Goal: Task Accomplishment & Management: Complete application form

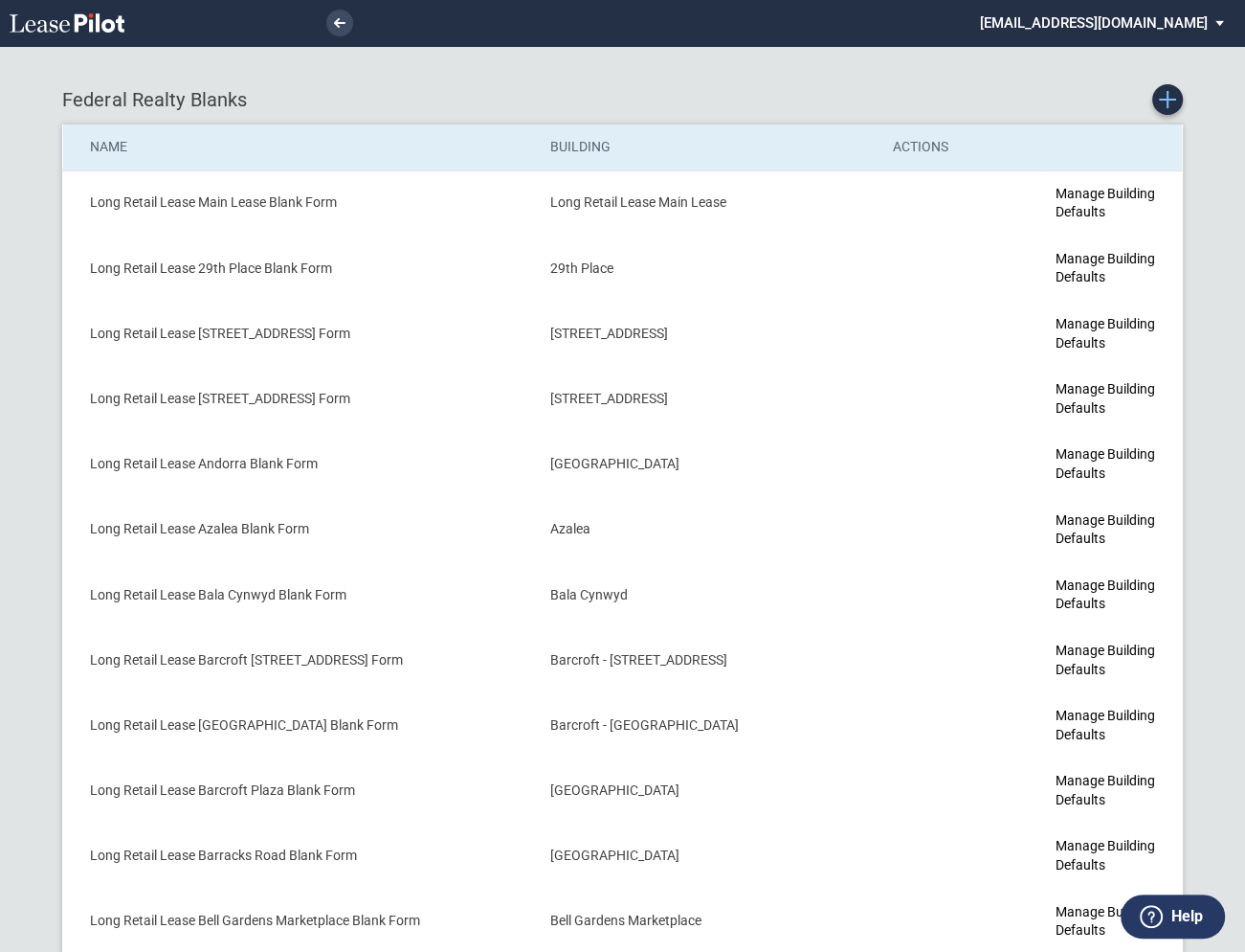
click at [1169, 97] on icon "Create new Blank Form" at bounding box center [1167, 99] width 17 height 17
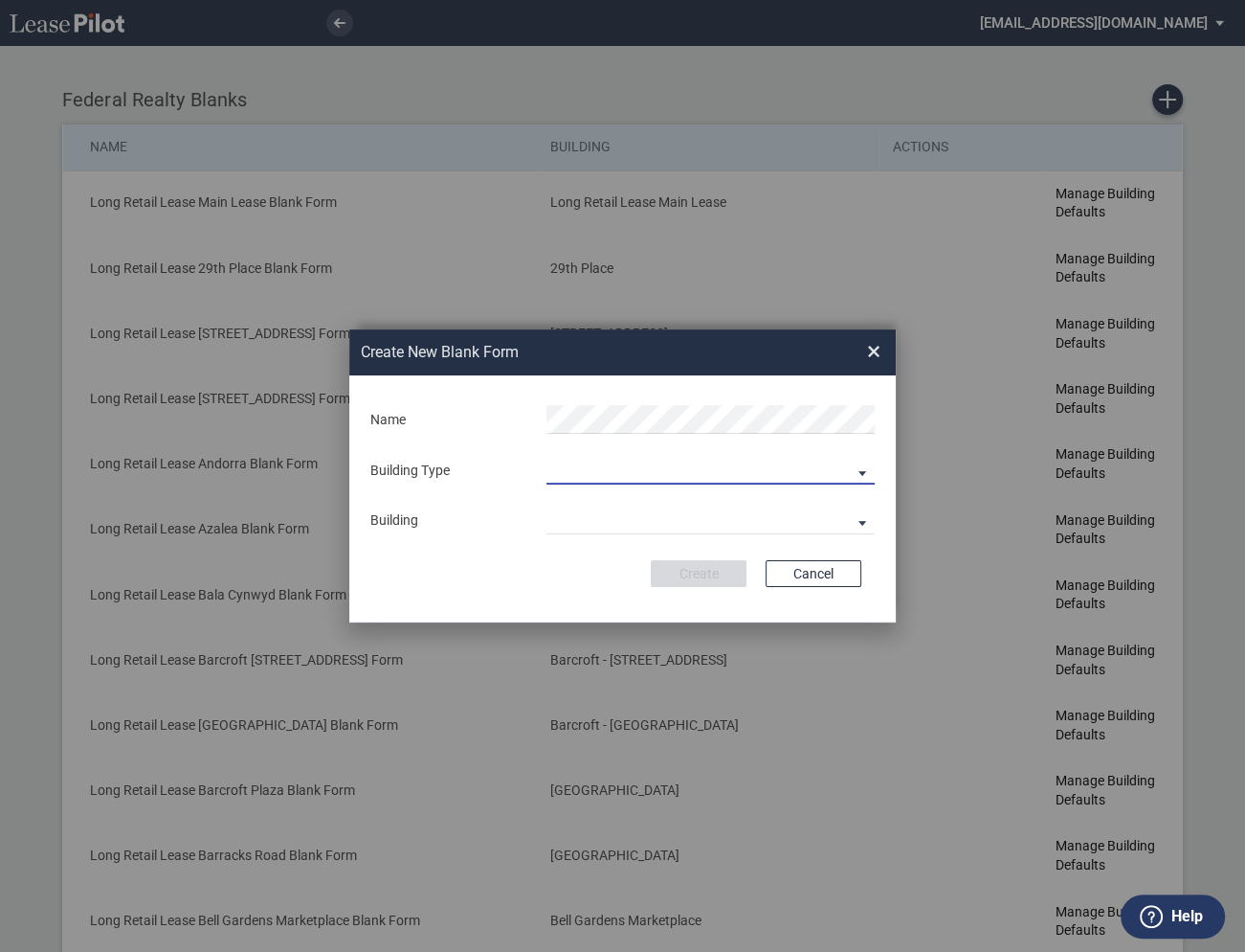
click at [610, 479] on md-select "Building Predefined Empty Building New Empty Building" at bounding box center [711, 469] width 328 height 29
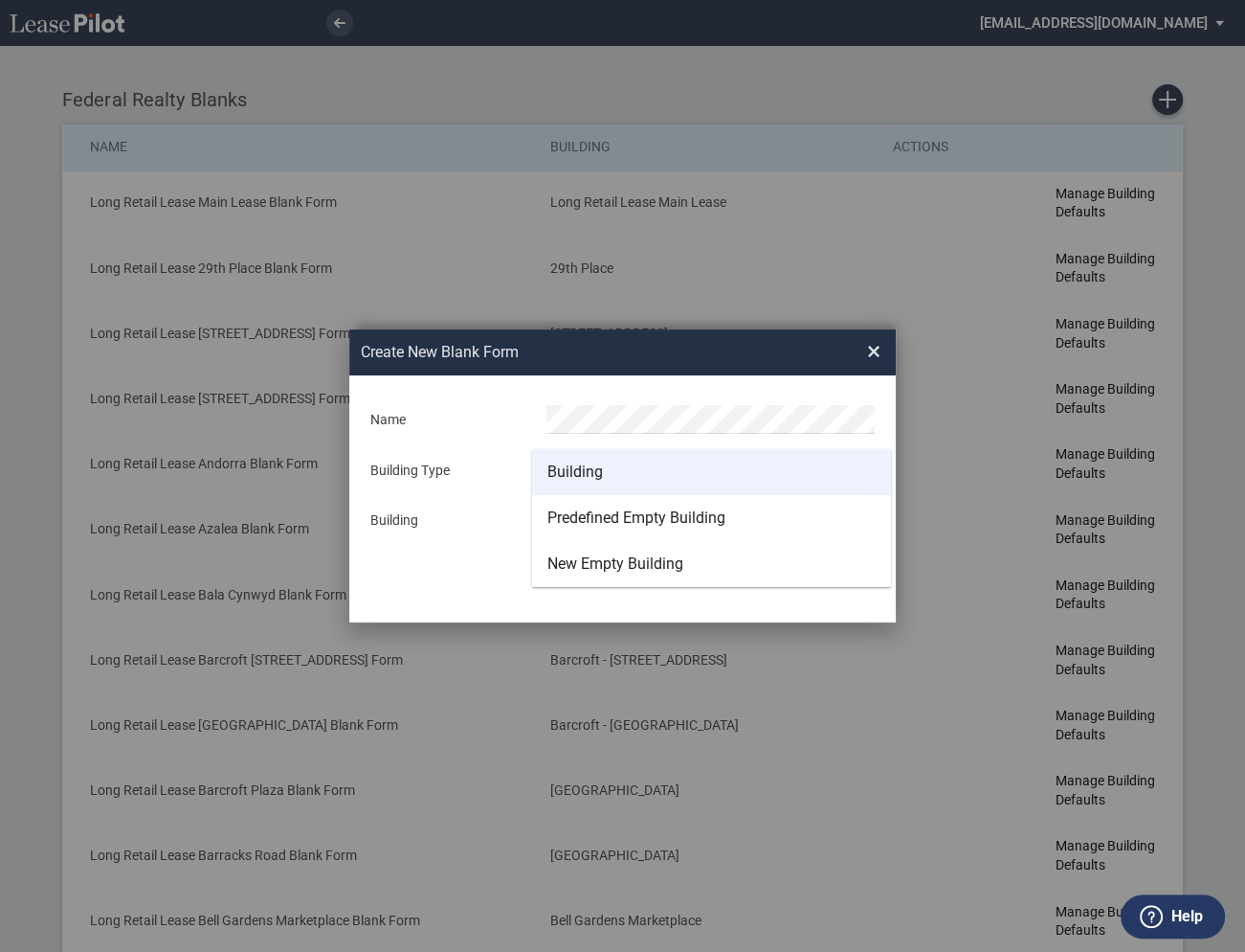
click at [593, 477] on div "Building" at bounding box center [575, 471] width 55 height 21
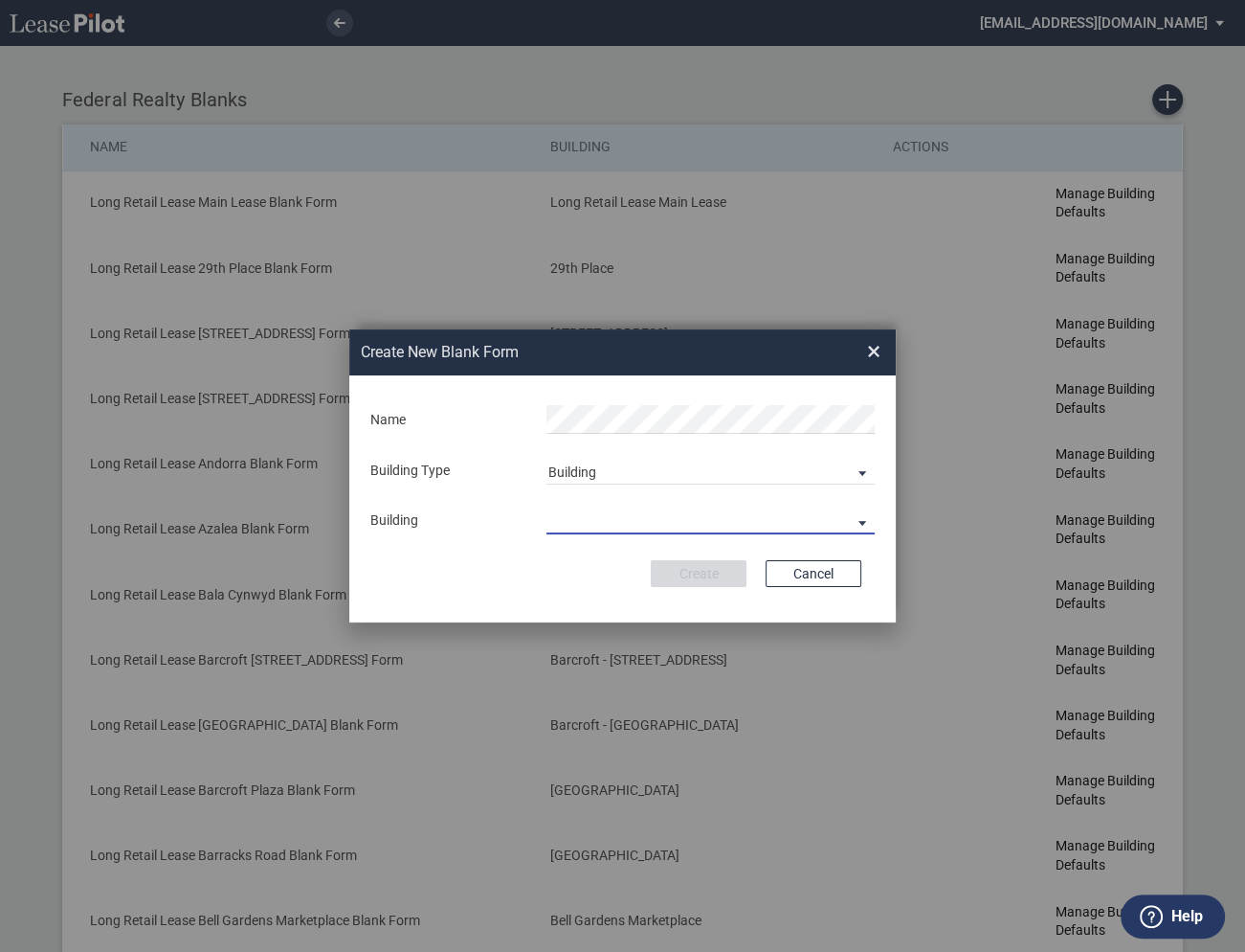
click at [586, 519] on md-select "29th Place 6464 Lincolnia Avenue 7770 Richmond Highway Andorra Azalea Bala Cynw…" at bounding box center [711, 519] width 328 height 29
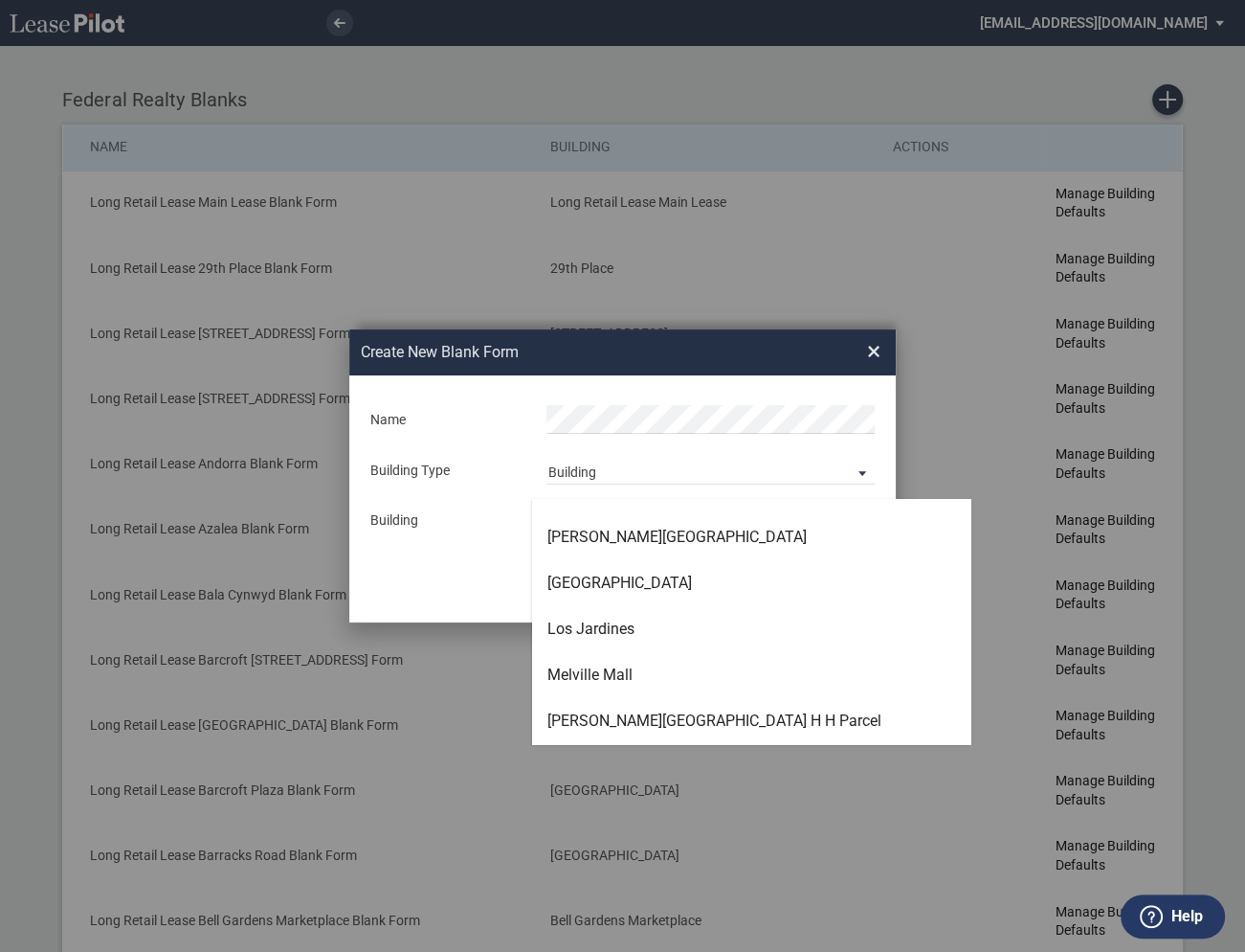
scroll to position [3706, 0]
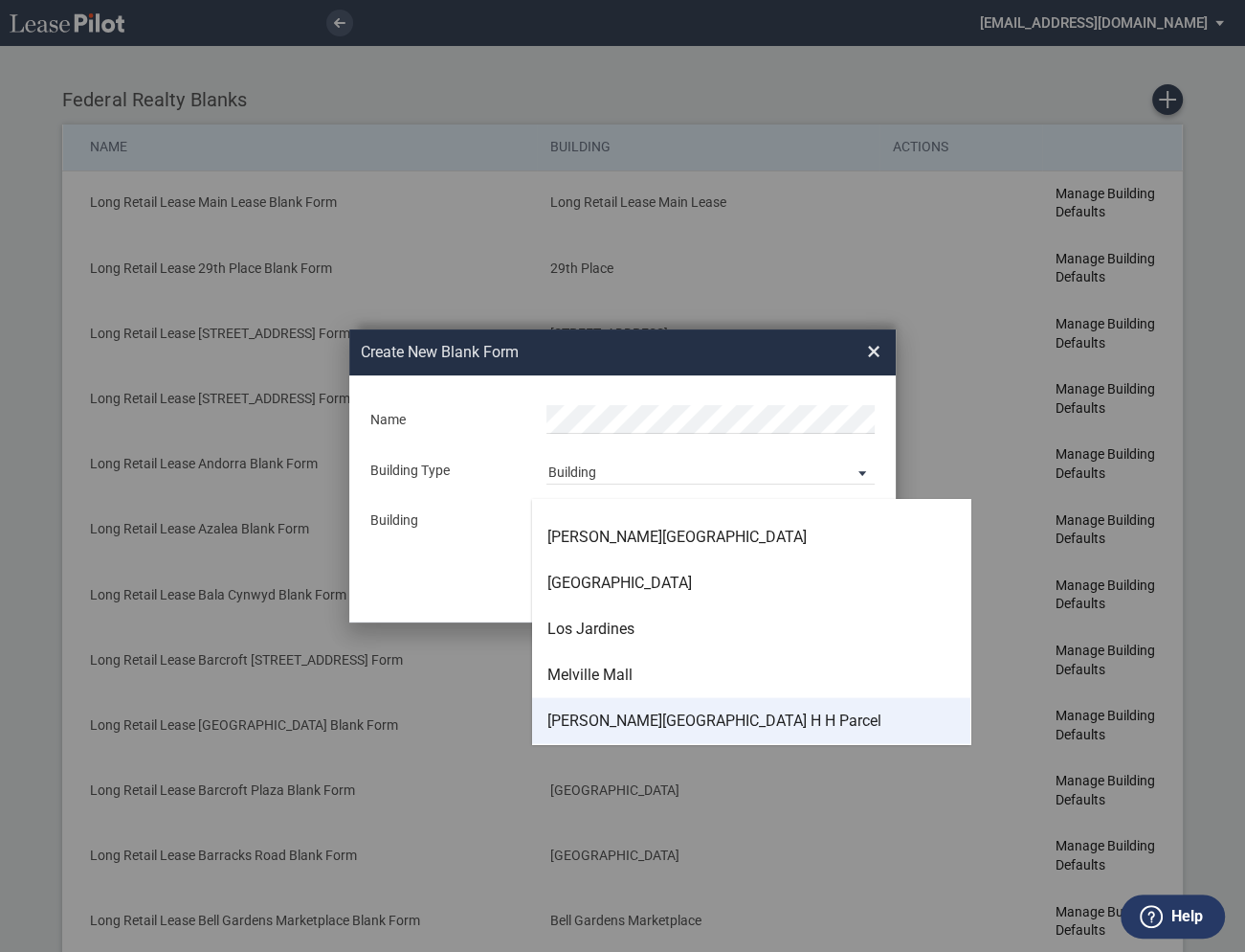
click at [609, 722] on div "Mercer Mall H H Parcel" at bounding box center [714, 720] width 334 height 21
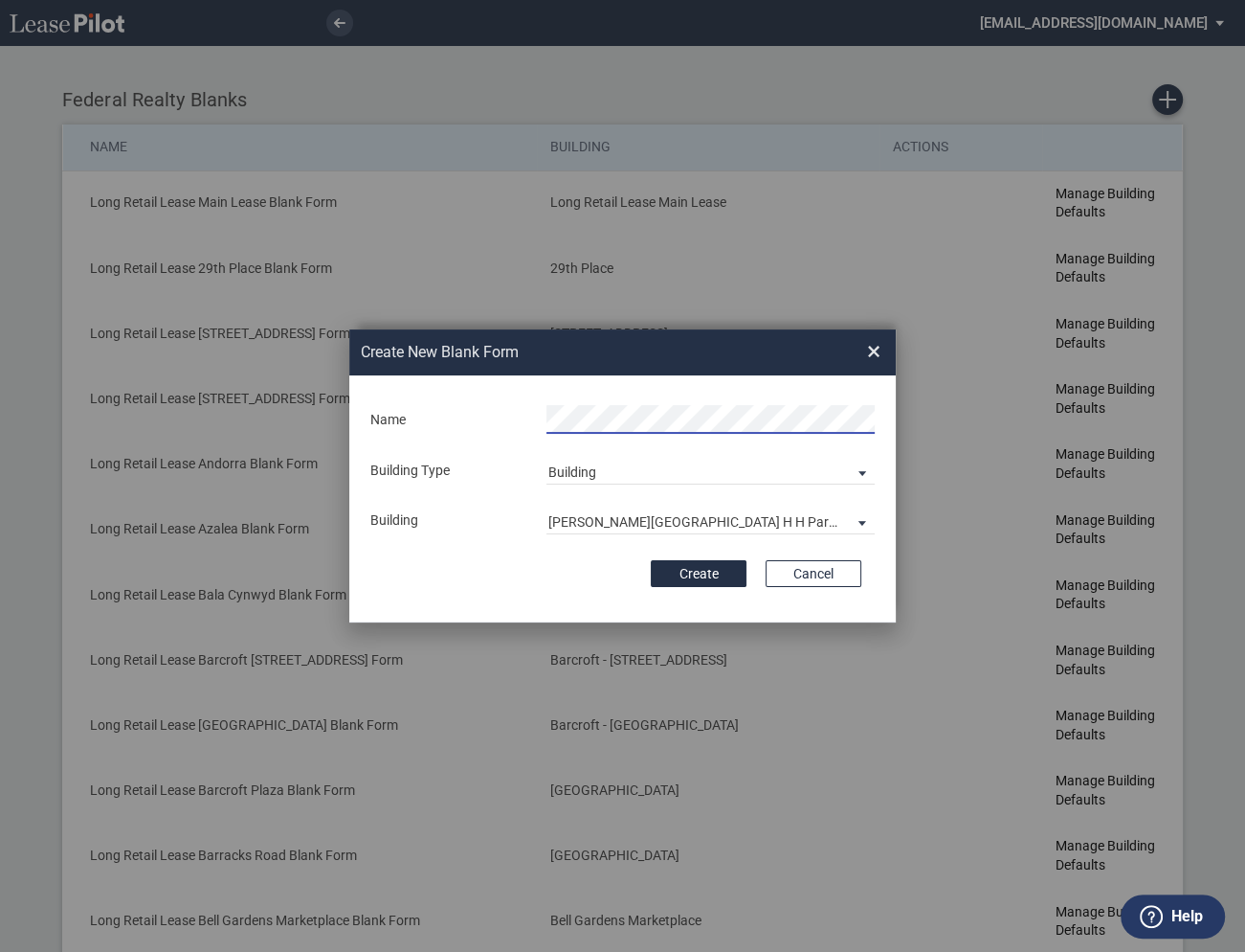
scroll to position [0, 4]
click at [728, 565] on button "Create" at bounding box center [698, 573] width 96 height 27
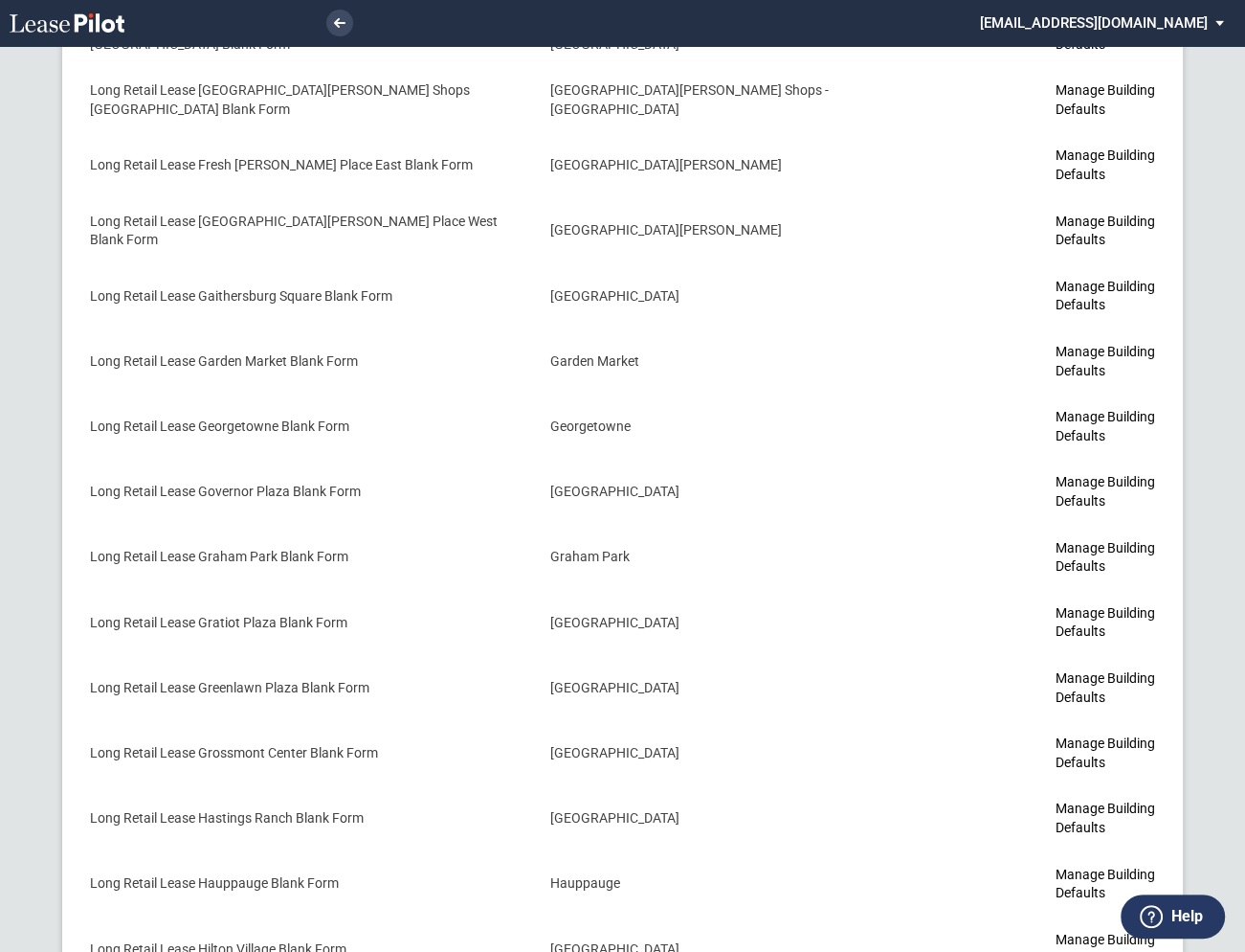
scroll to position [3932, 0]
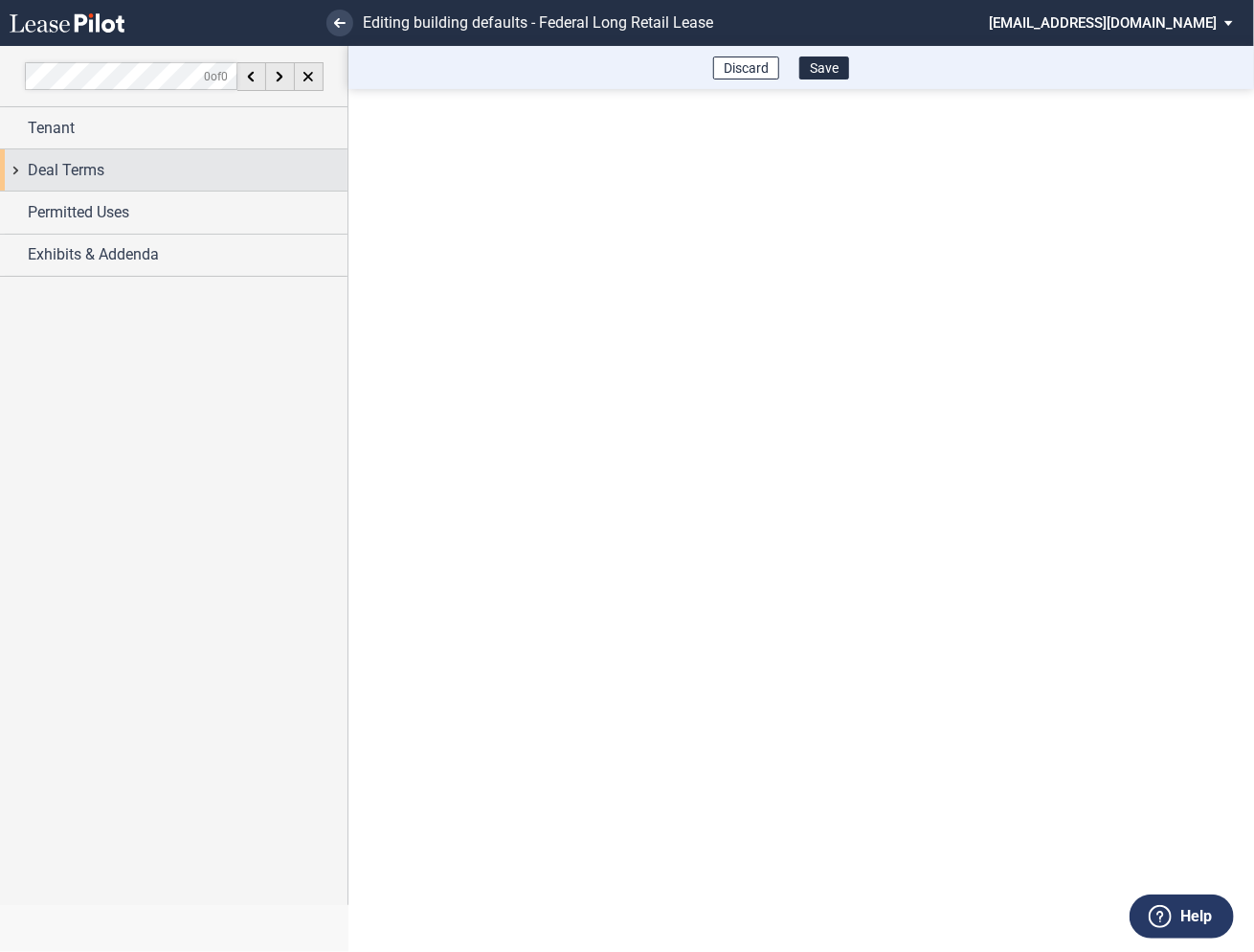
click at [18, 176] on div "Deal Terms" at bounding box center [174, 170] width 348 height 41
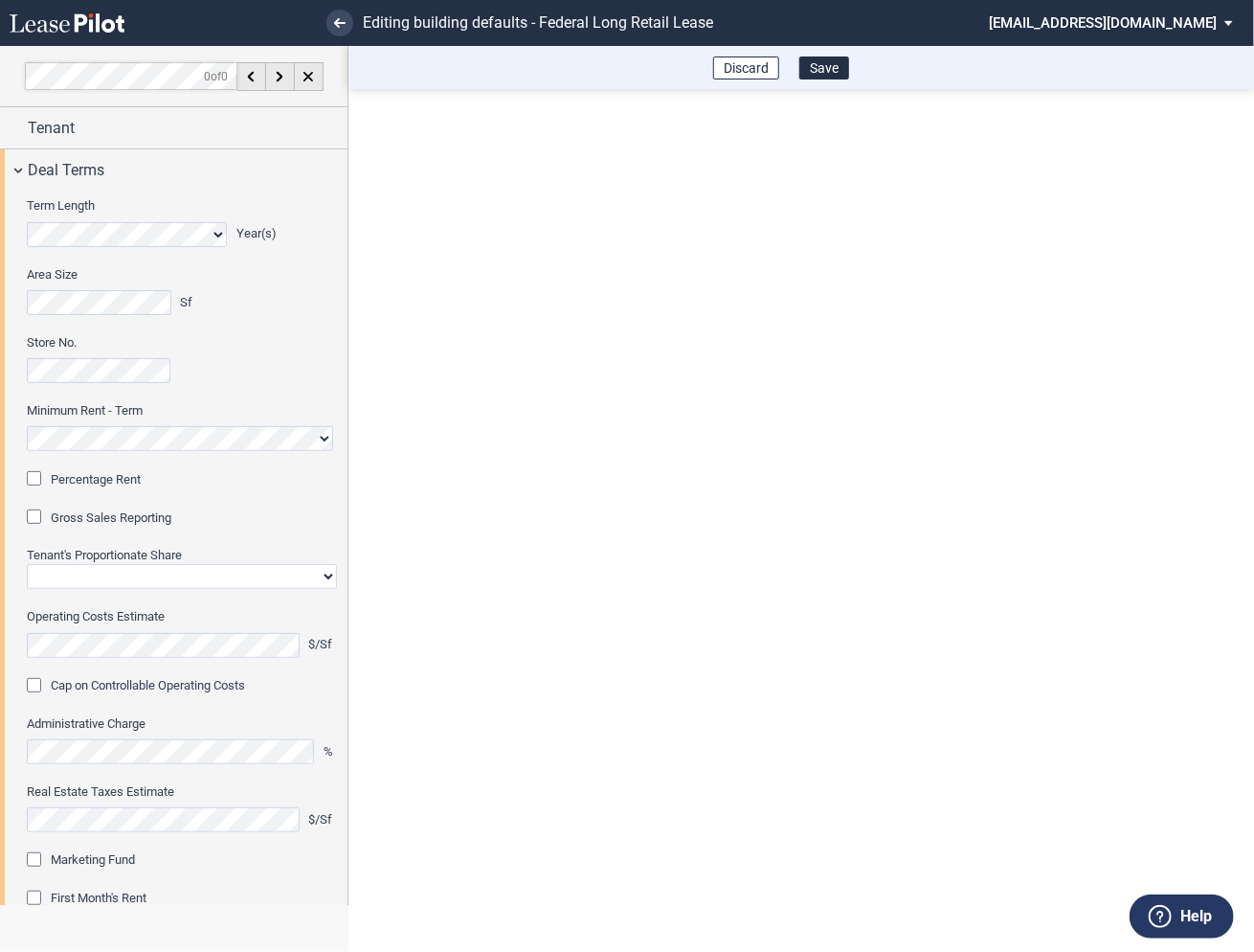
click at [40, 477] on div "Percentage Rent" at bounding box center [36, 480] width 19 height 19
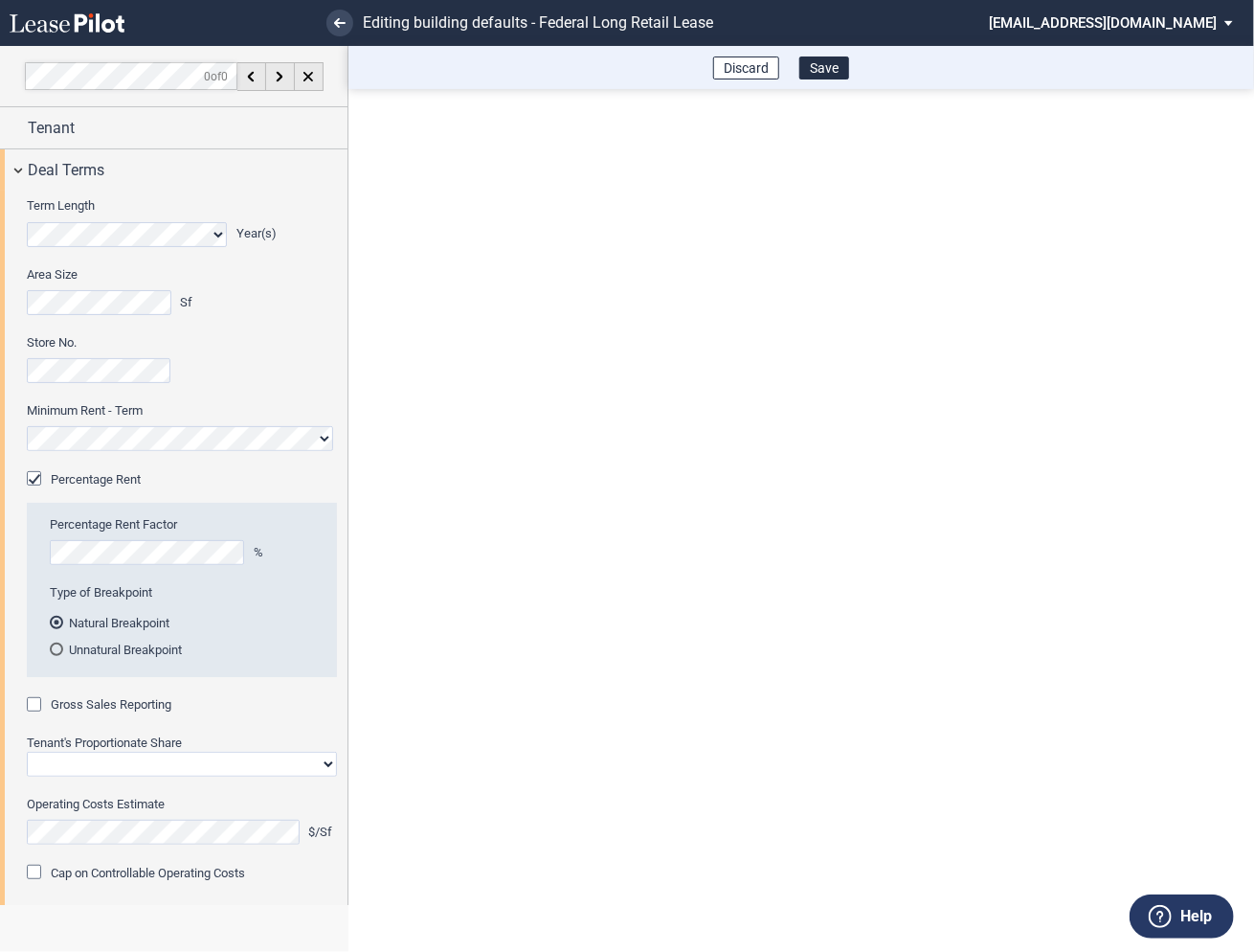
click at [35, 702] on div "Gross Sales Reporting" at bounding box center [36, 706] width 19 height 19
click at [57, 758] on select "Straight GLA Net Major" at bounding box center [182, 763] width 310 height 25
select select "straight GLA"
click at [27, 752] on select "Straight GLA Net Major" at bounding box center [182, 763] width 310 height 25
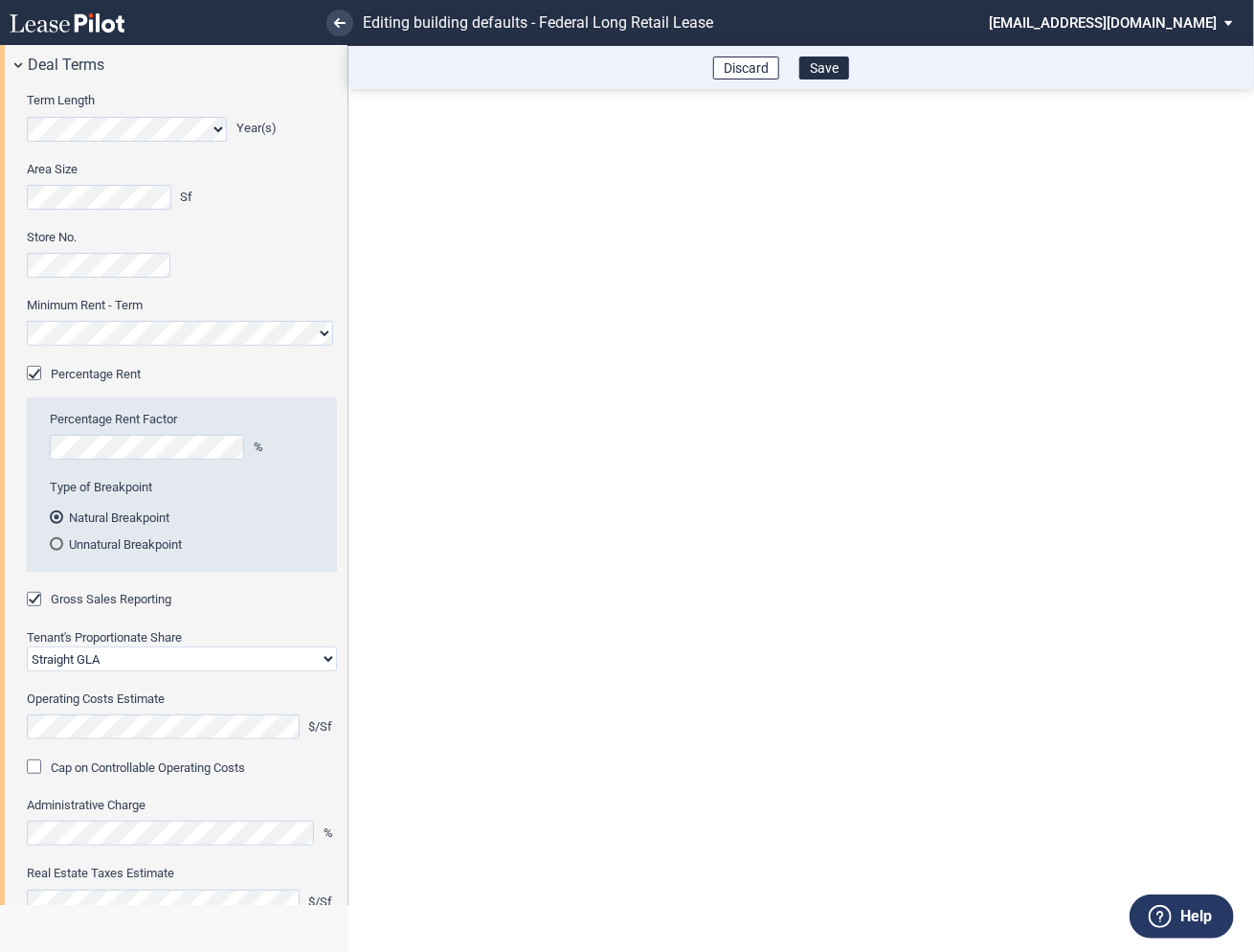
scroll to position [214, 0]
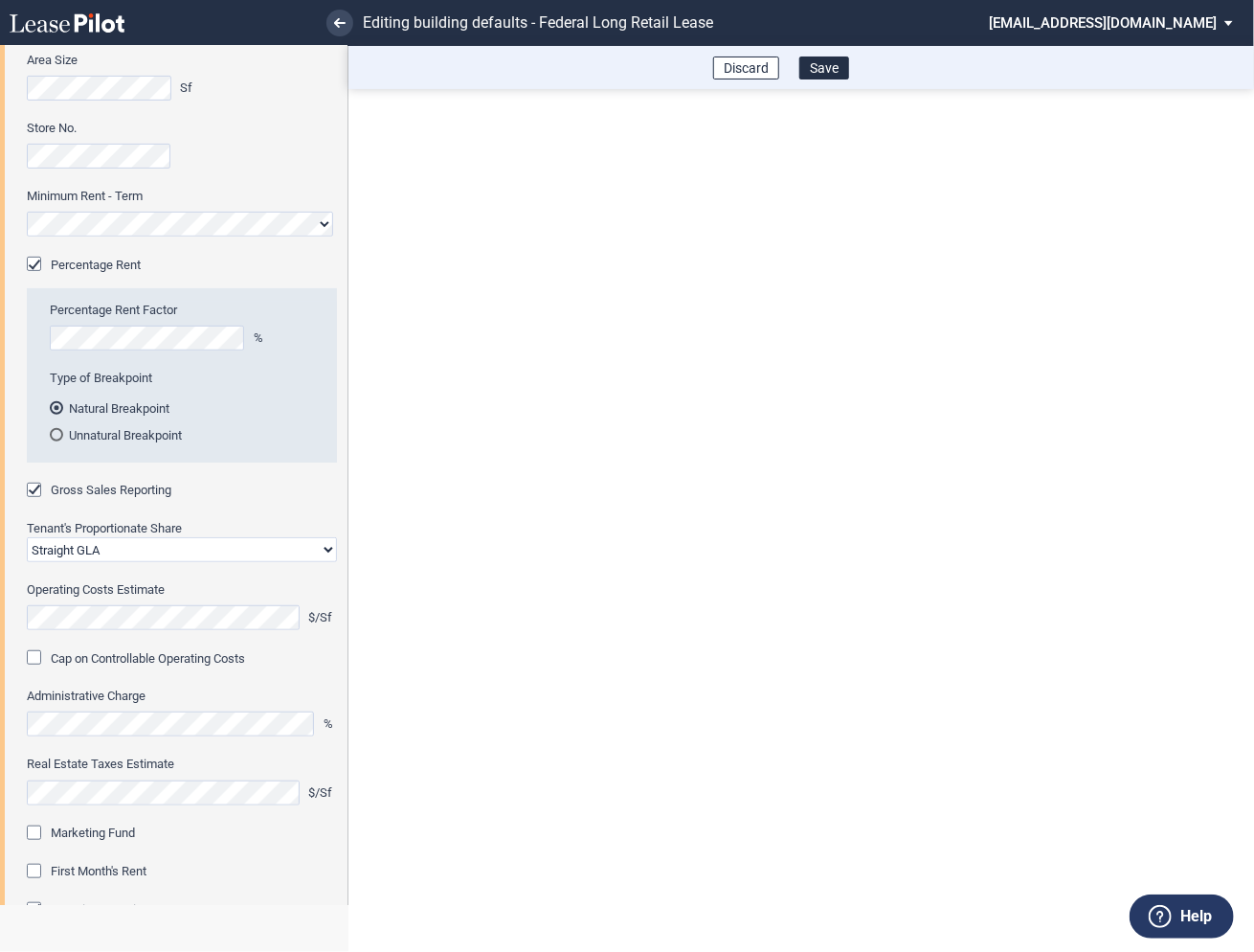
click at [35, 829] on div "Marketing Fund" at bounding box center [36, 834] width 19 height 19
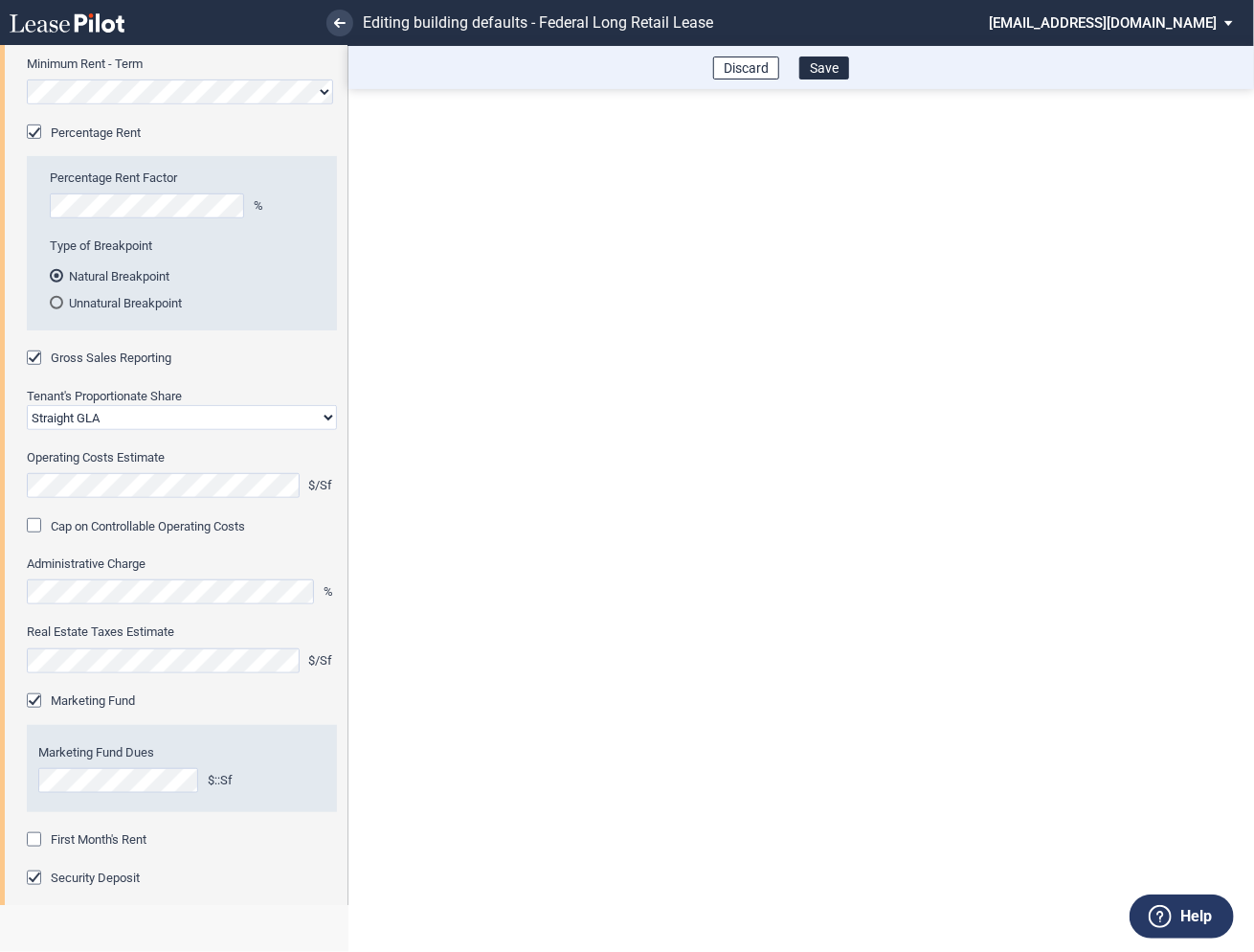
click at [33, 838] on div "First Month's Rent" at bounding box center [36, 840] width 19 height 19
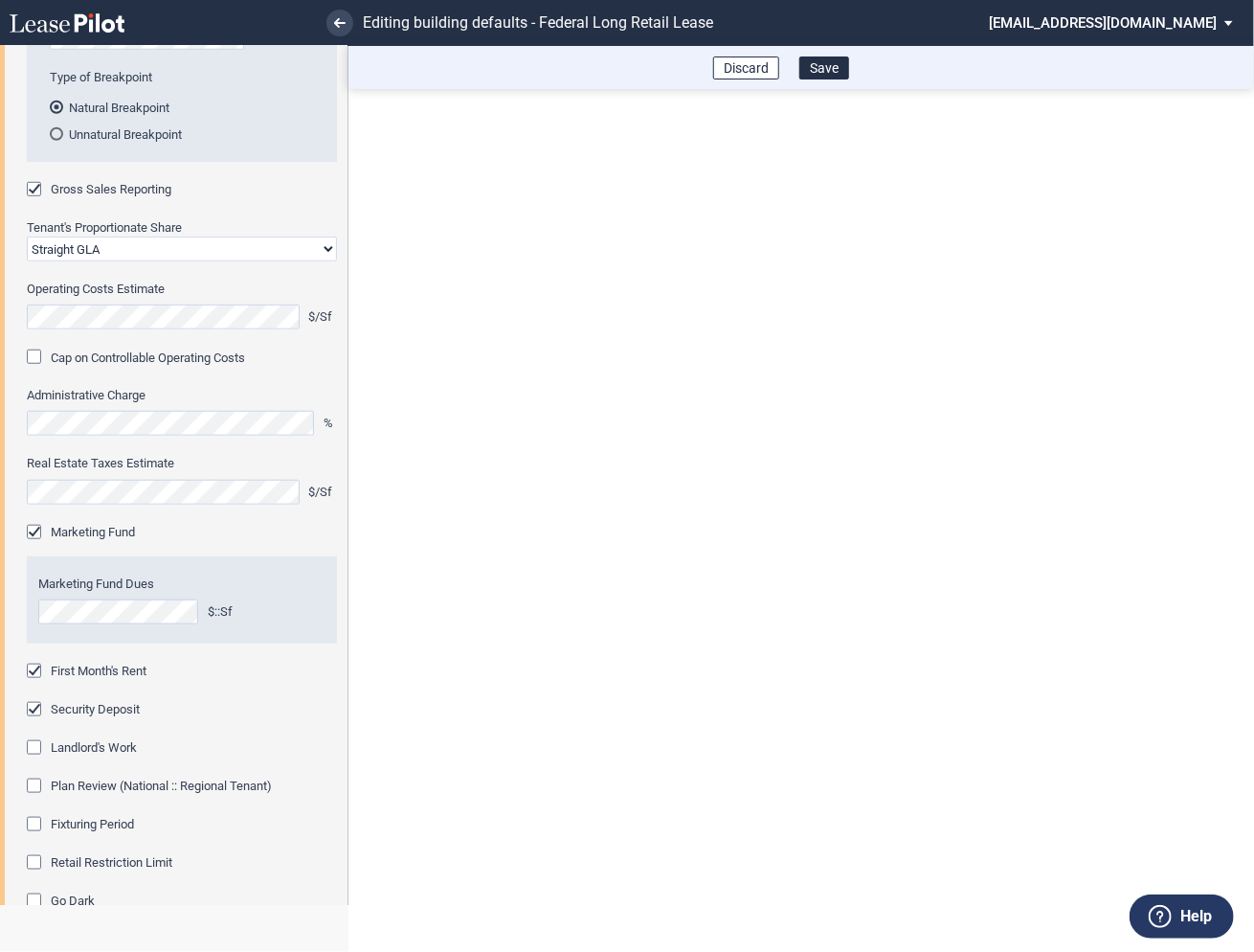
scroll to position [586, 0]
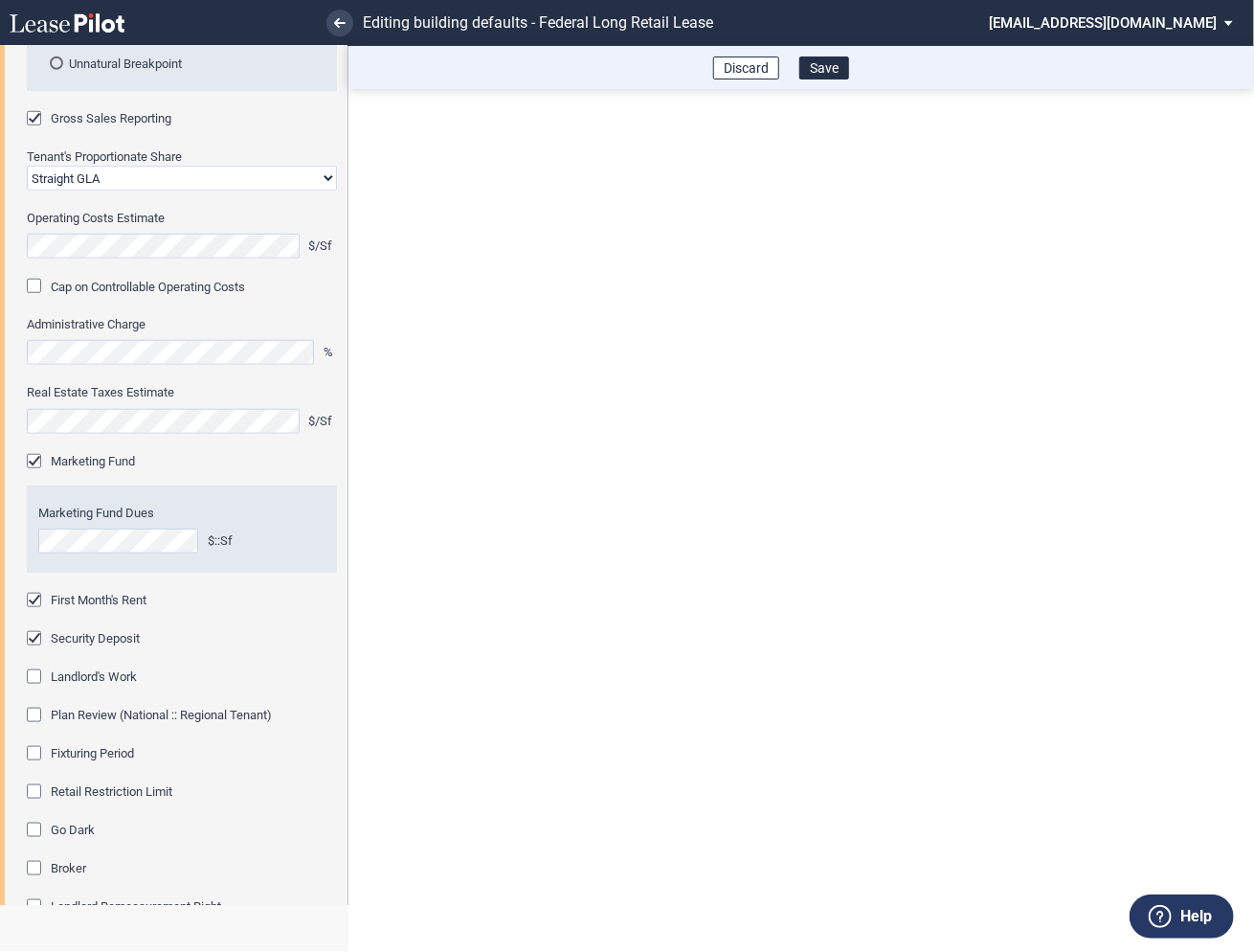
click at [35, 752] on div "Fixturing Period" at bounding box center [36, 754] width 19 height 19
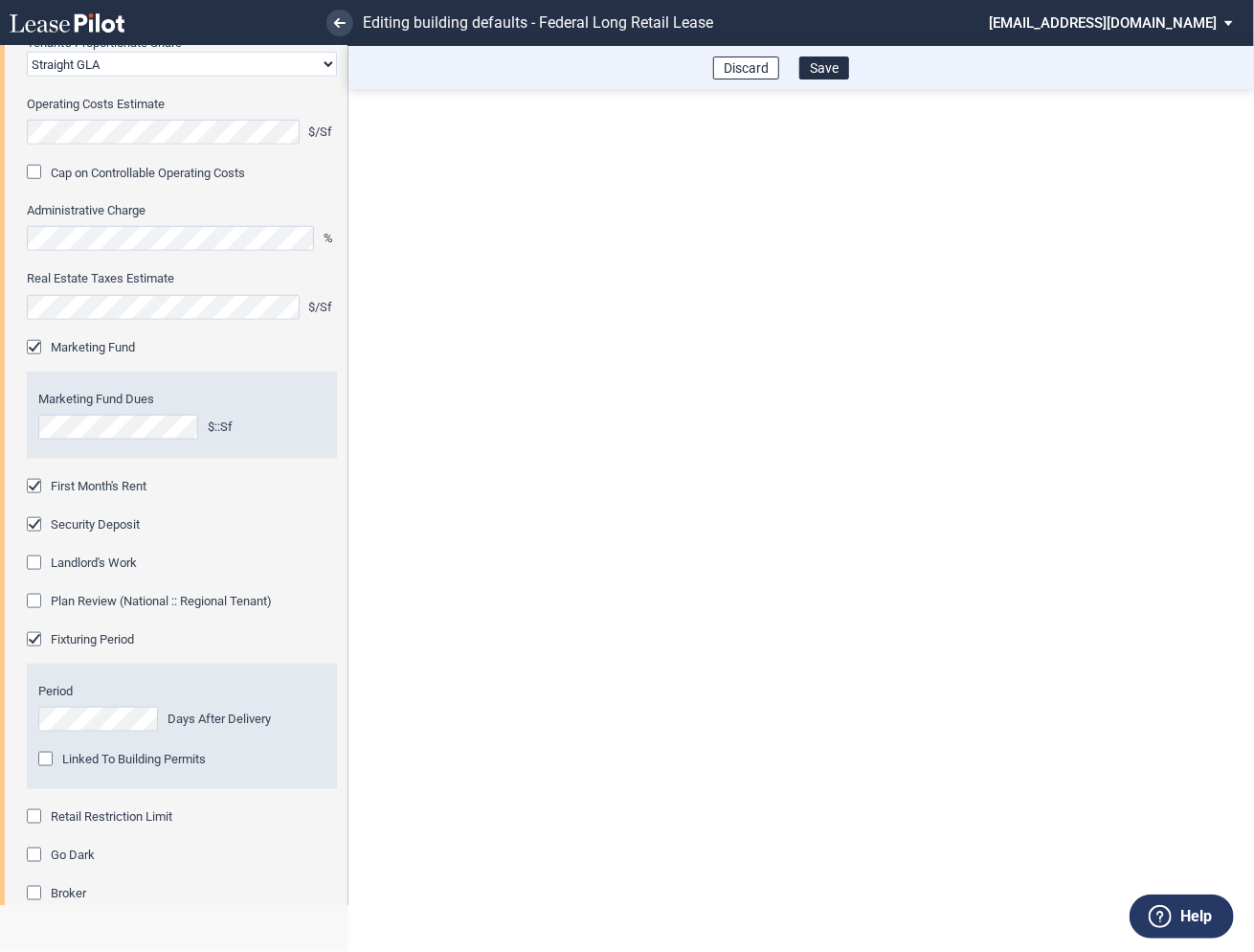
scroll to position [708, 0]
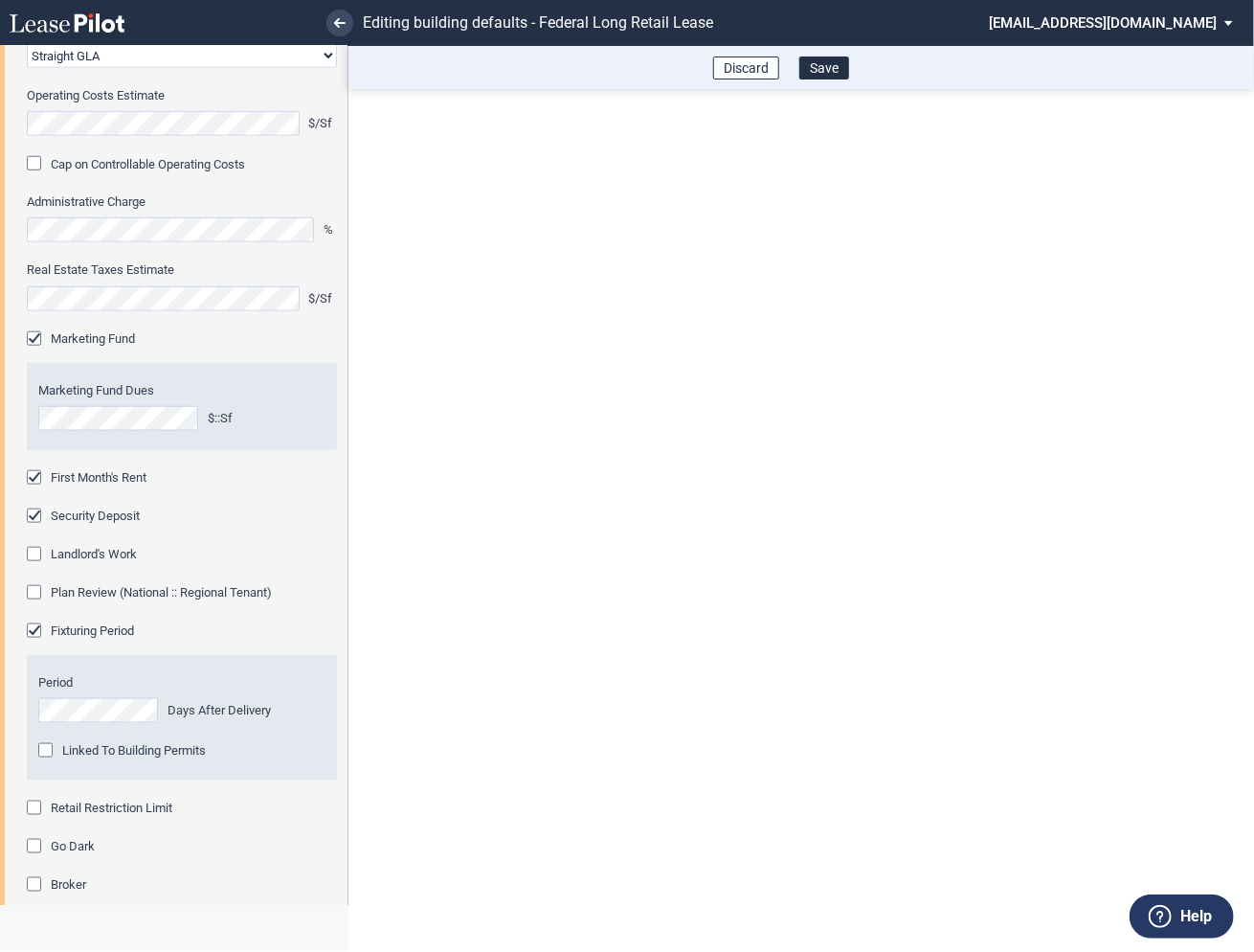
click at [33, 797] on div "Period Days After Delivery Linked To Building Permits Building Permit Contingen…" at bounding box center [182, 730] width 310 height 139
click at [40, 803] on div "Retail Restriction Limit" at bounding box center [36, 809] width 19 height 19
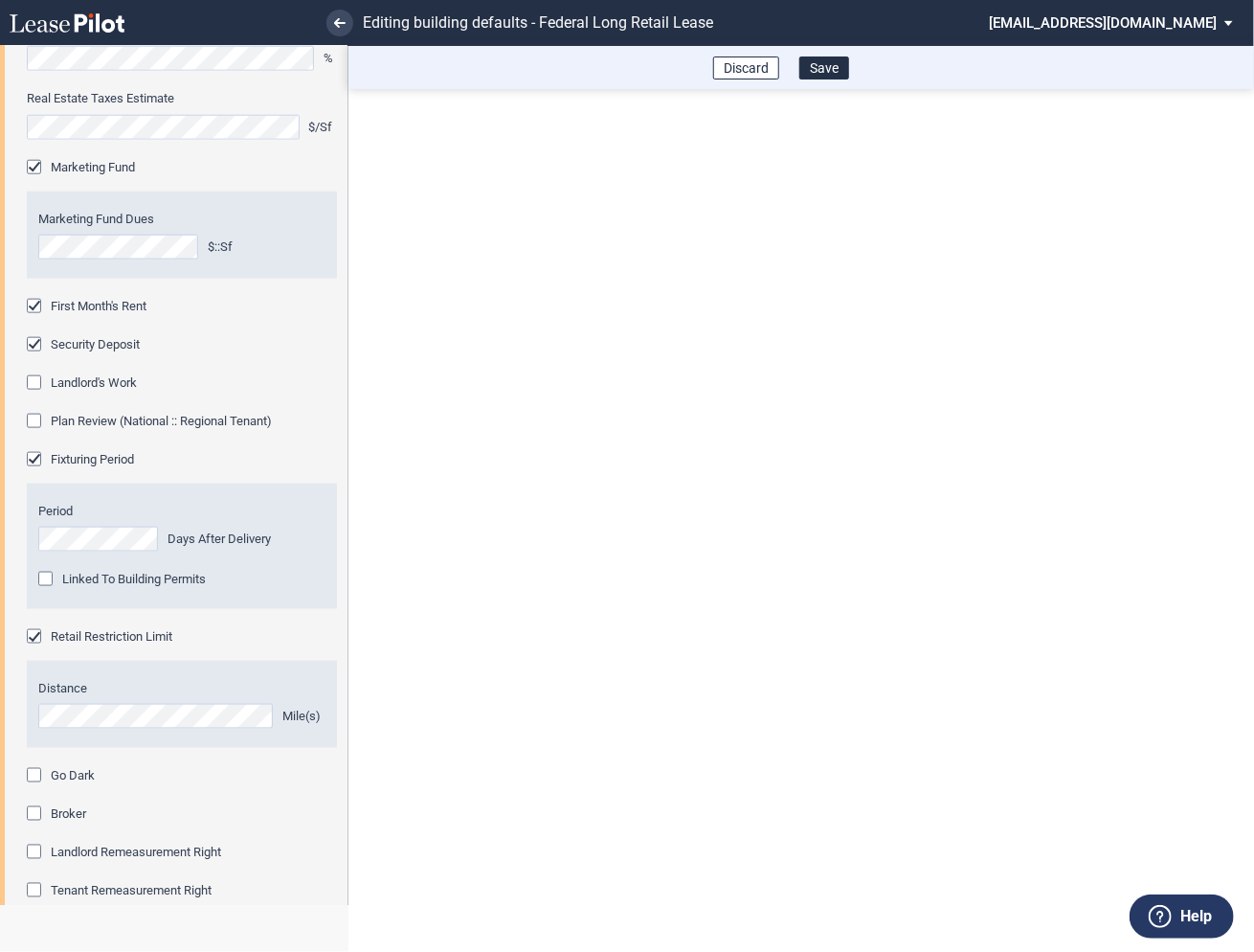
scroll to position [991, 0]
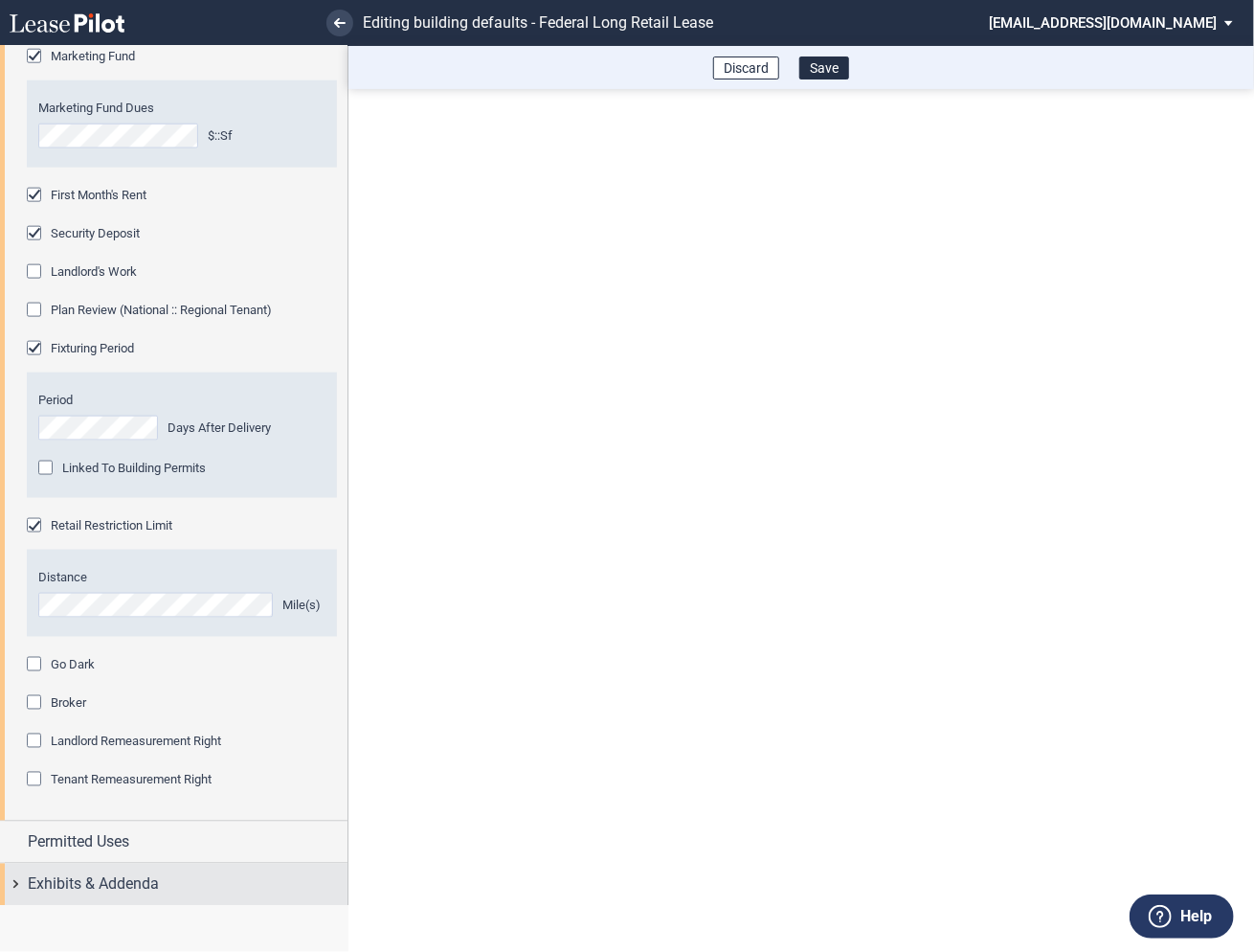
click at [11, 877] on div "Exhibits & Addenda" at bounding box center [174, 884] width 348 height 41
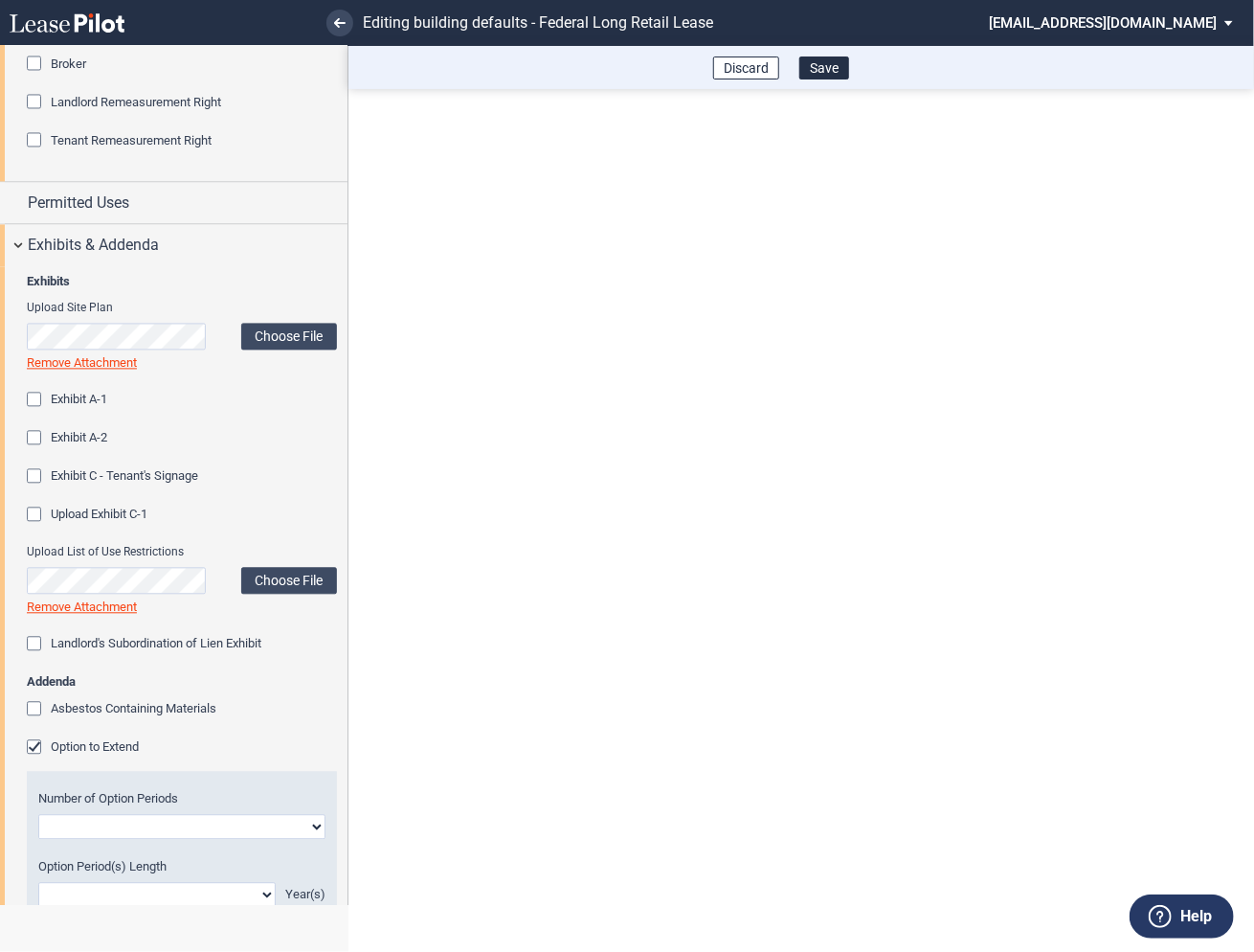
scroll to position [1666, 0]
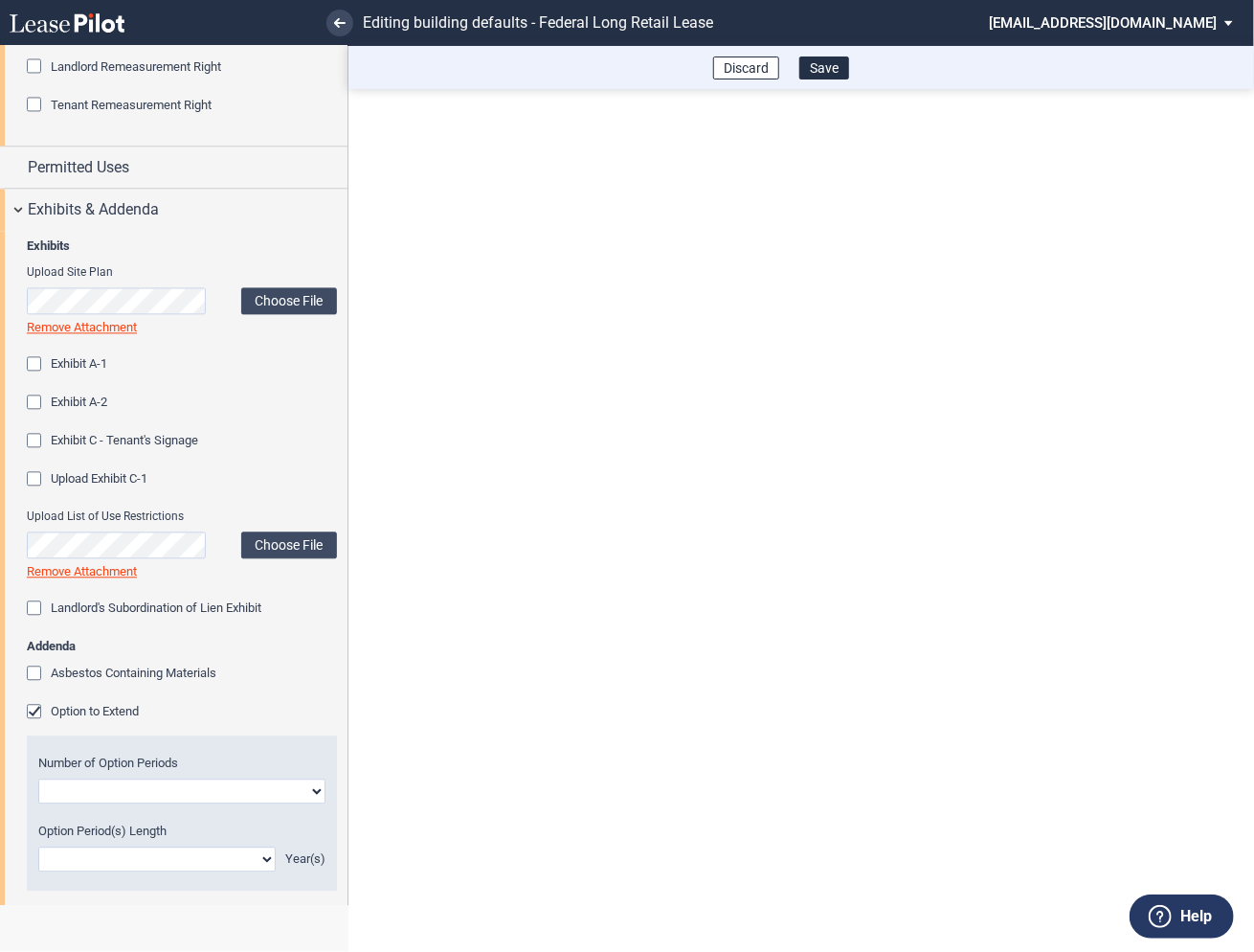
click at [38, 708] on div "Option to Extend" at bounding box center [36, 712] width 19 height 19
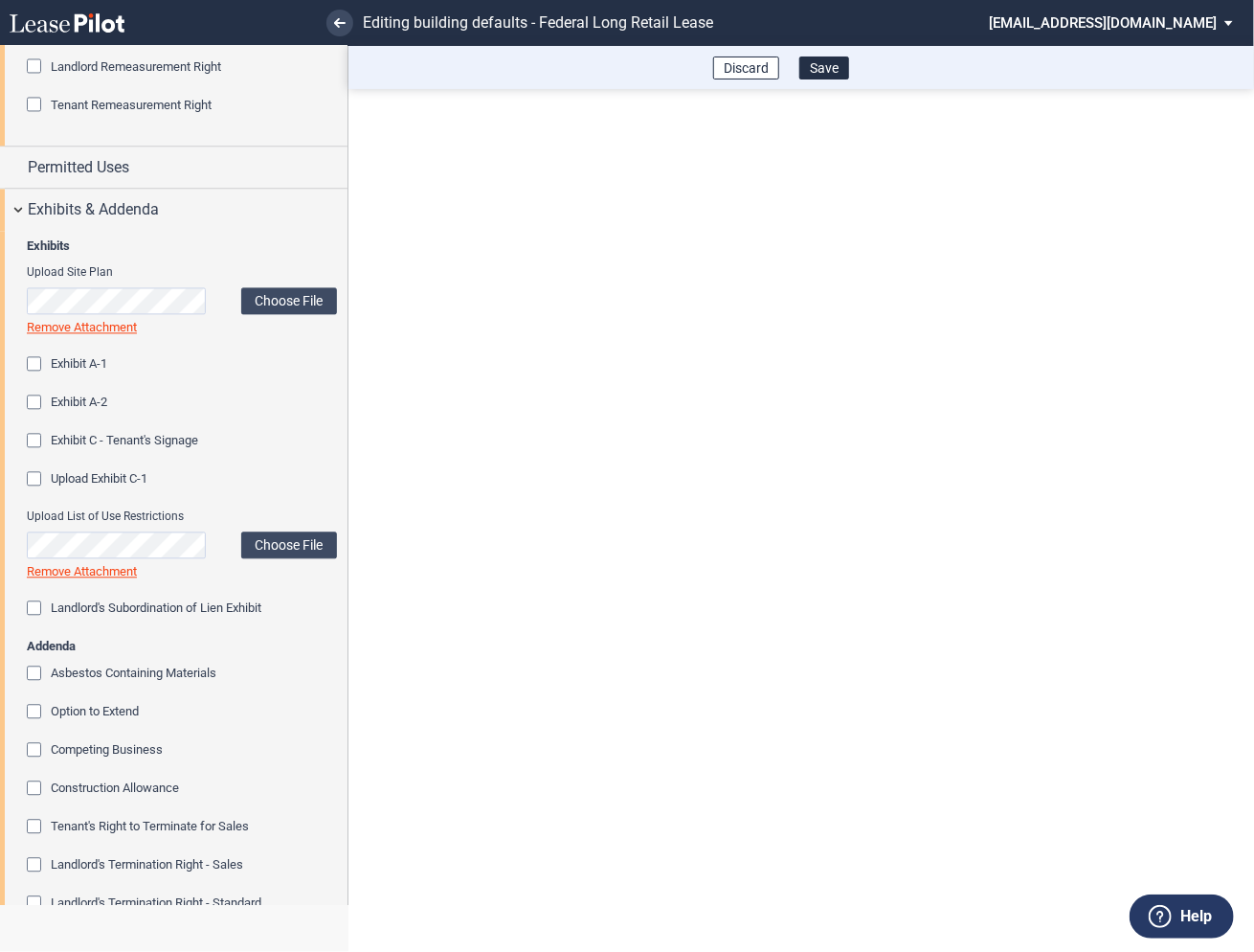
scroll to position [1960, 0]
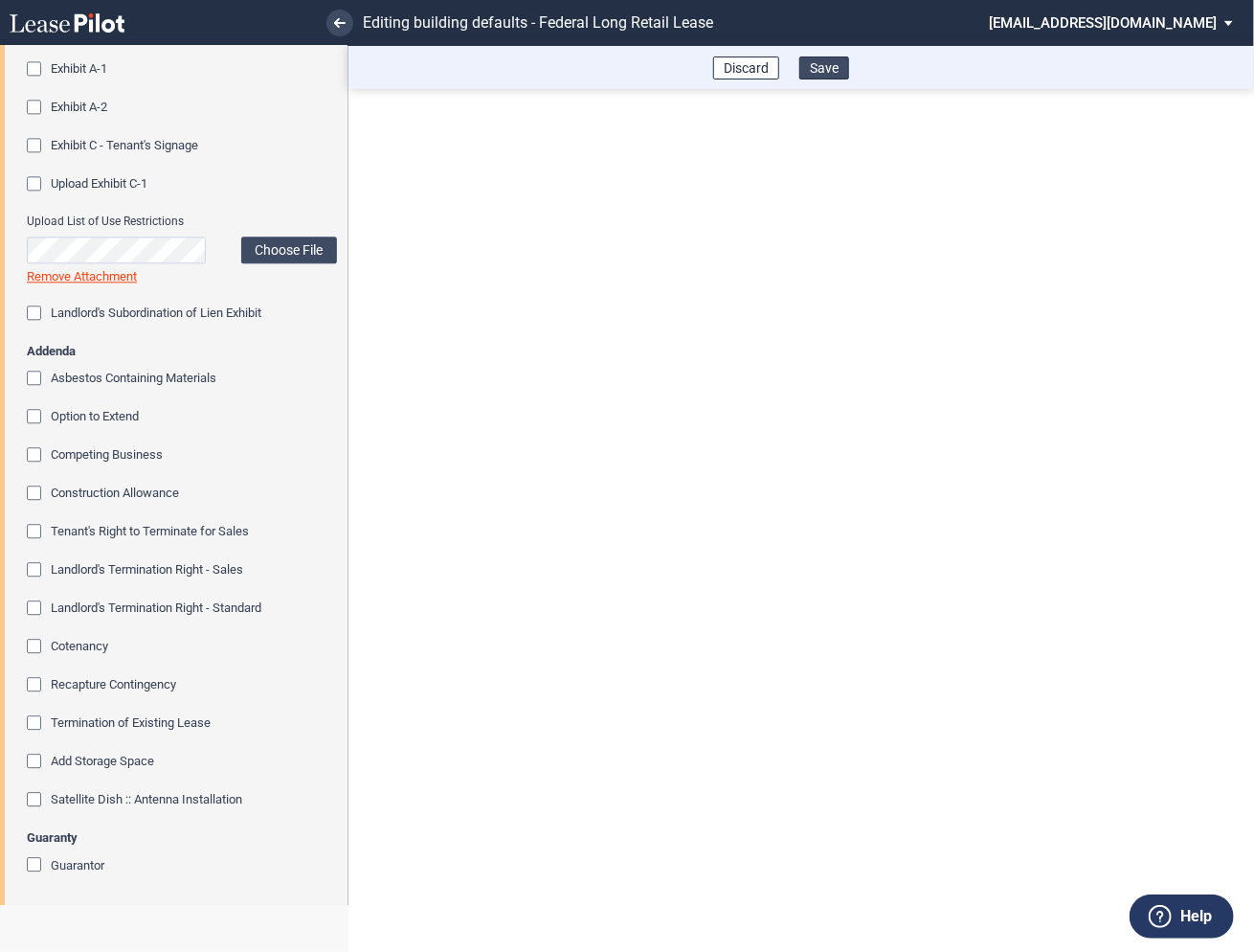
click at [828, 65] on button "Save" at bounding box center [823, 67] width 49 height 23
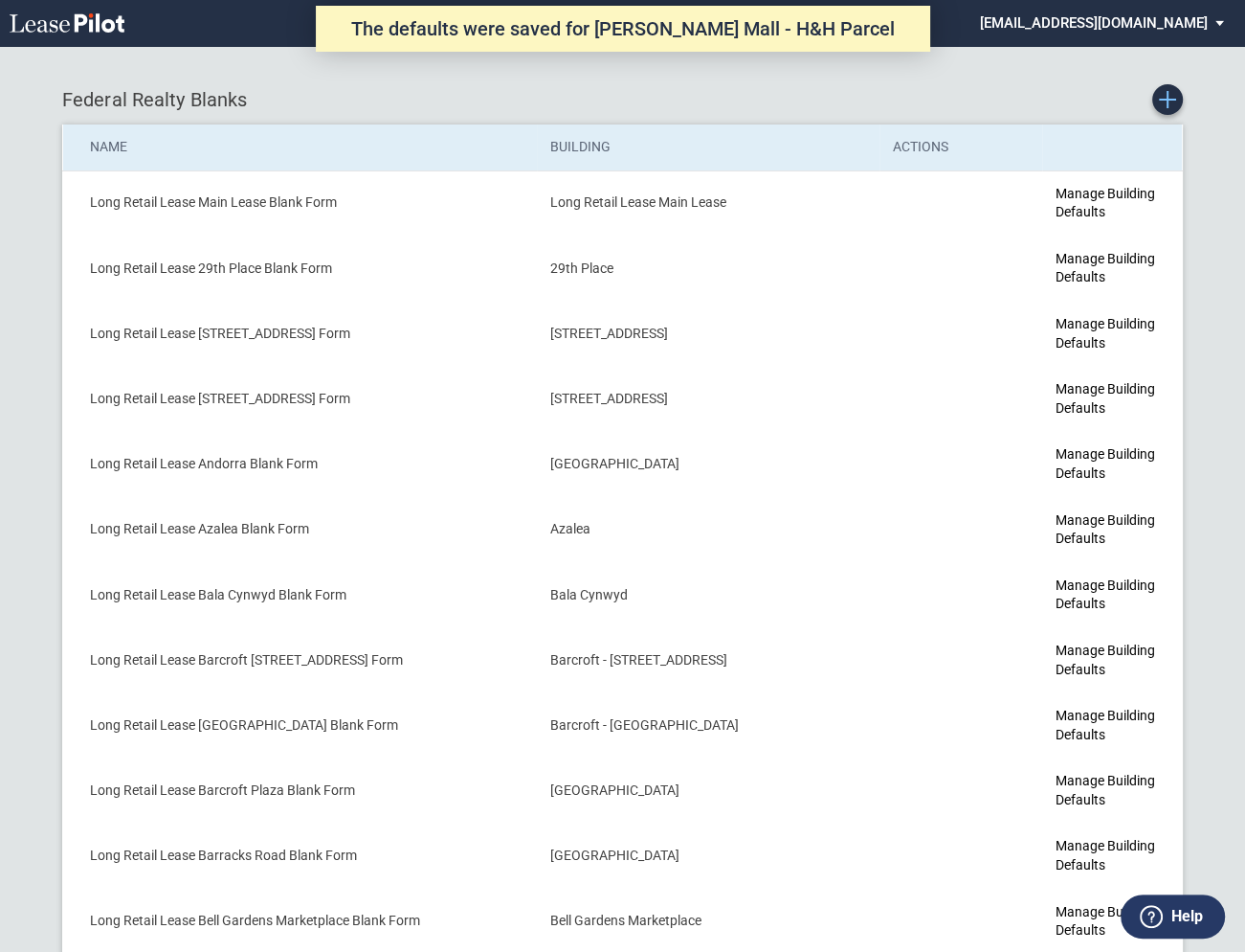
click at [1161, 109] on link "Create new Blank Form" at bounding box center [1167, 99] width 31 height 31
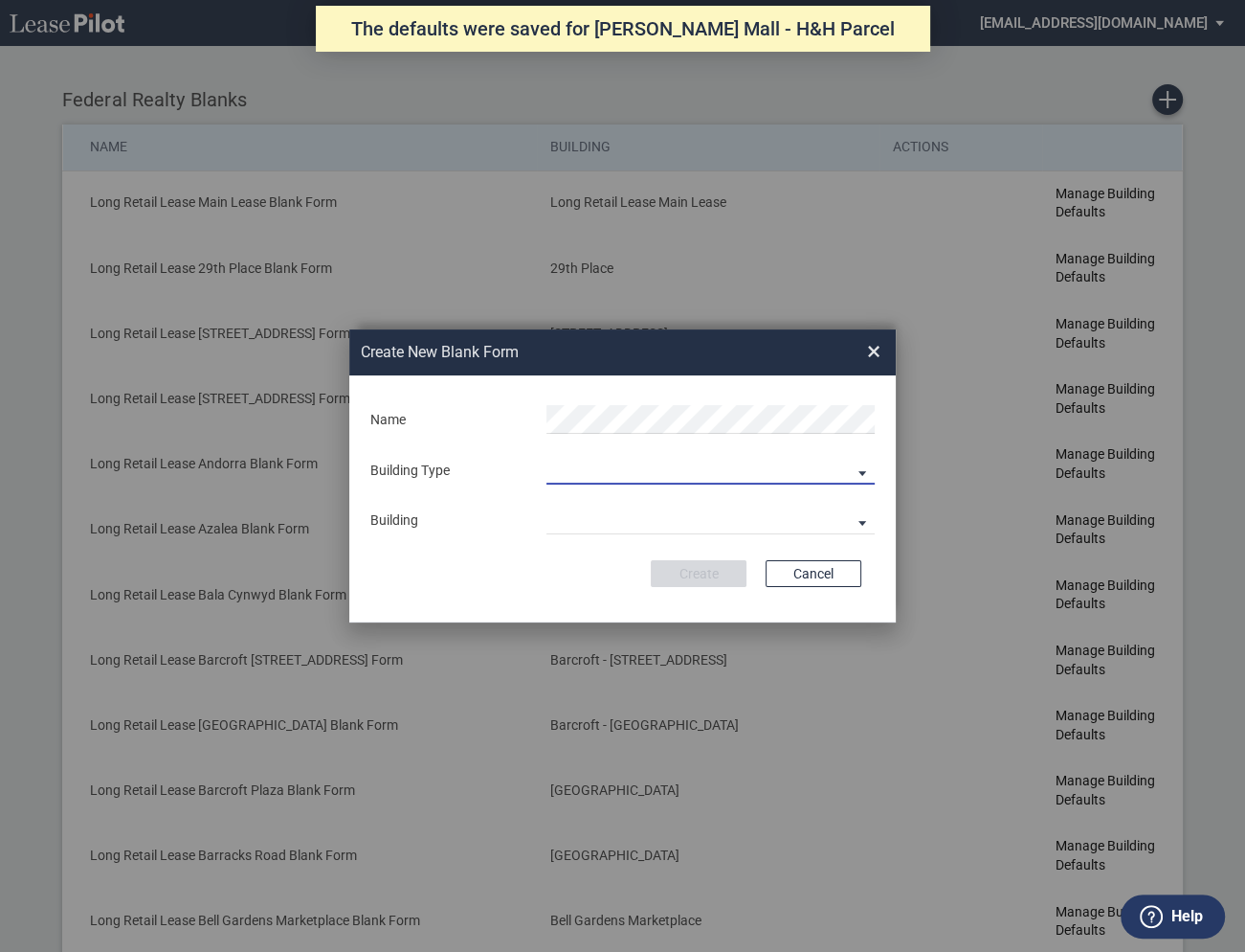
click at [633, 466] on md-select "Building Predefined Empty Building New Empty Building" at bounding box center [711, 469] width 328 height 29
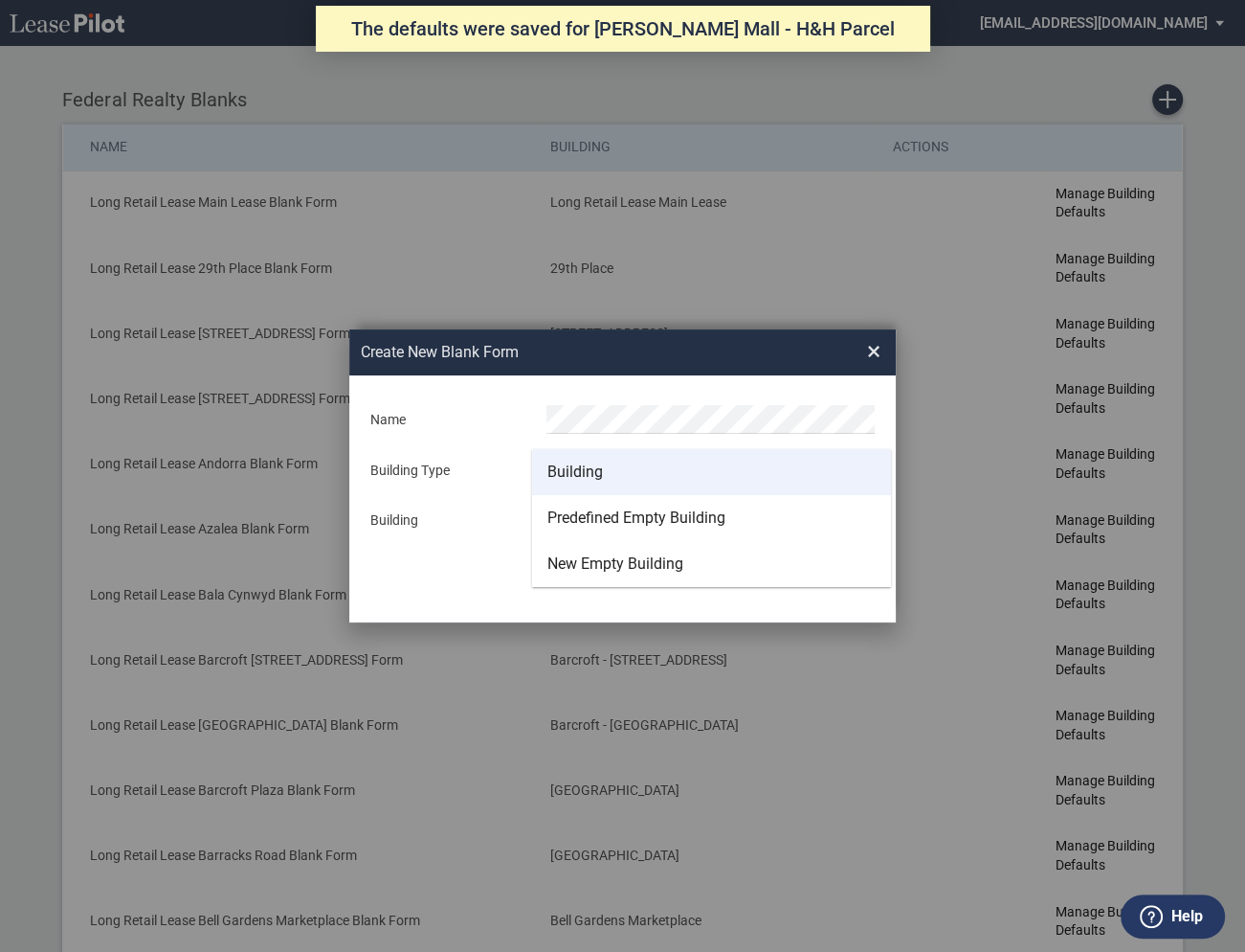
click at [604, 469] on md-option "Building" at bounding box center [712, 472] width 359 height 46
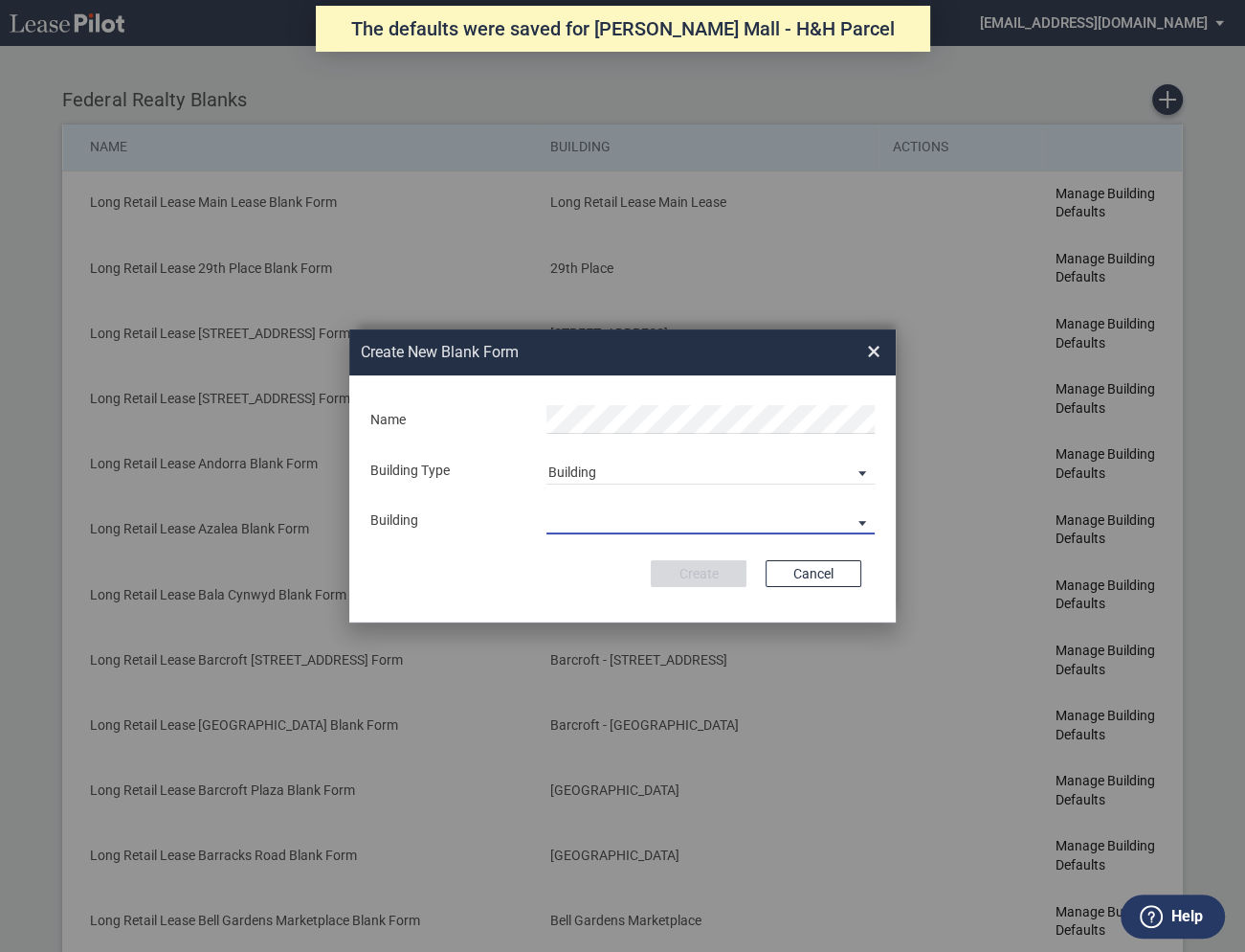
click at [595, 519] on md-select "29th Place 6464 Lincolnia Avenue 7770 Richmond Highway Andorra Azalea Bala Cynw…" at bounding box center [711, 519] width 328 height 29
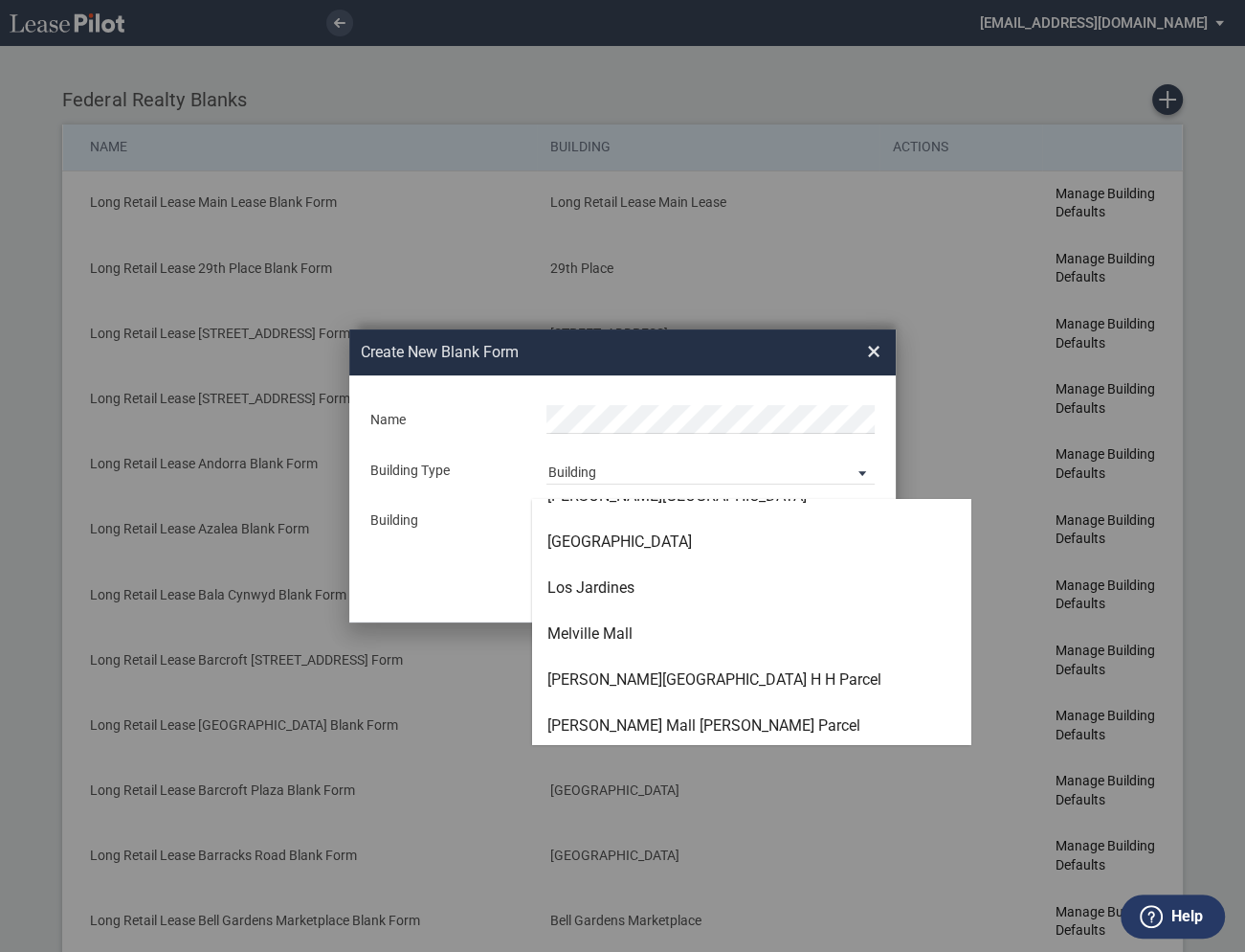
scroll to position [3750, 0]
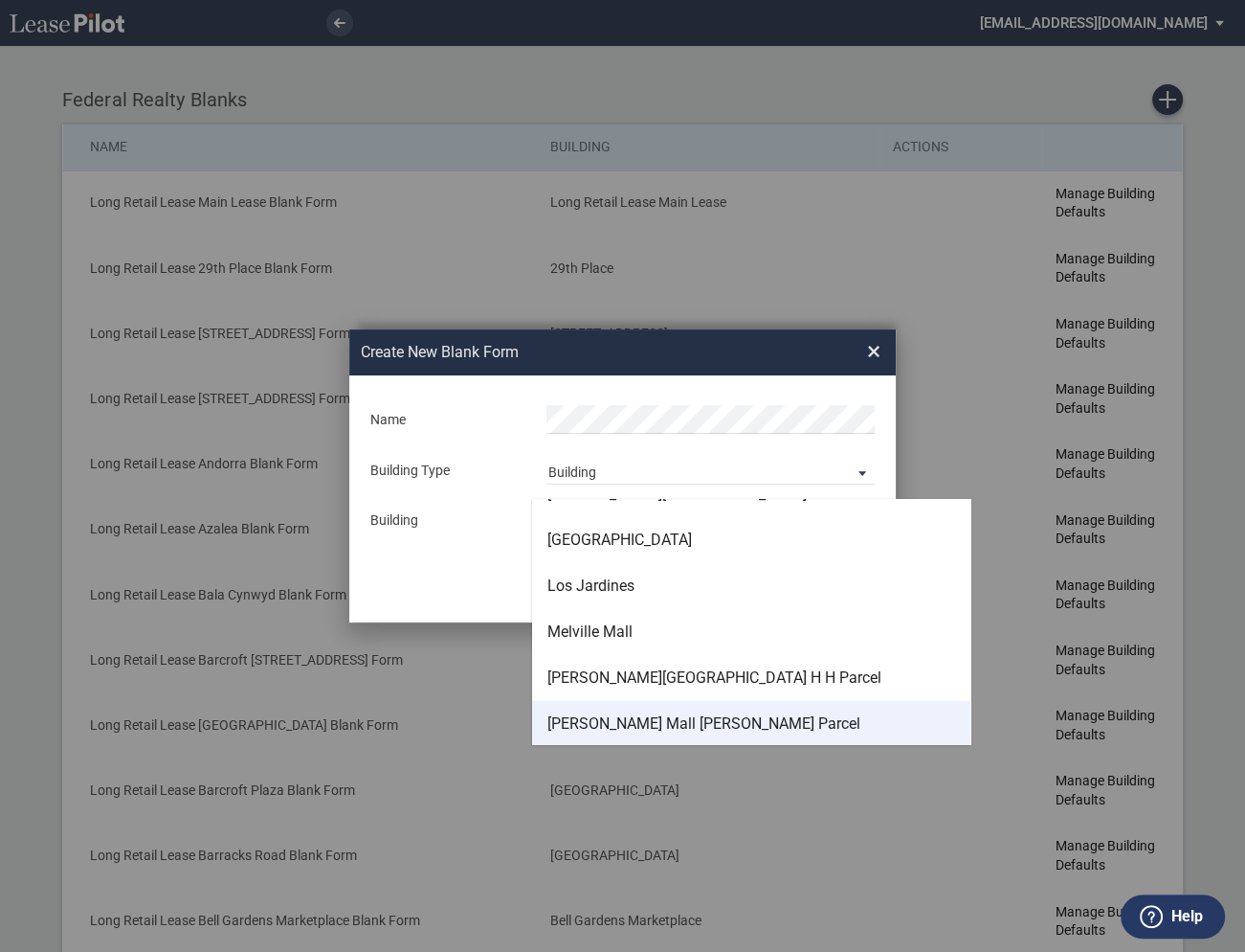
click at [572, 718] on div "Mercer Mall Moore Parcel" at bounding box center [703, 723] width 313 height 21
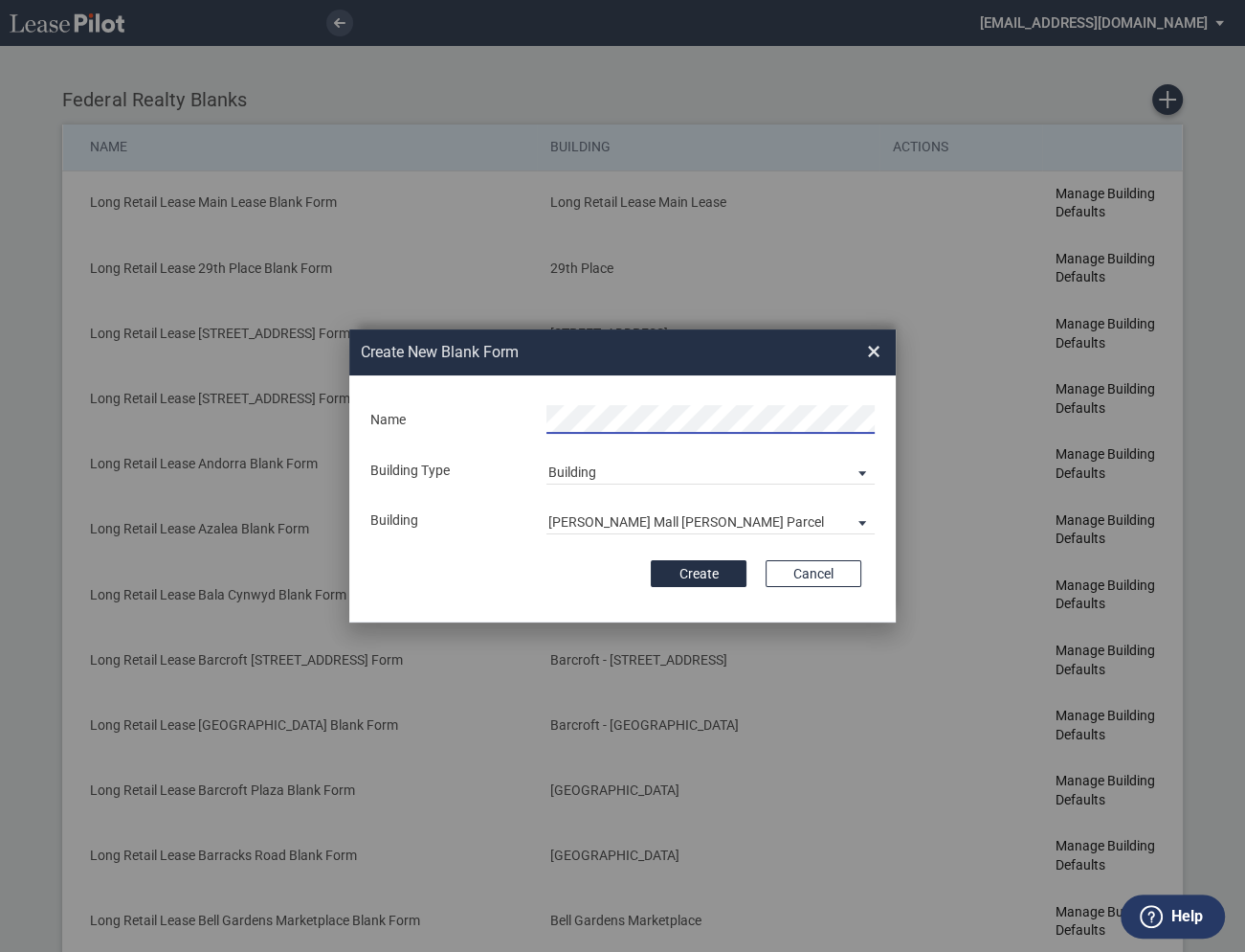
scroll to position [0, 16]
click at [706, 576] on button "Create" at bounding box center [698, 573] width 96 height 27
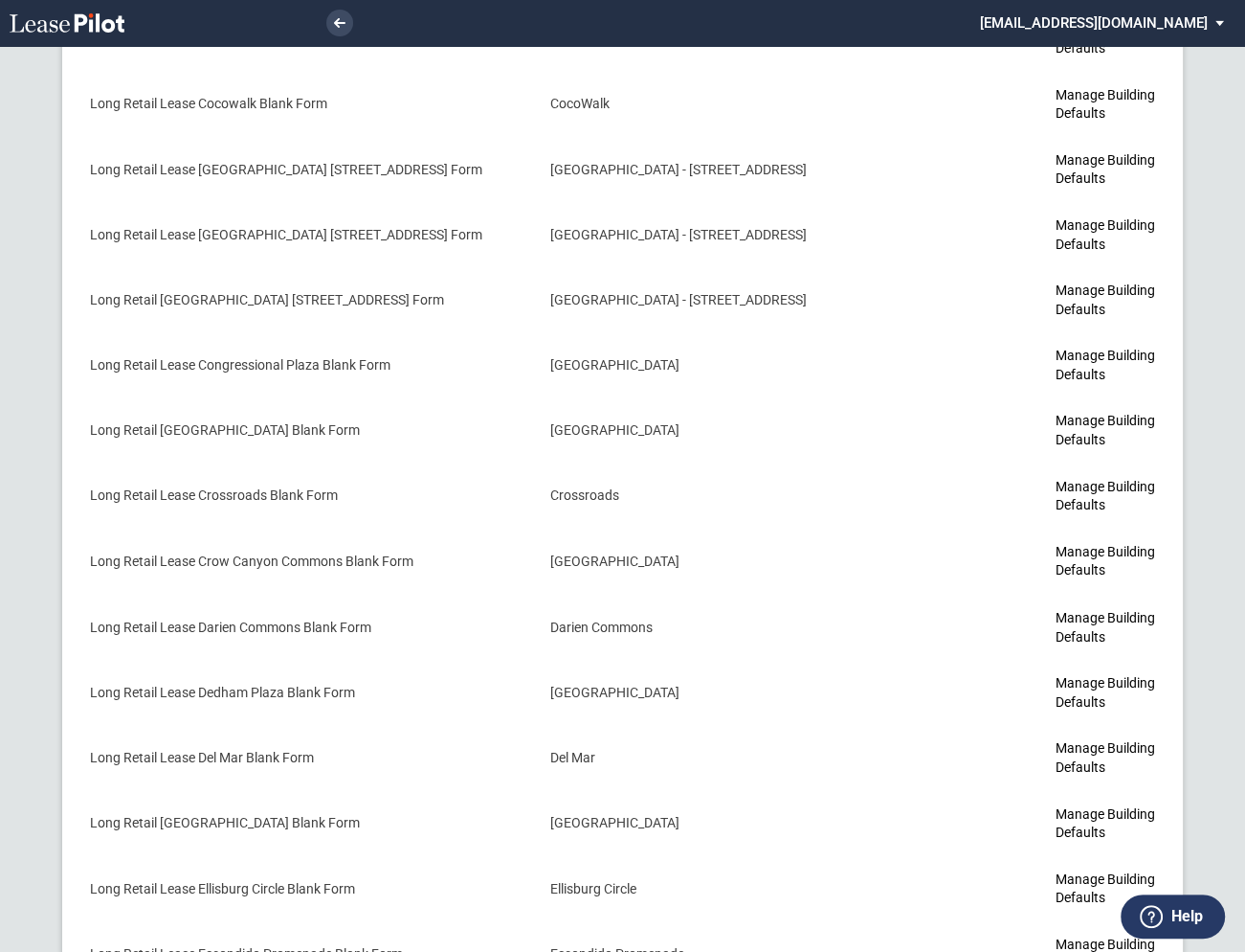
scroll to position [3987, 0]
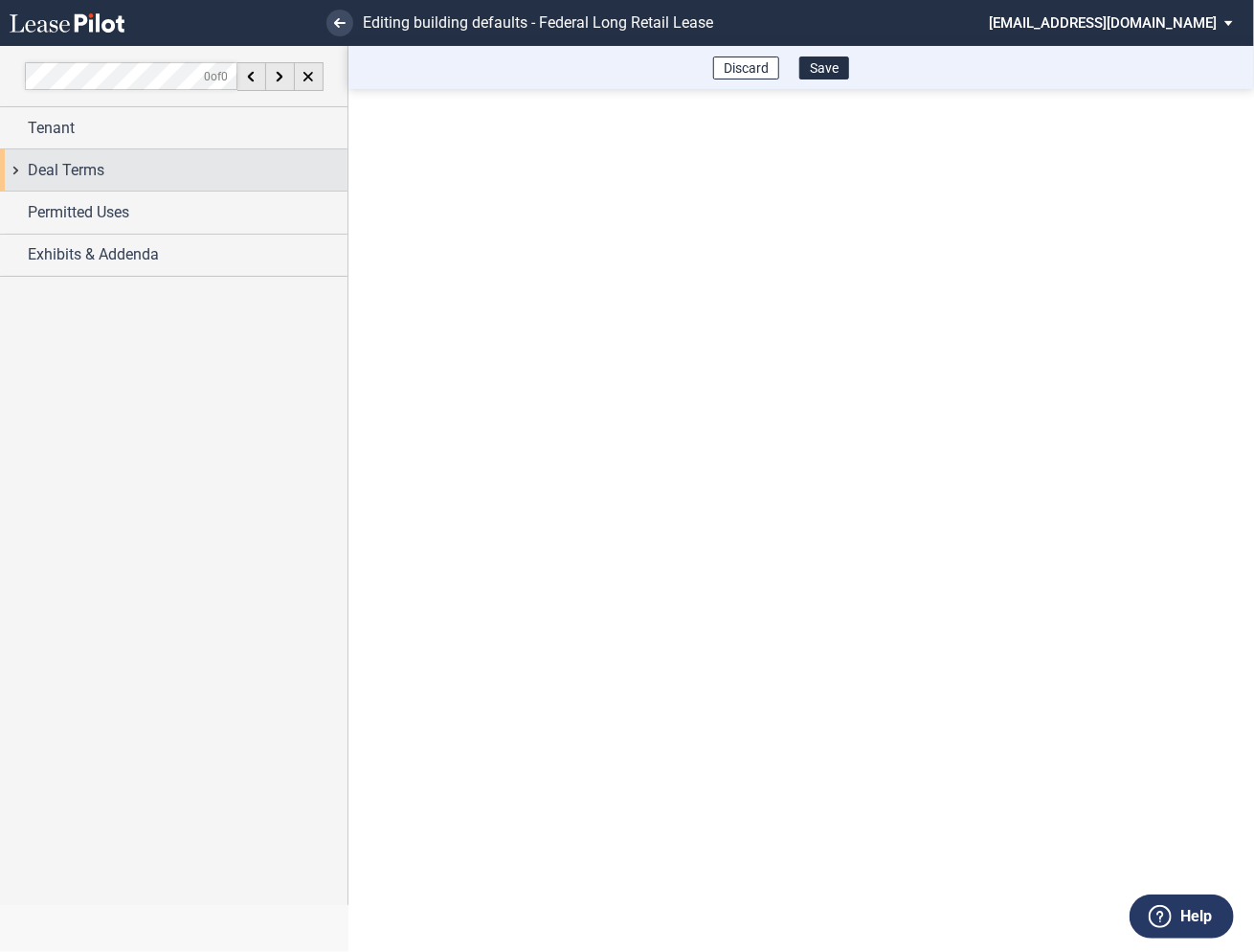
click at [14, 174] on div "Deal Terms" at bounding box center [174, 170] width 348 height 41
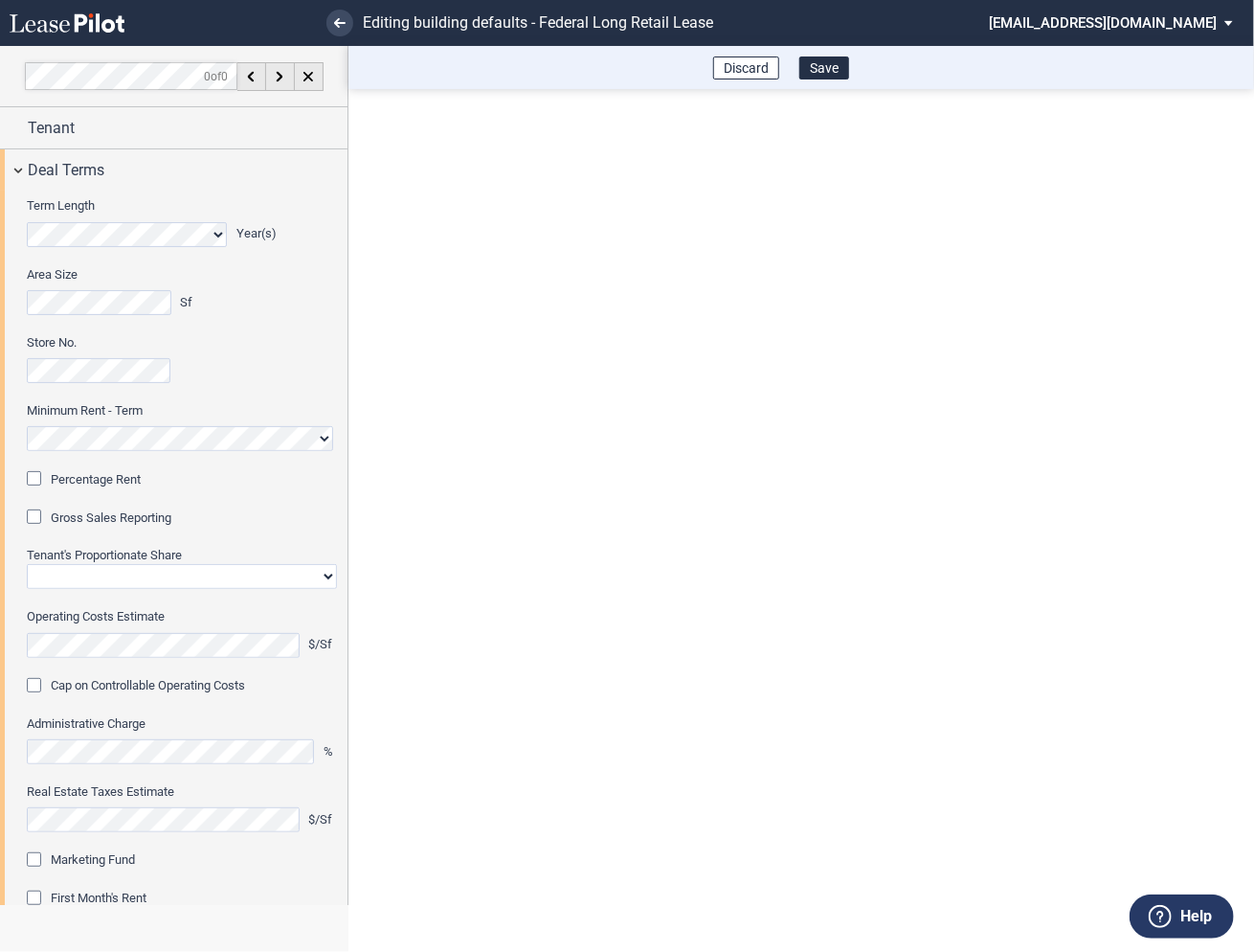
click at [38, 474] on div "Percentage Rent" at bounding box center [36, 480] width 19 height 19
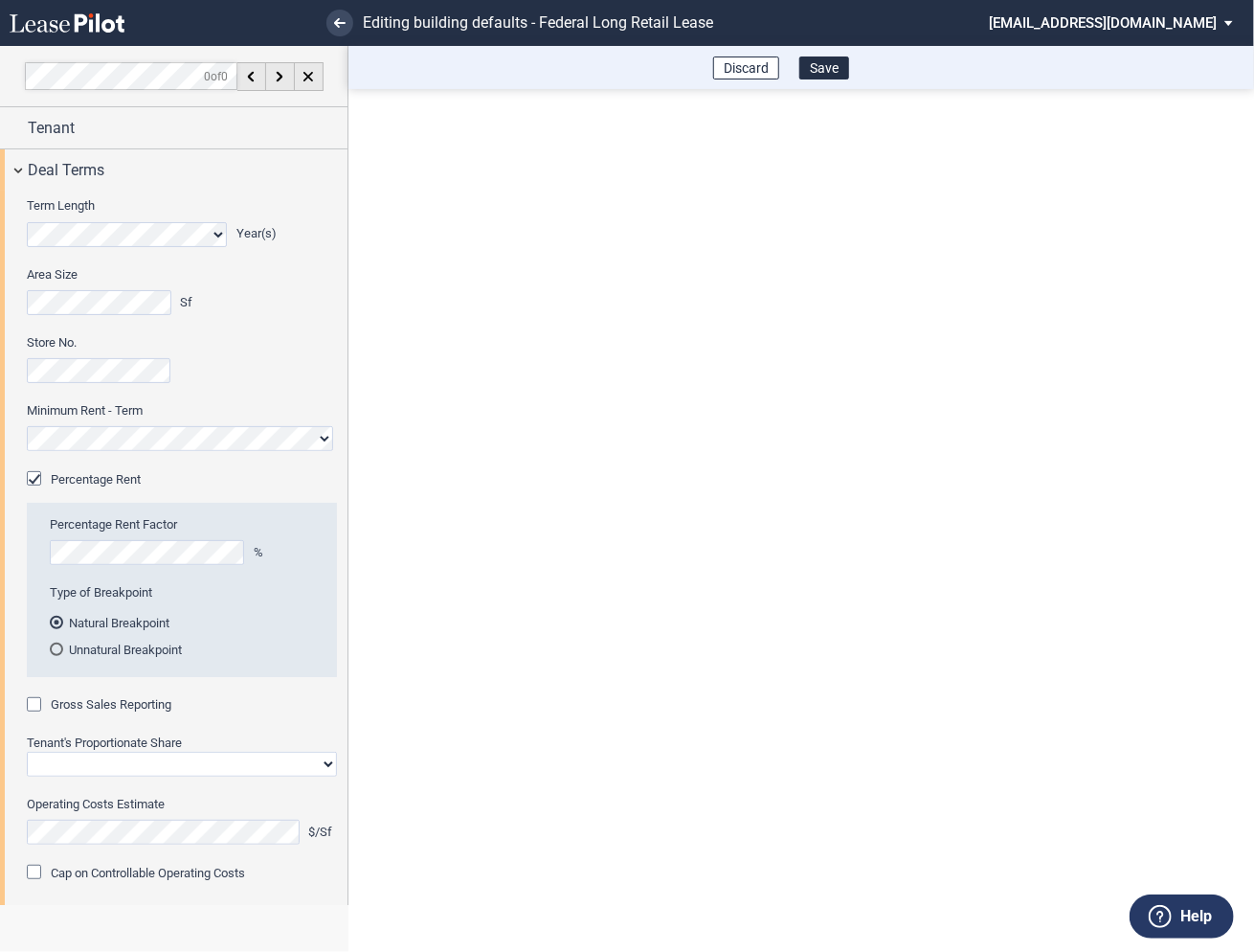
click at [34, 699] on div "Gross Sales Reporting" at bounding box center [36, 706] width 19 height 19
click at [70, 765] on select "Straight GLA Net Major" at bounding box center [182, 763] width 310 height 25
select select "straight GLA"
click at [27, 752] on select "Straight GLA Net Major" at bounding box center [182, 763] width 310 height 25
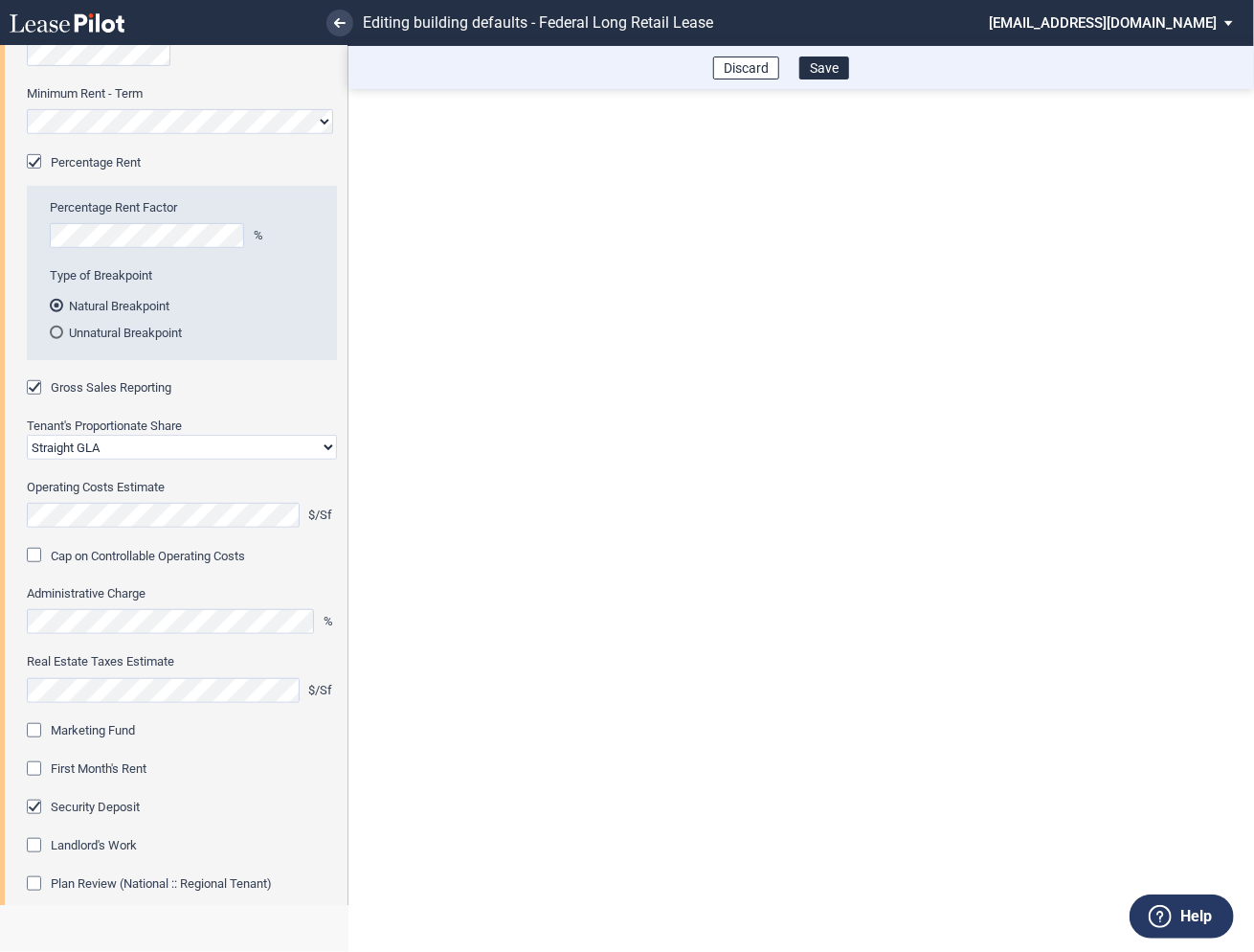
scroll to position [406, 0]
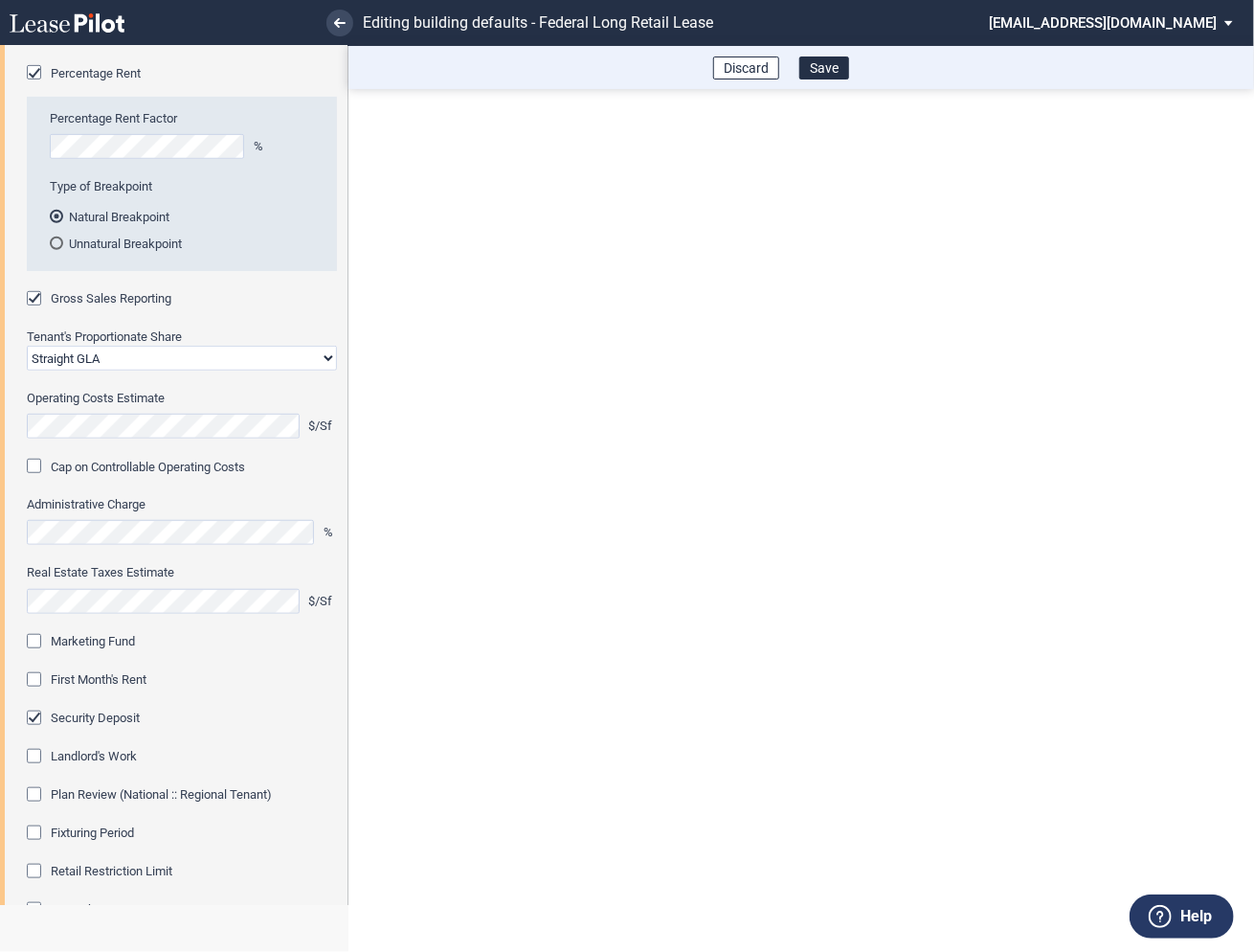
click at [39, 644] on div "Marketing Fund" at bounding box center [36, 643] width 19 height 19
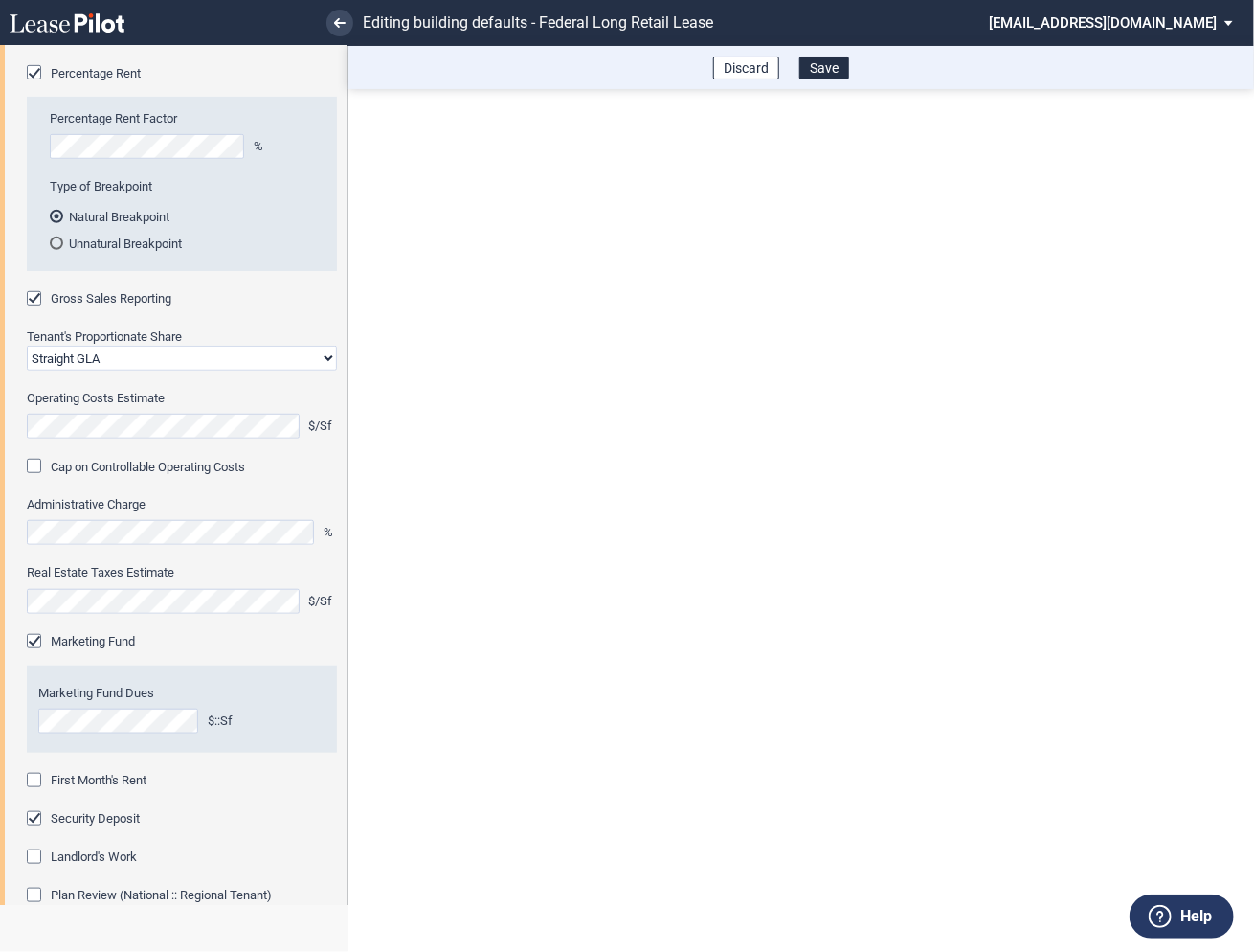
scroll to position [486, 0]
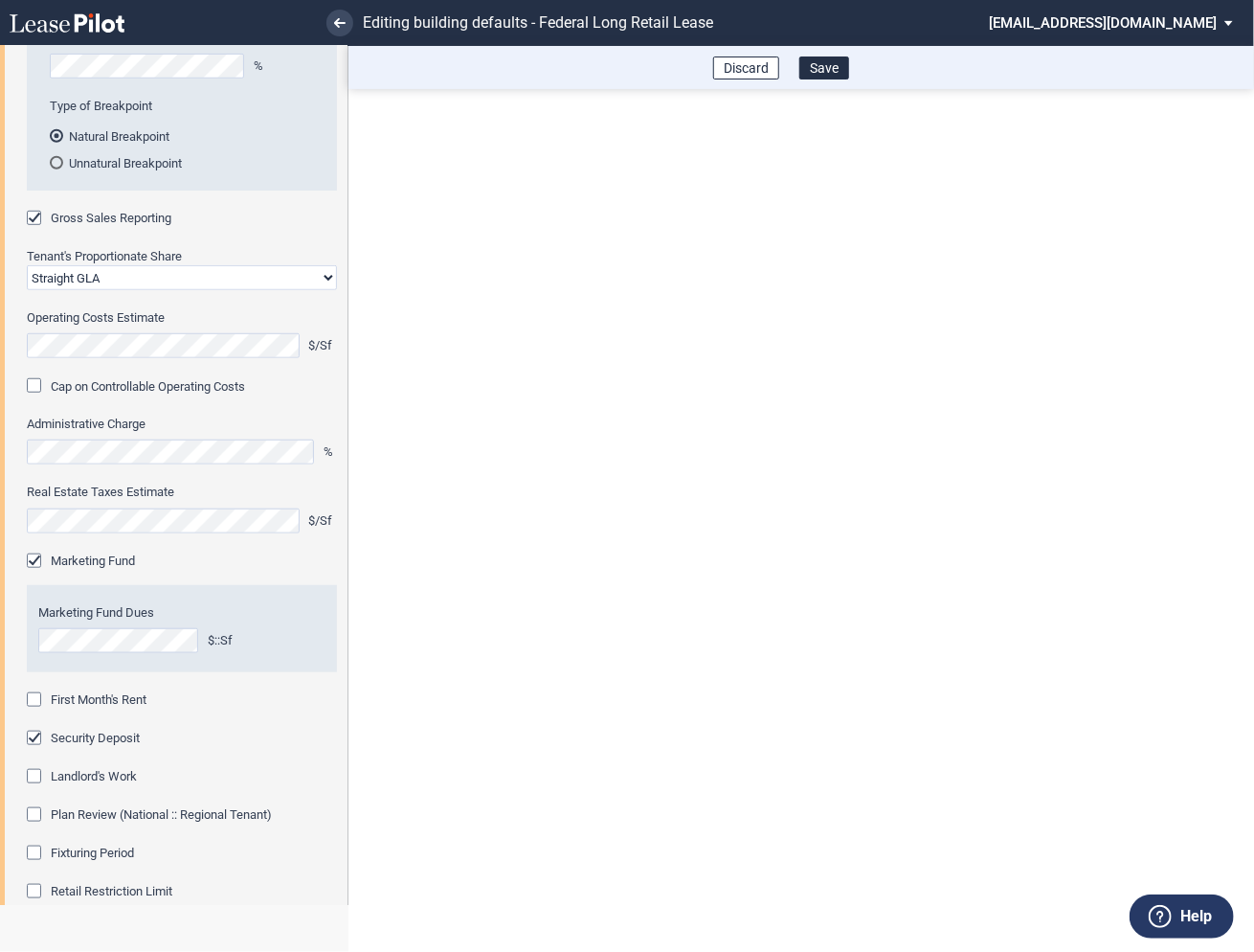
click at [34, 693] on div "First Month's Rent" at bounding box center [36, 701] width 19 height 19
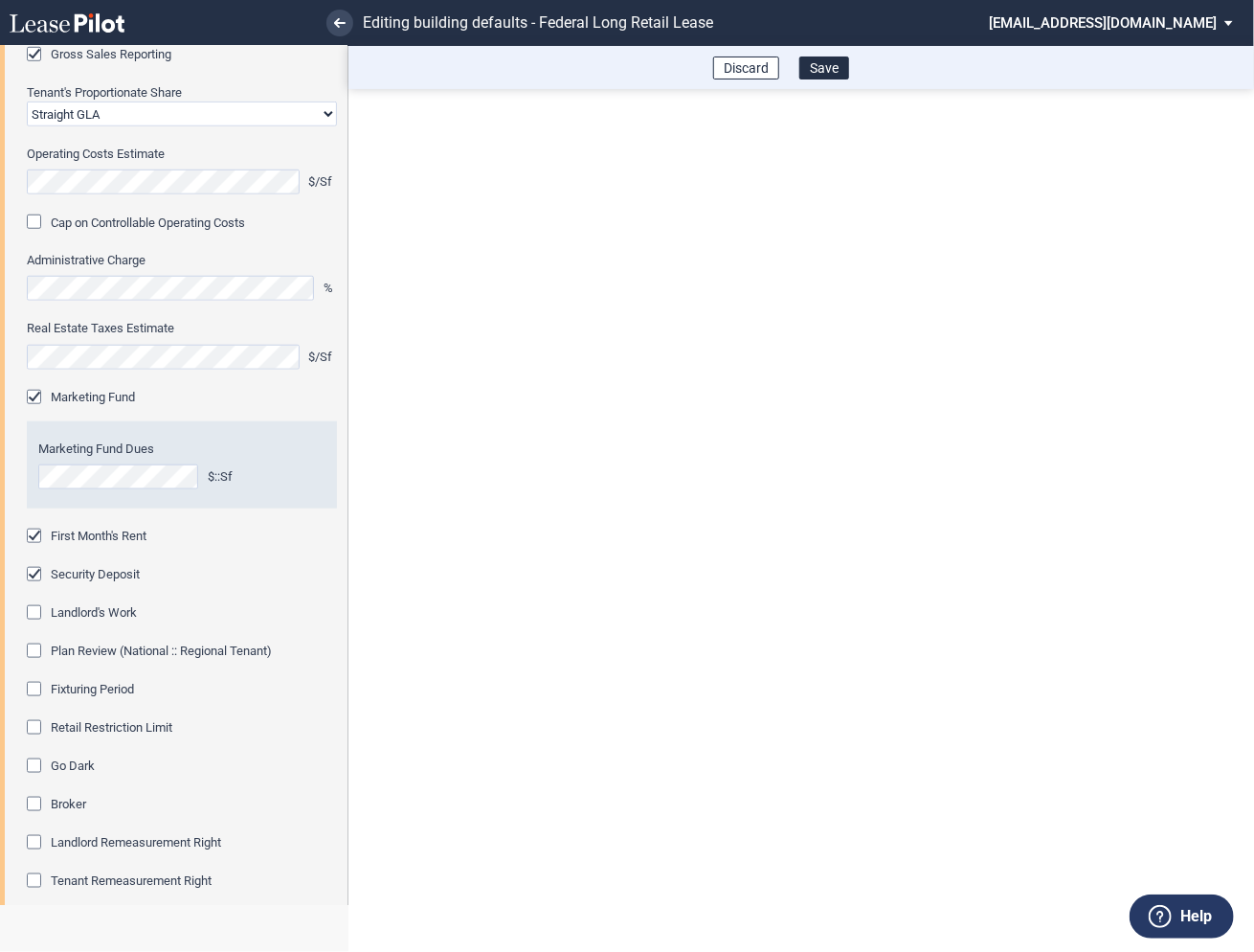
scroll to position [675, 0]
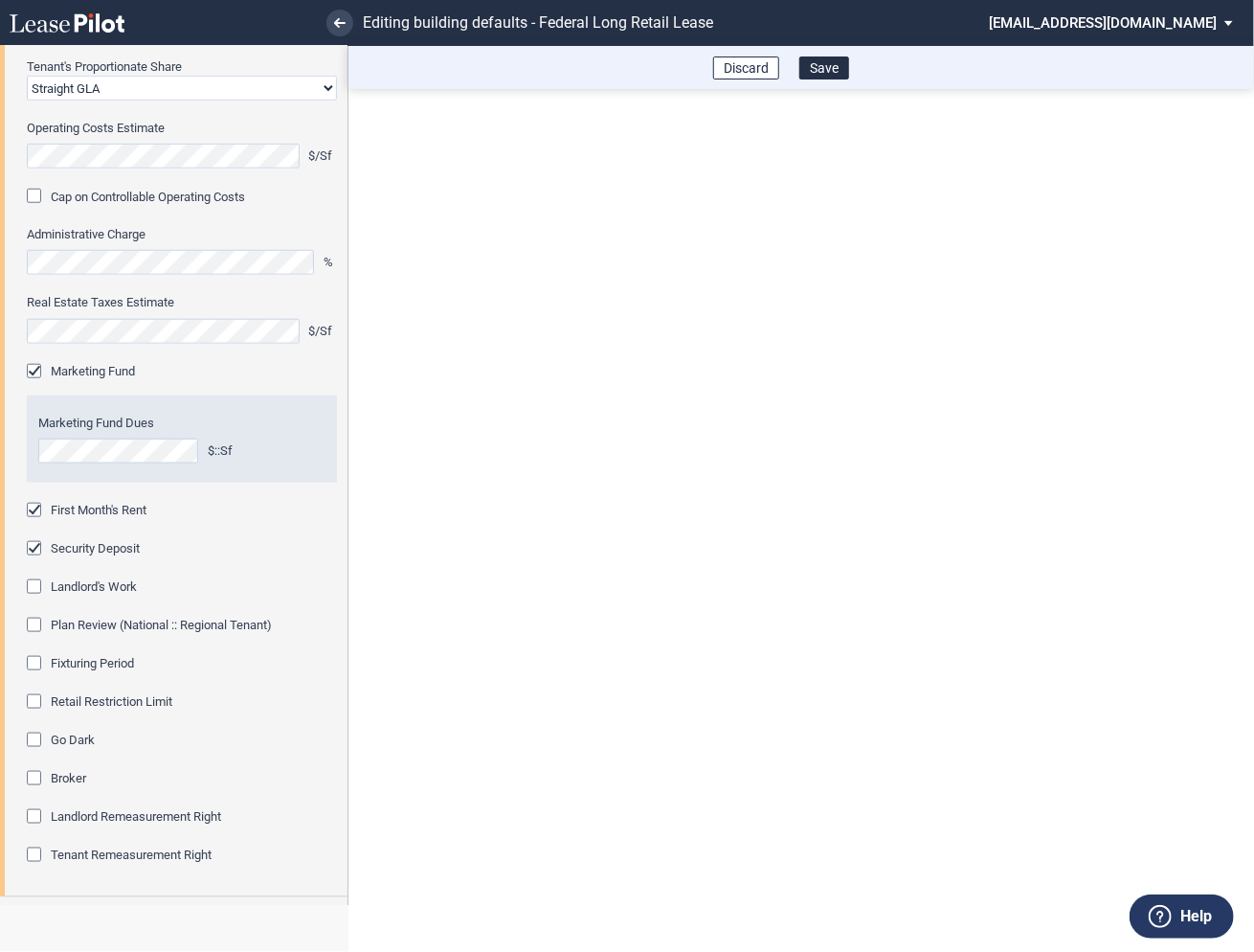
click at [34, 673] on div "Fixturing Period" at bounding box center [36, 665] width 19 height 19
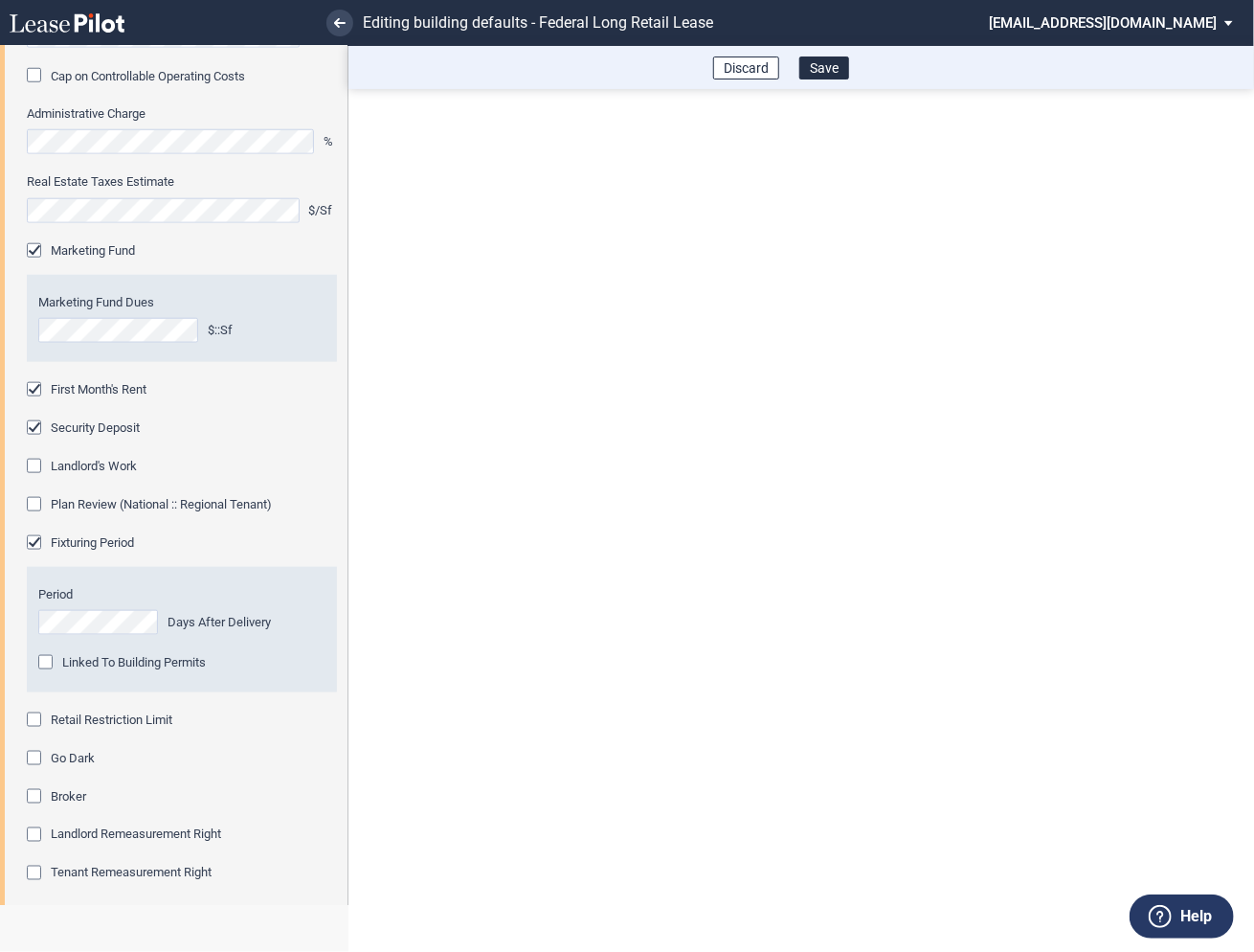
scroll to position [856, 0]
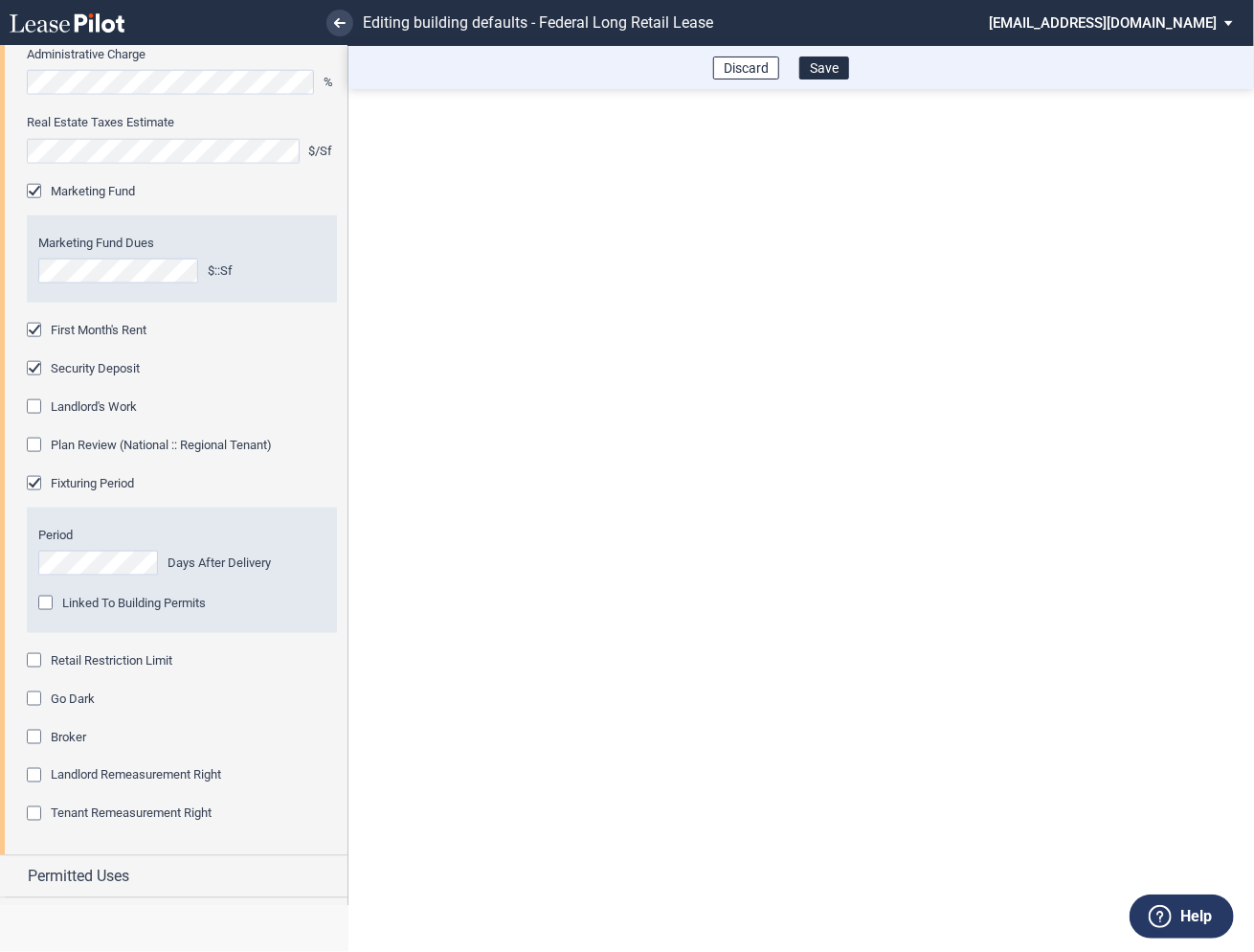
click at [39, 661] on div "Retail Restriction Limit" at bounding box center [36, 662] width 19 height 19
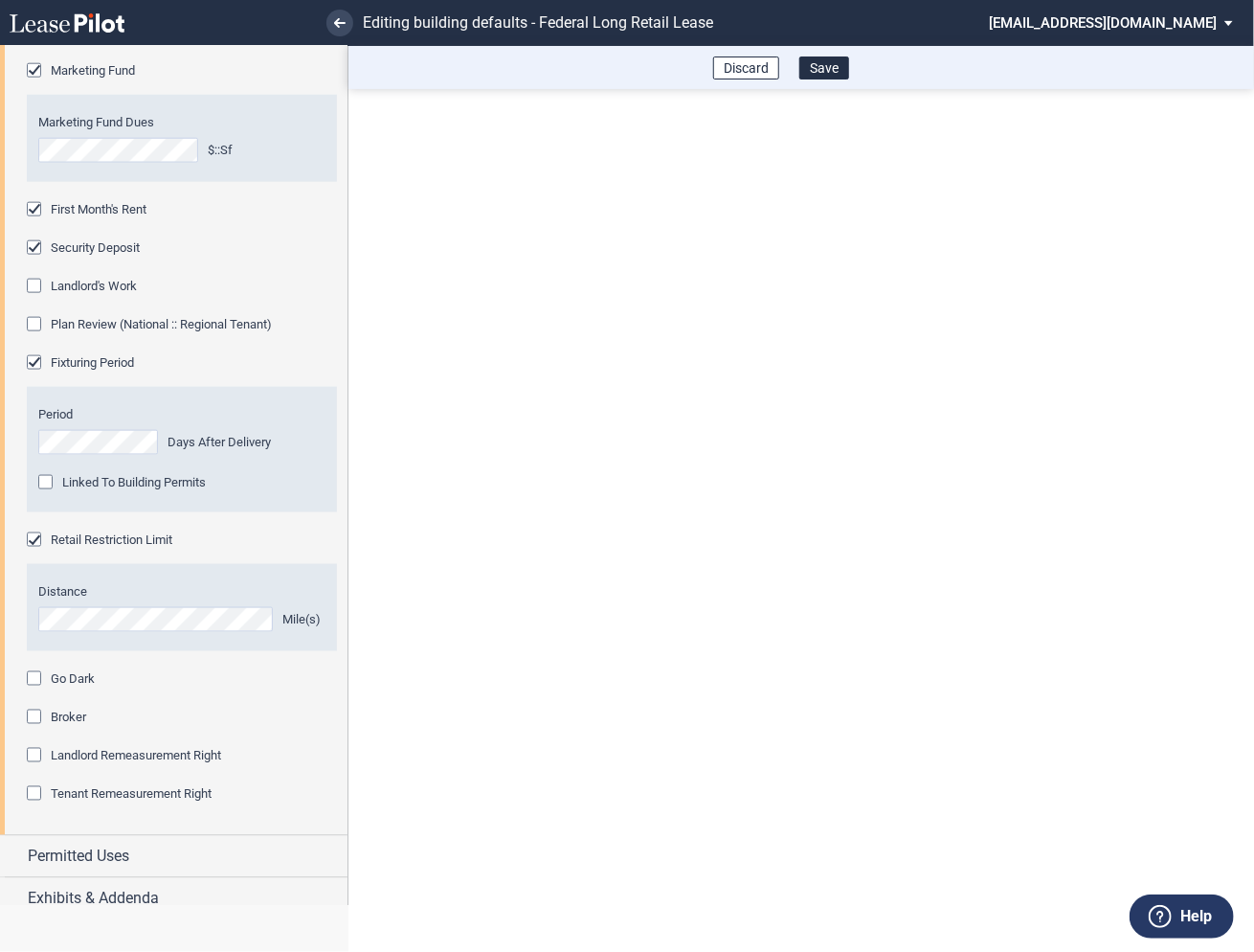
scroll to position [991, 0]
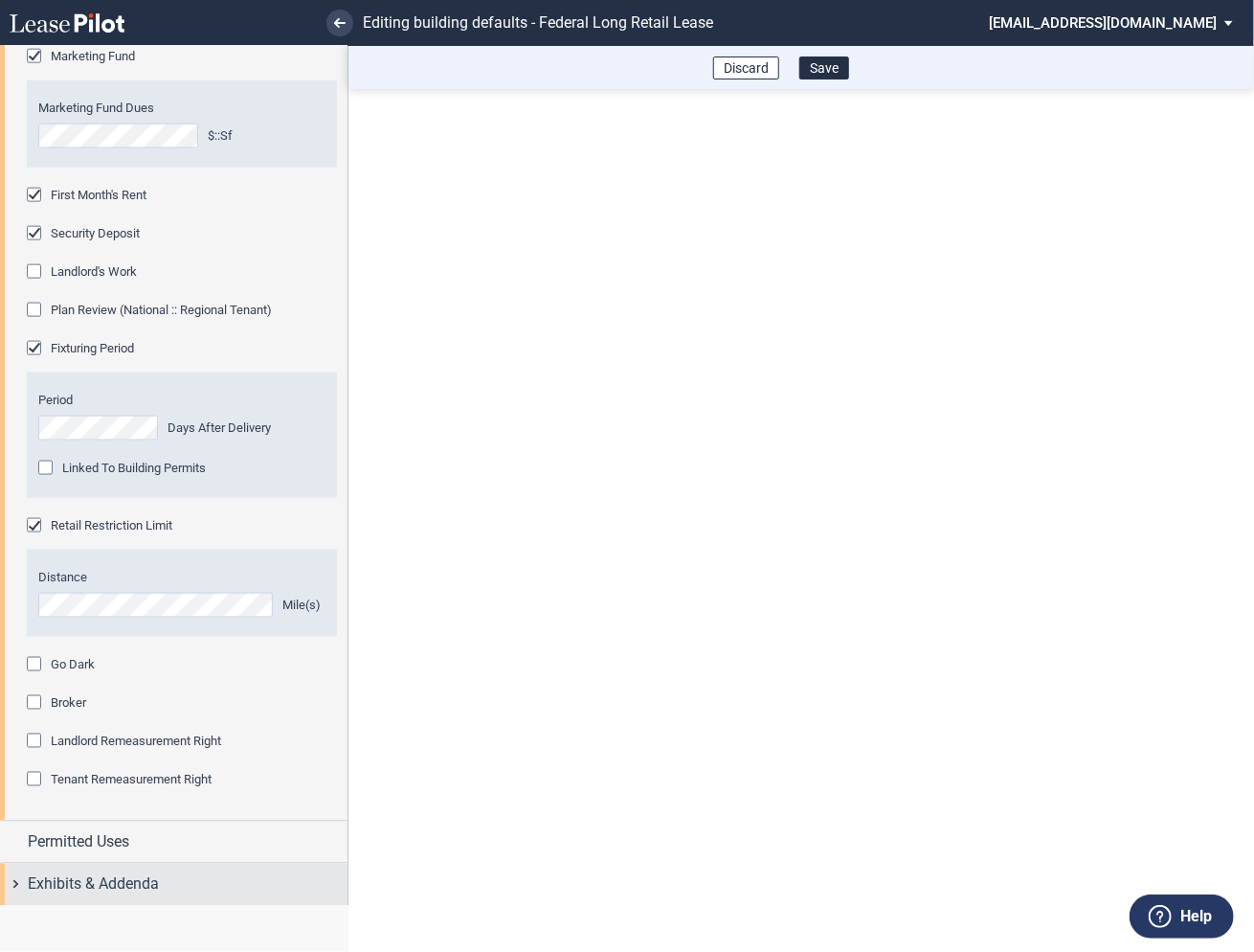
click at [25, 876] on div "Exhibits & Addenda" at bounding box center [174, 884] width 348 height 41
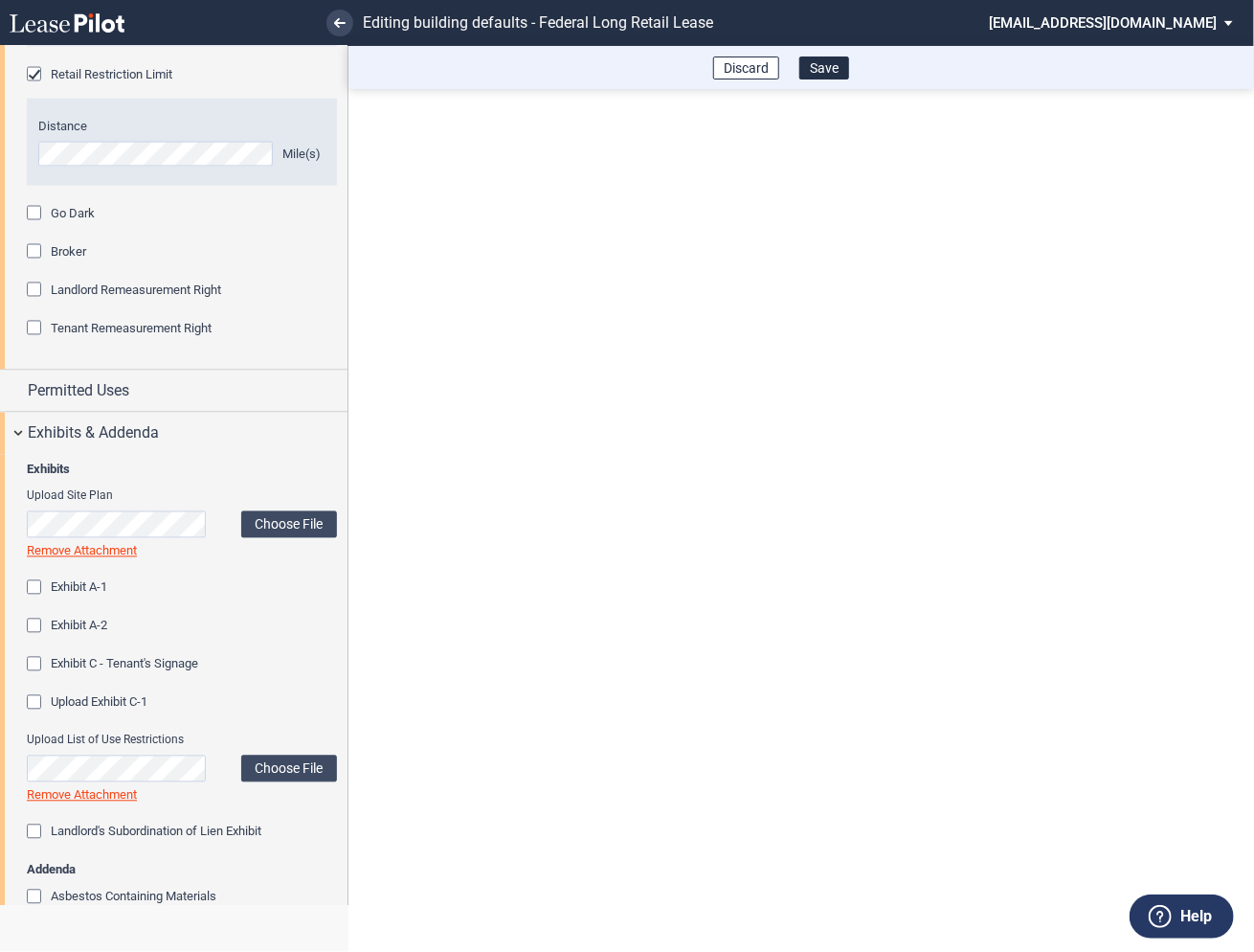
scroll to position [1693, 0]
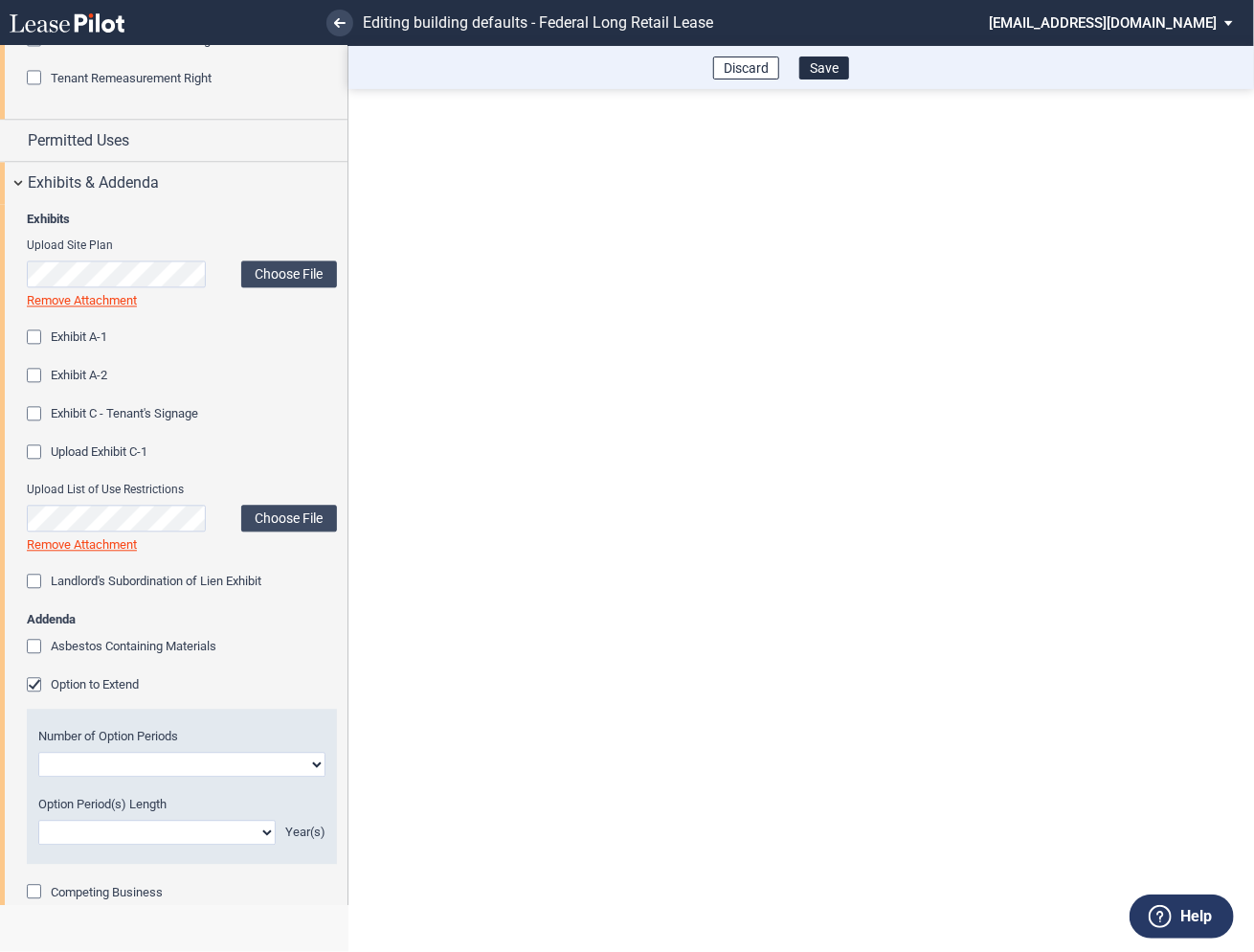
click at [40, 687] on div "Option to Extend" at bounding box center [36, 685] width 19 height 19
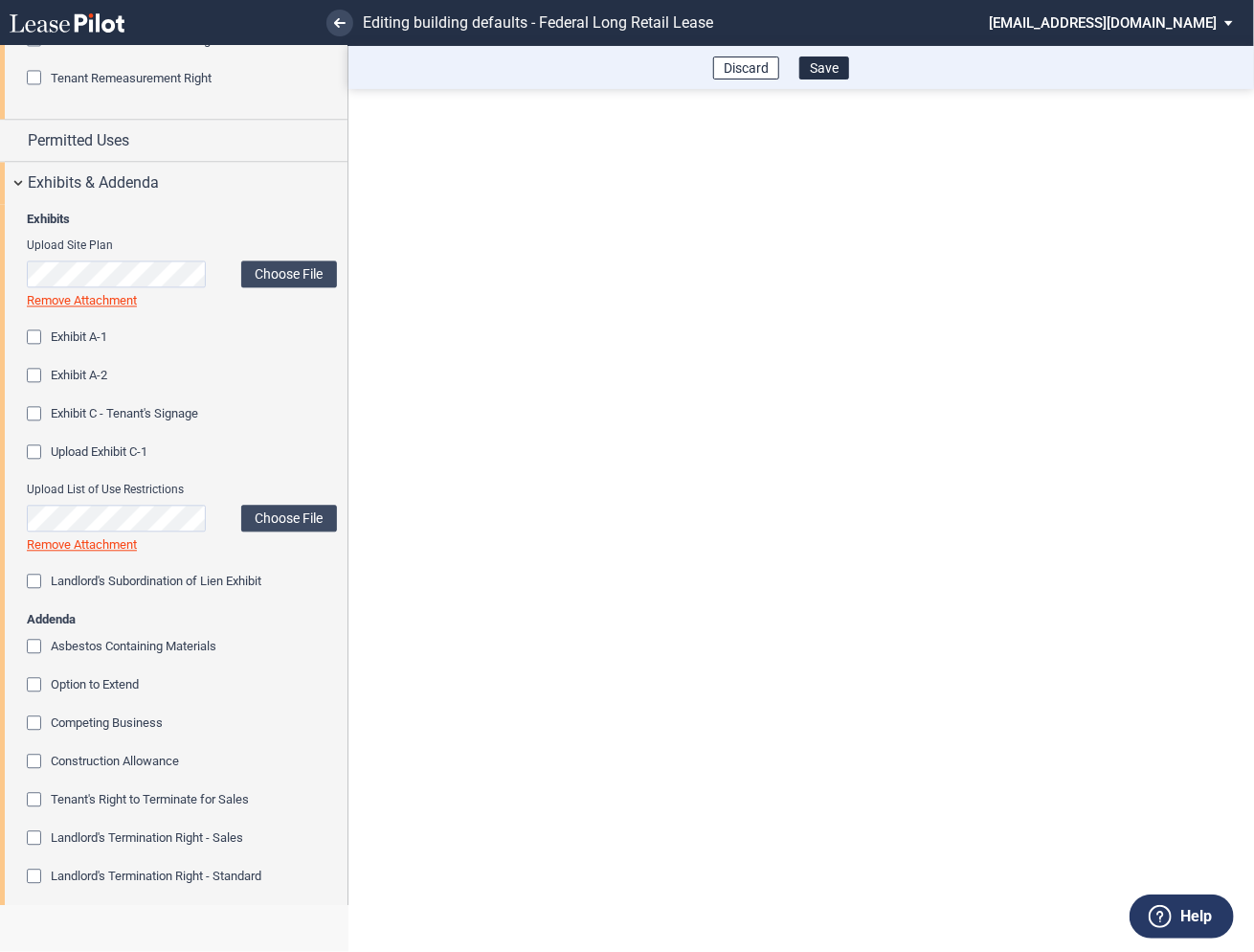
scroll to position [1960, 0]
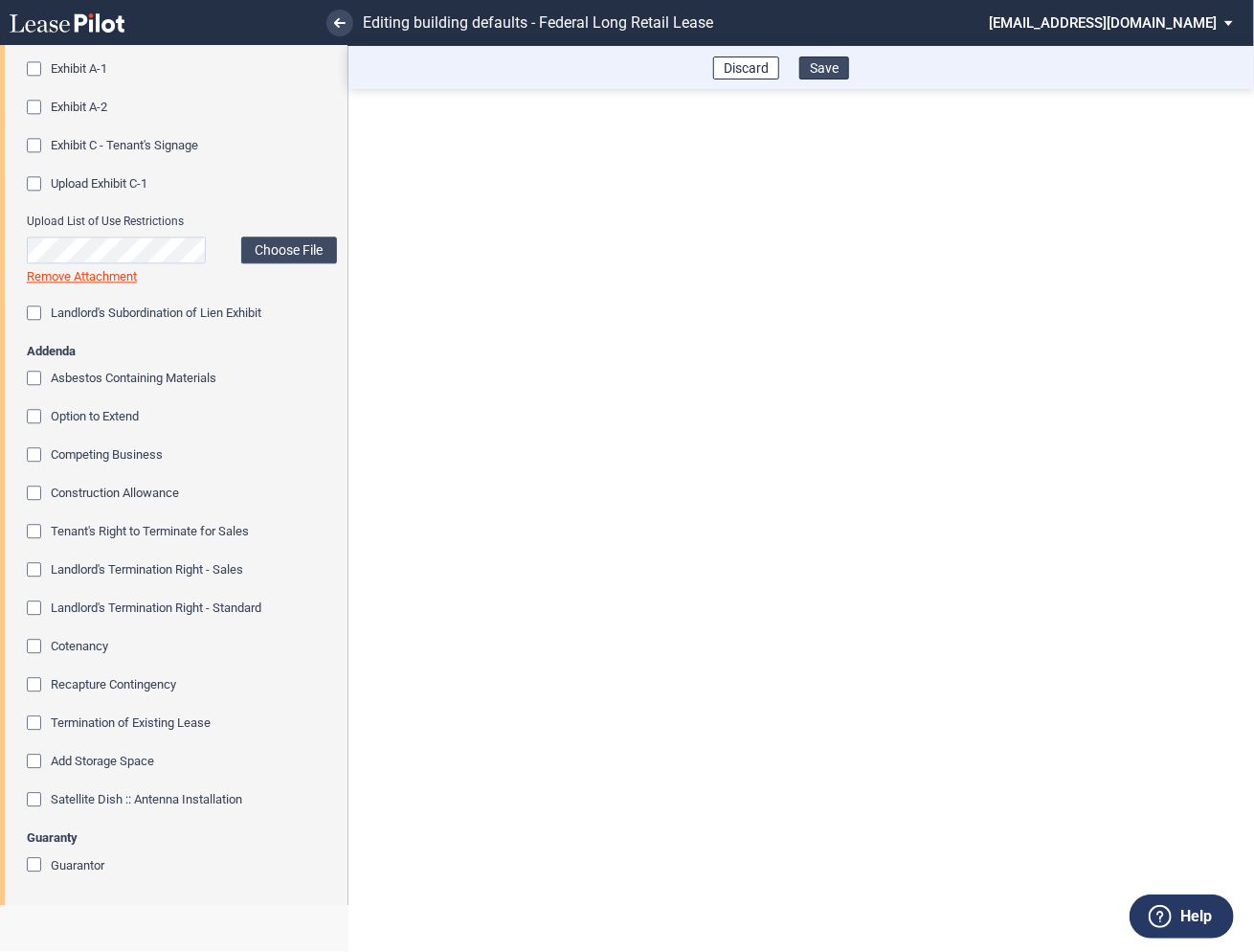
click at [828, 73] on button "Save" at bounding box center [823, 67] width 49 height 23
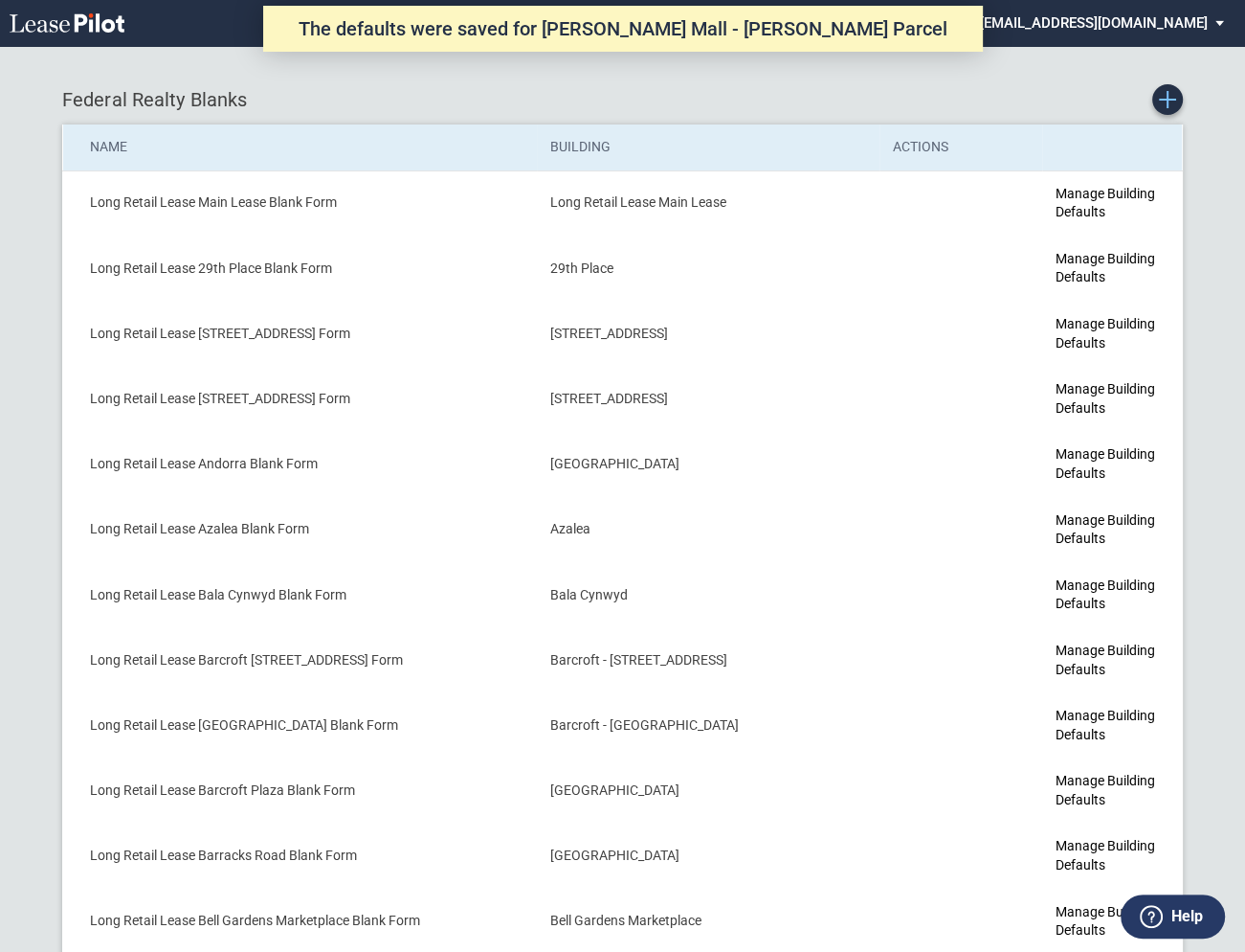
click at [1171, 106] on icon "Create new Blank Form" at bounding box center [1167, 99] width 17 height 17
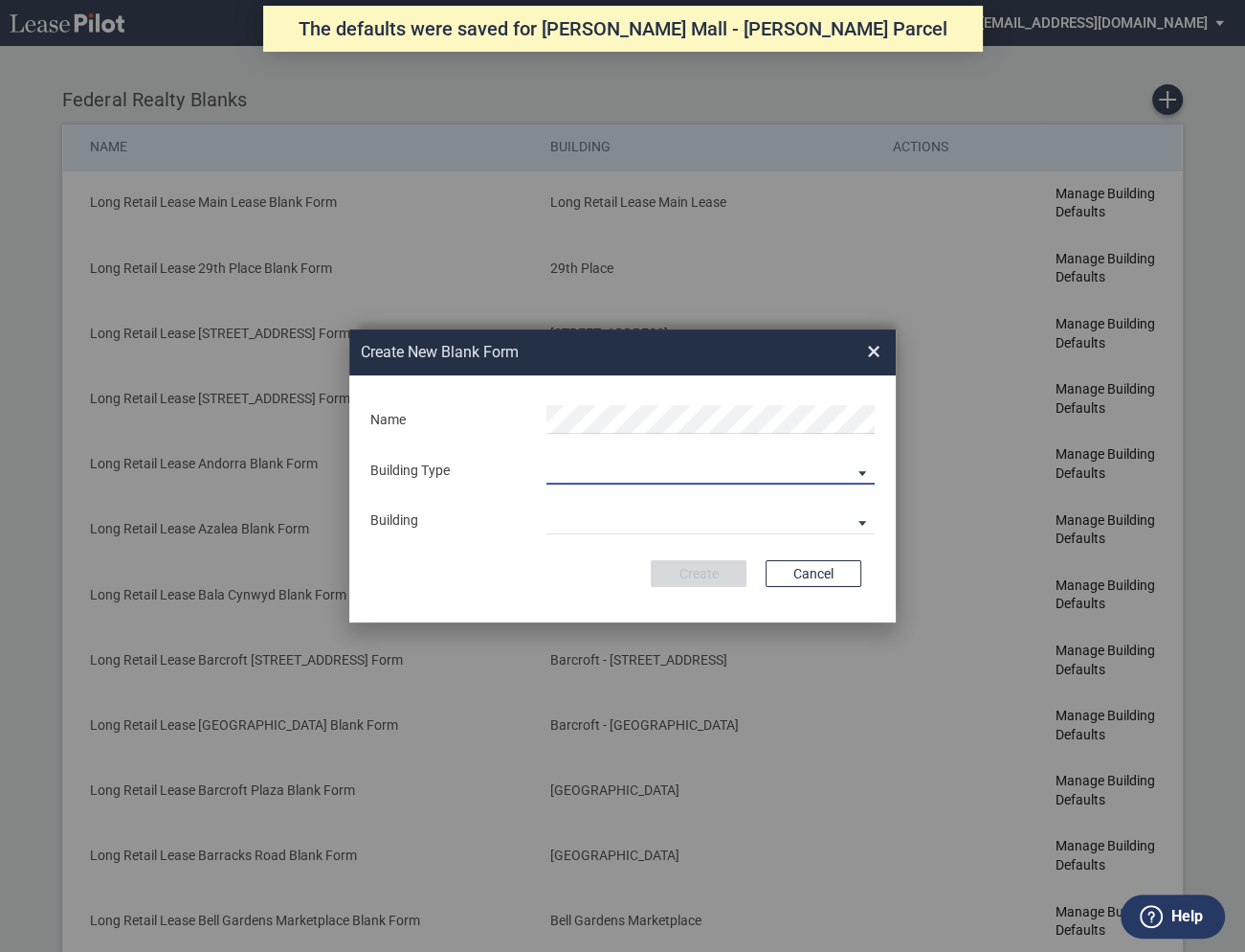
click at [577, 468] on md-select "Building Predefined Empty Building New Empty Building" at bounding box center [711, 469] width 328 height 29
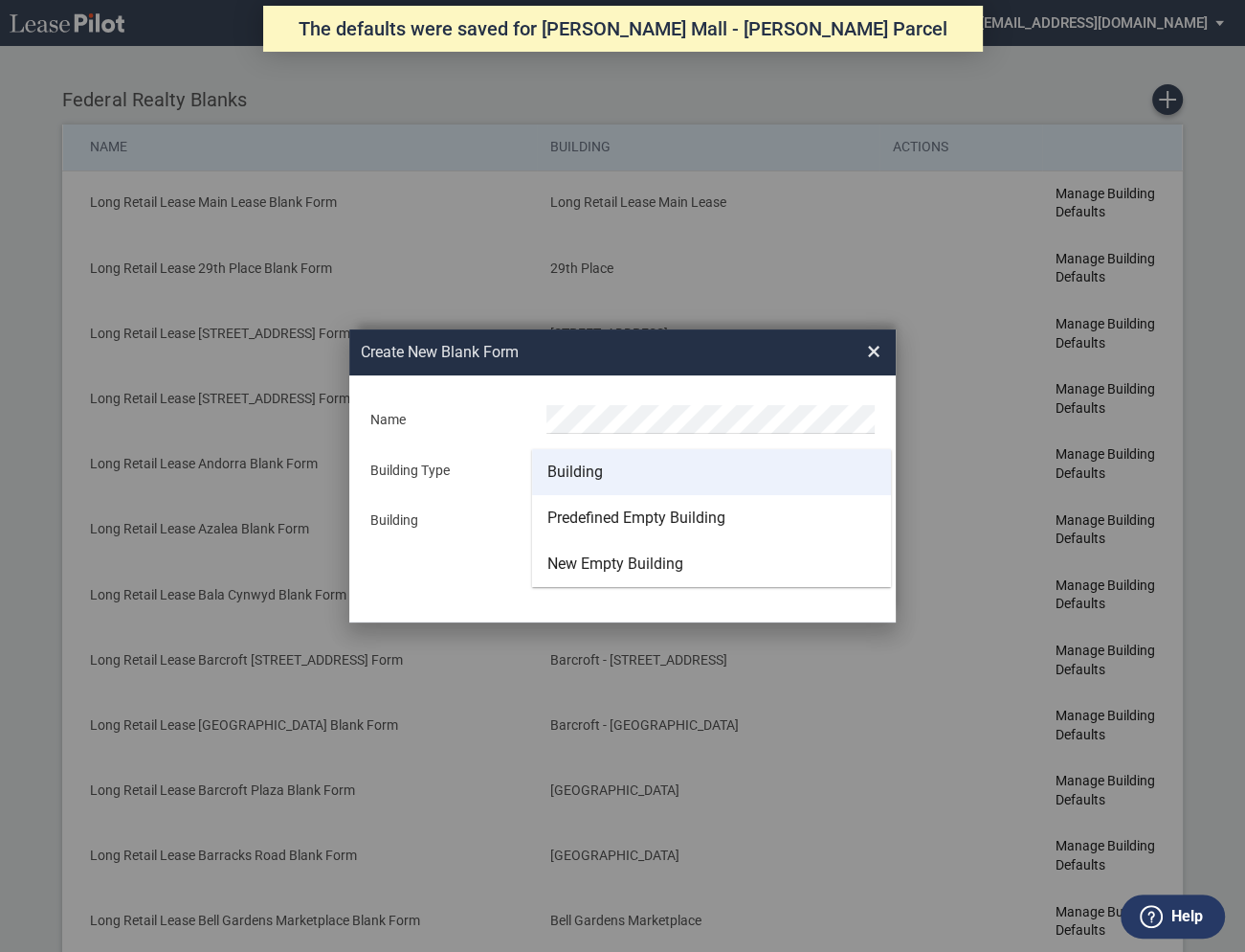
click at [568, 476] on div "Building" at bounding box center [575, 471] width 55 height 21
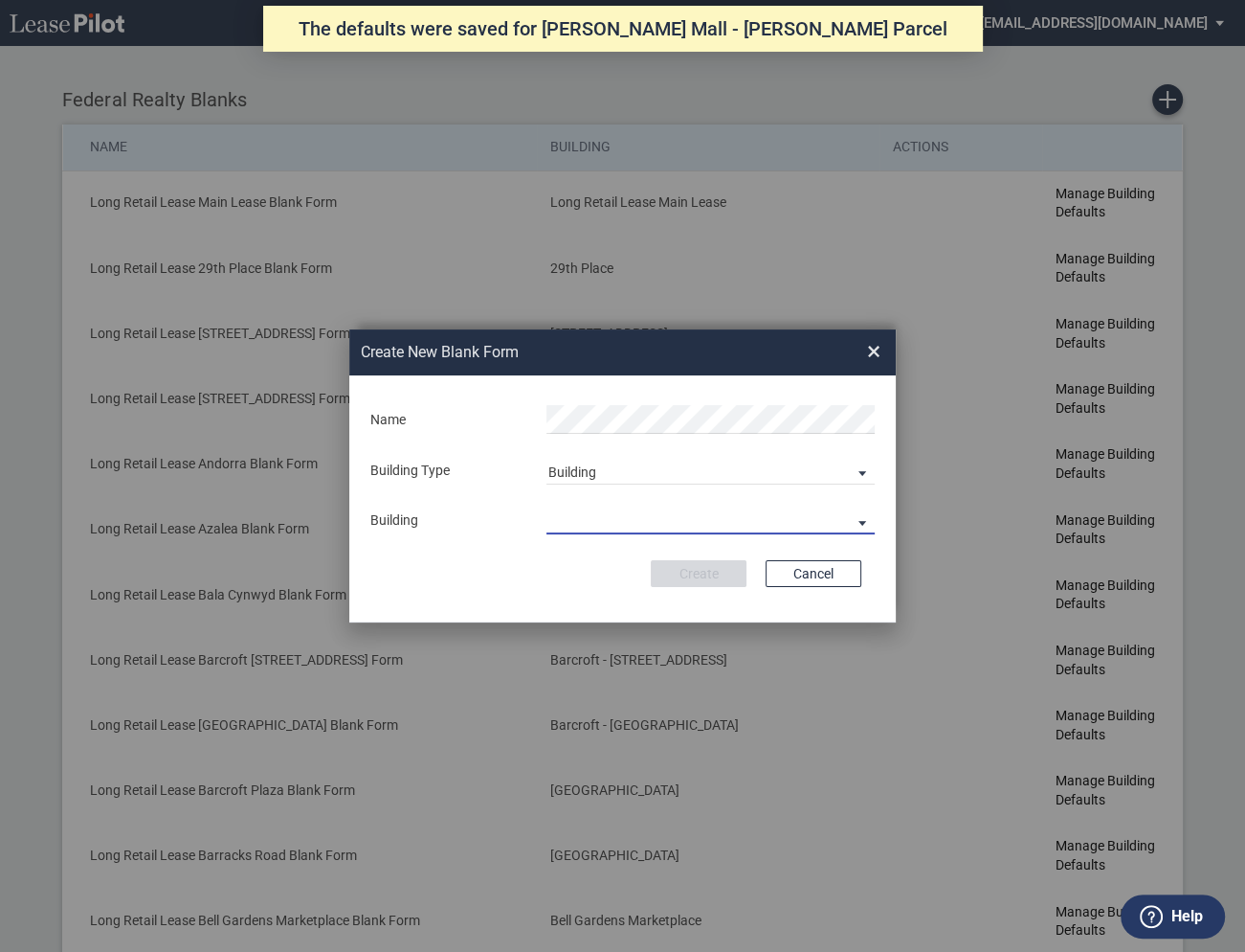
click at [568, 516] on md-select "29th Place 6464 Lincolnia Avenue 7770 Richmond Highway Andorra Azalea Bala Cynw…" at bounding box center [711, 519] width 328 height 29
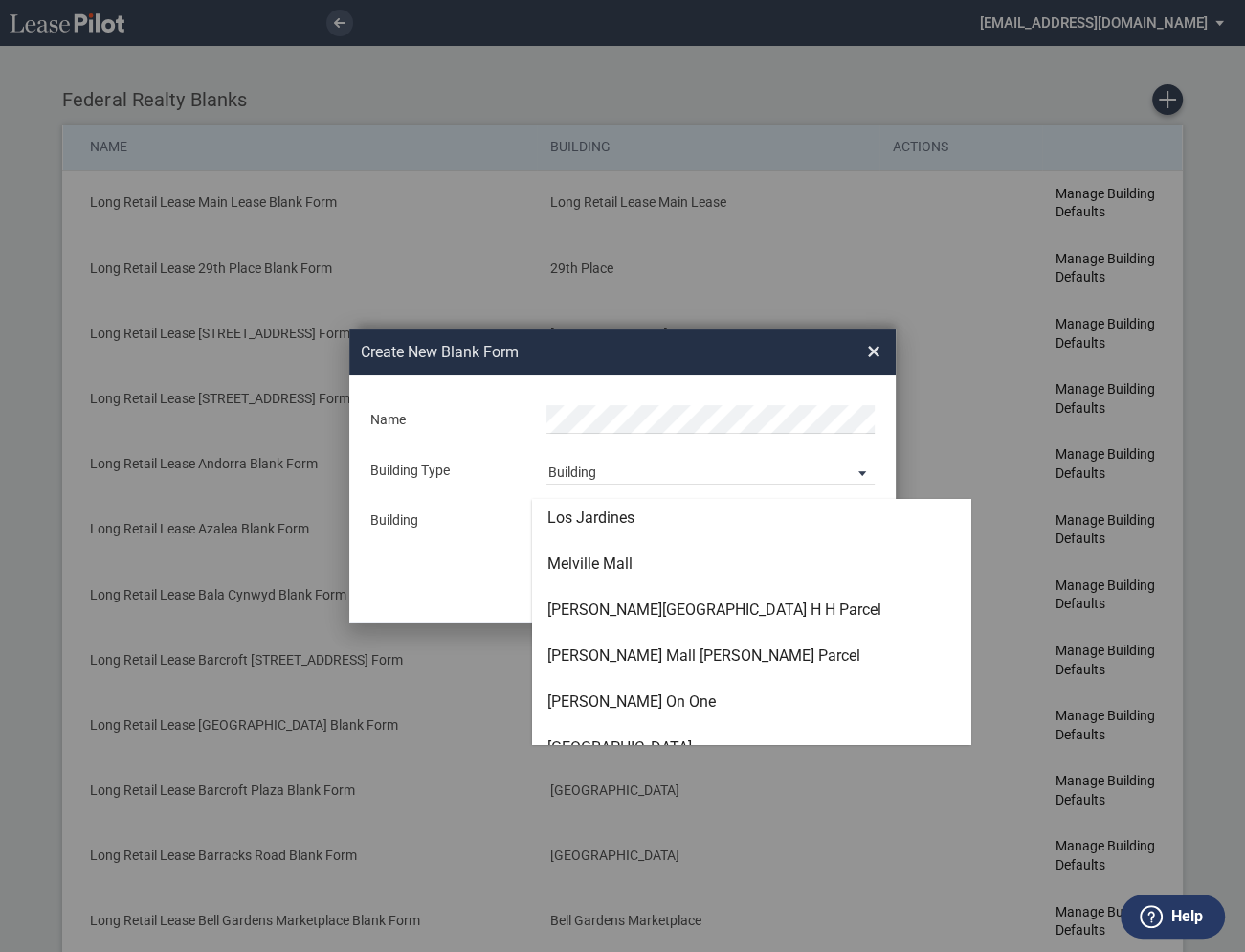
scroll to position [3810, 0]
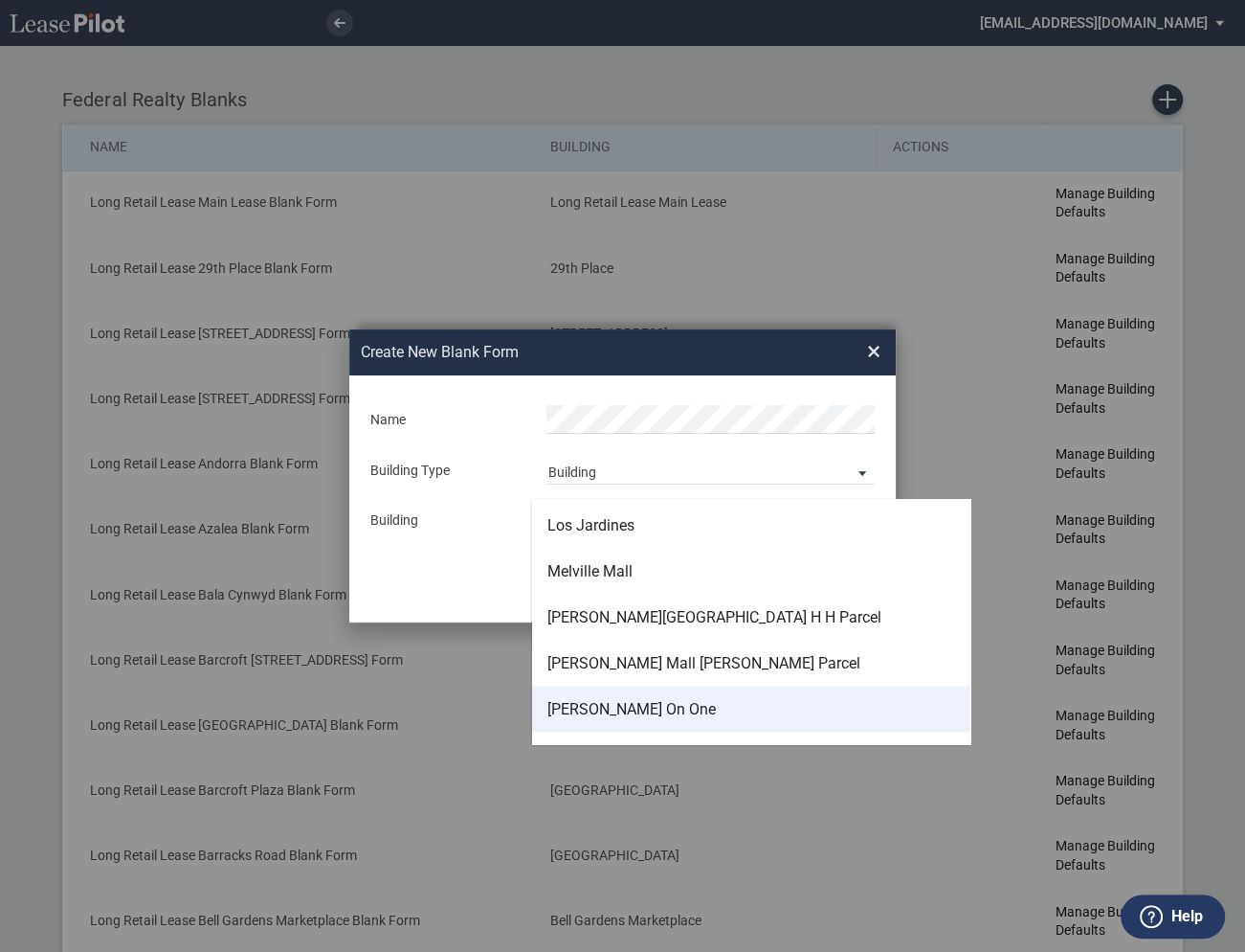
click at [576, 706] on div "[PERSON_NAME] On One" at bounding box center [631, 709] width 169 height 21
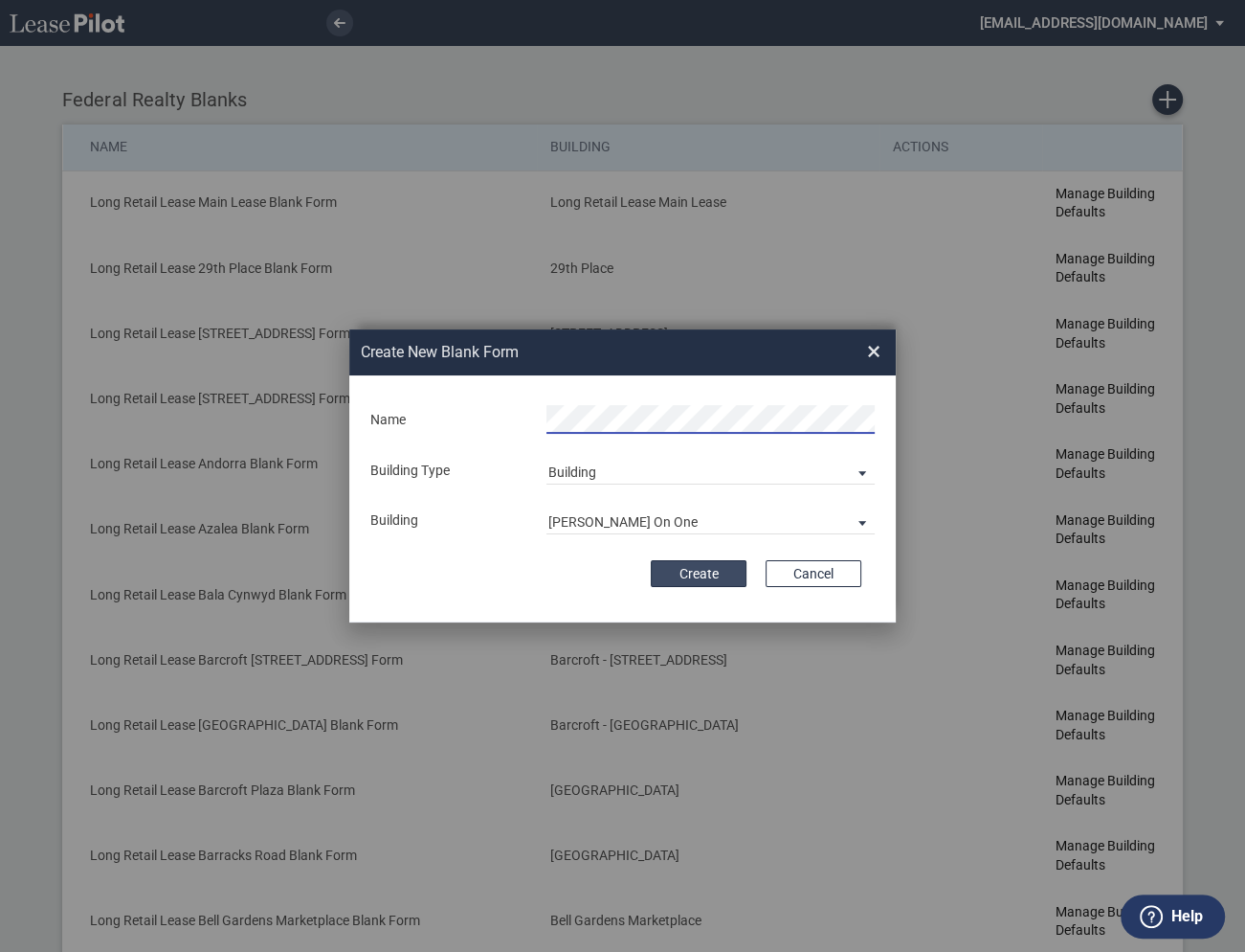
click at [695, 575] on button "Create" at bounding box center [698, 573] width 96 height 27
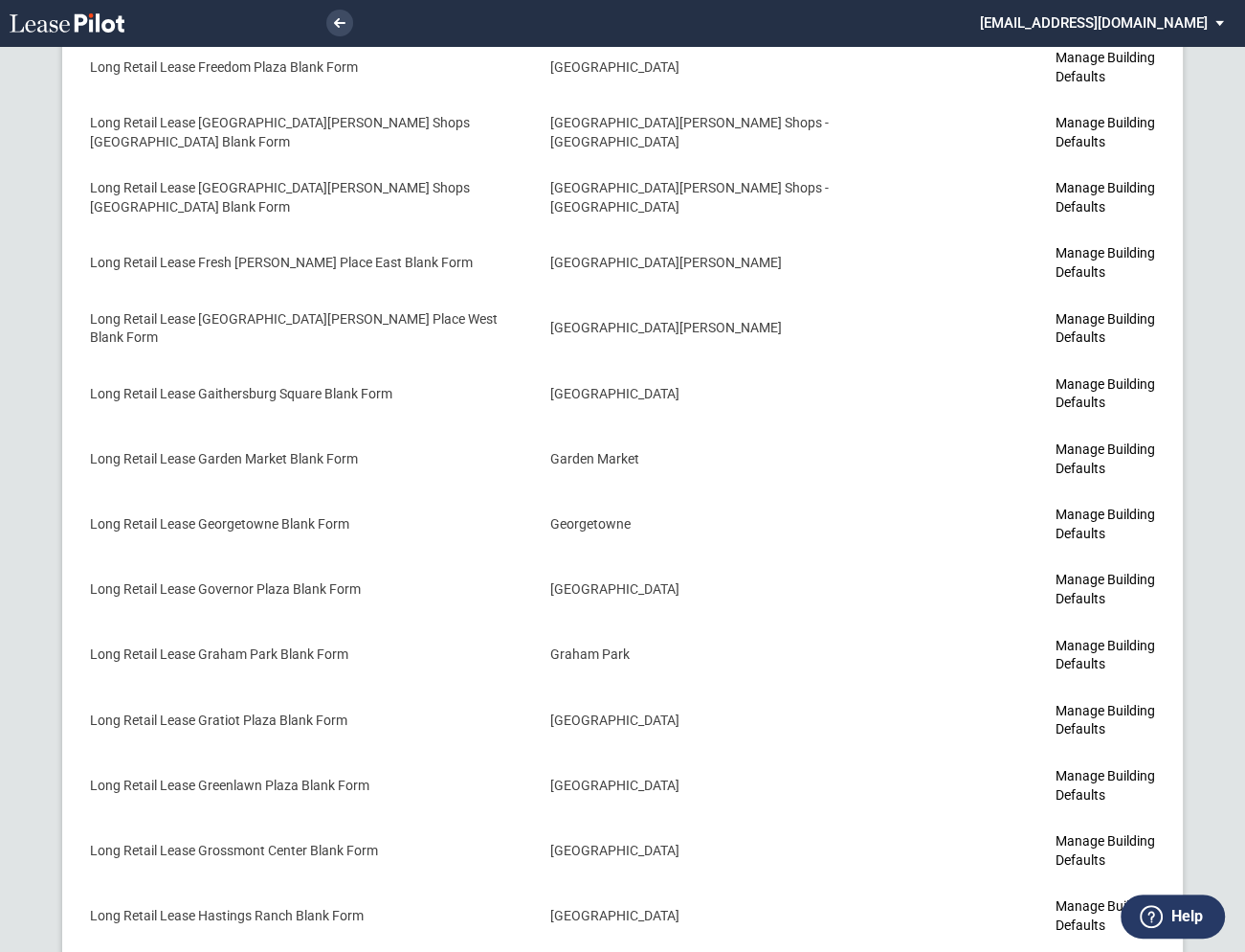
scroll to position [4042, 0]
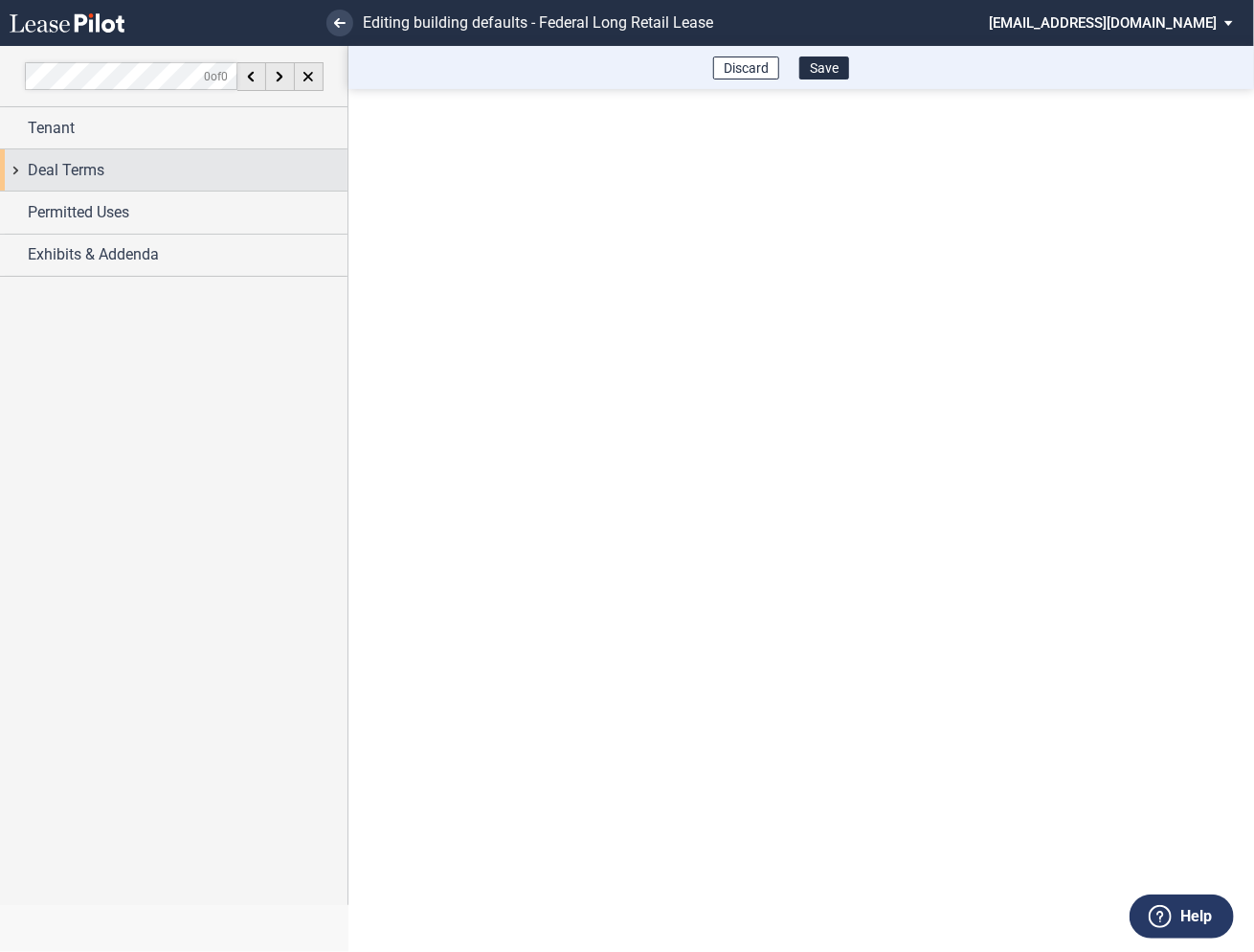
click at [16, 176] on div "Deal Terms" at bounding box center [174, 170] width 348 height 41
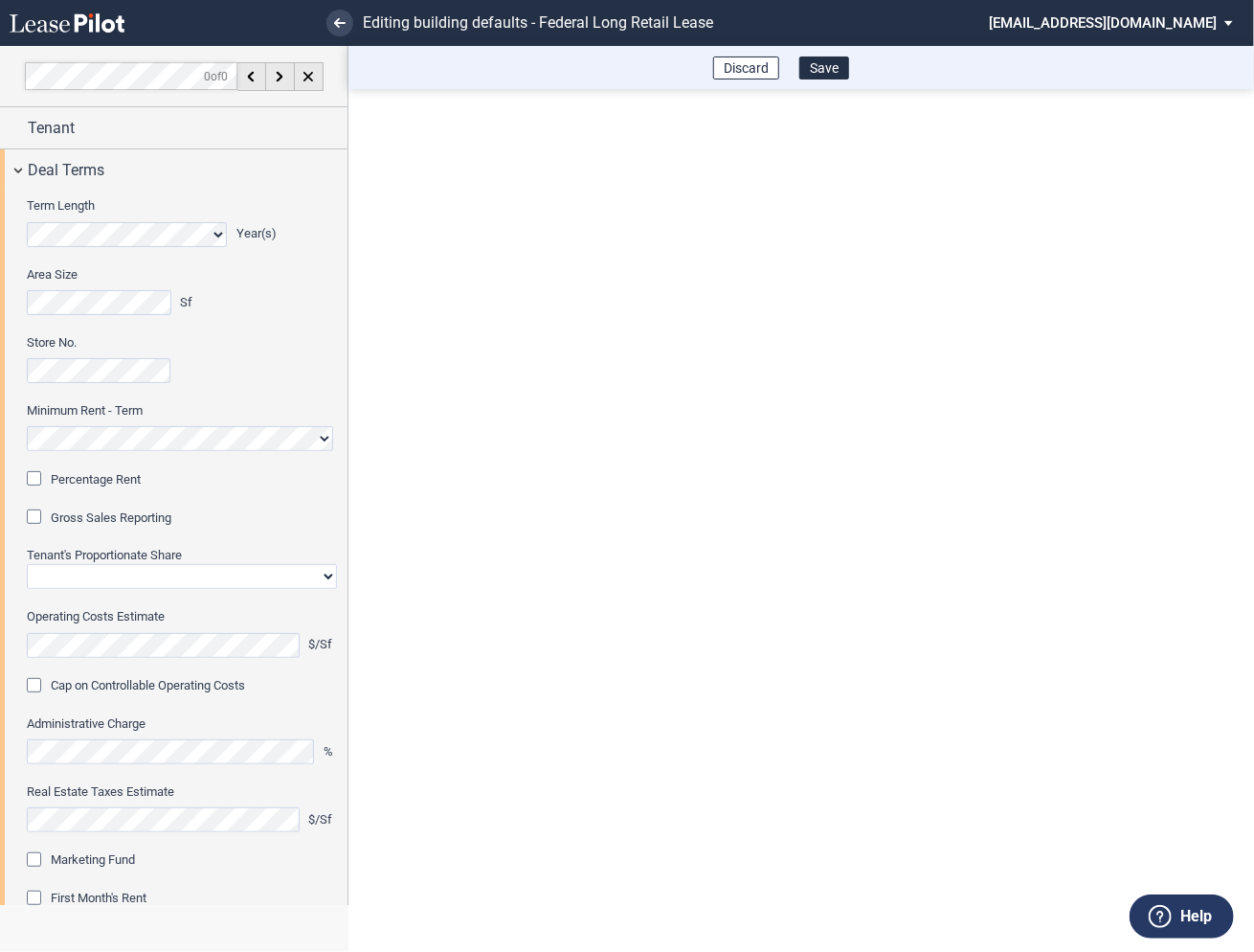
click at [35, 483] on div "Percentage Rent" at bounding box center [36, 480] width 19 height 19
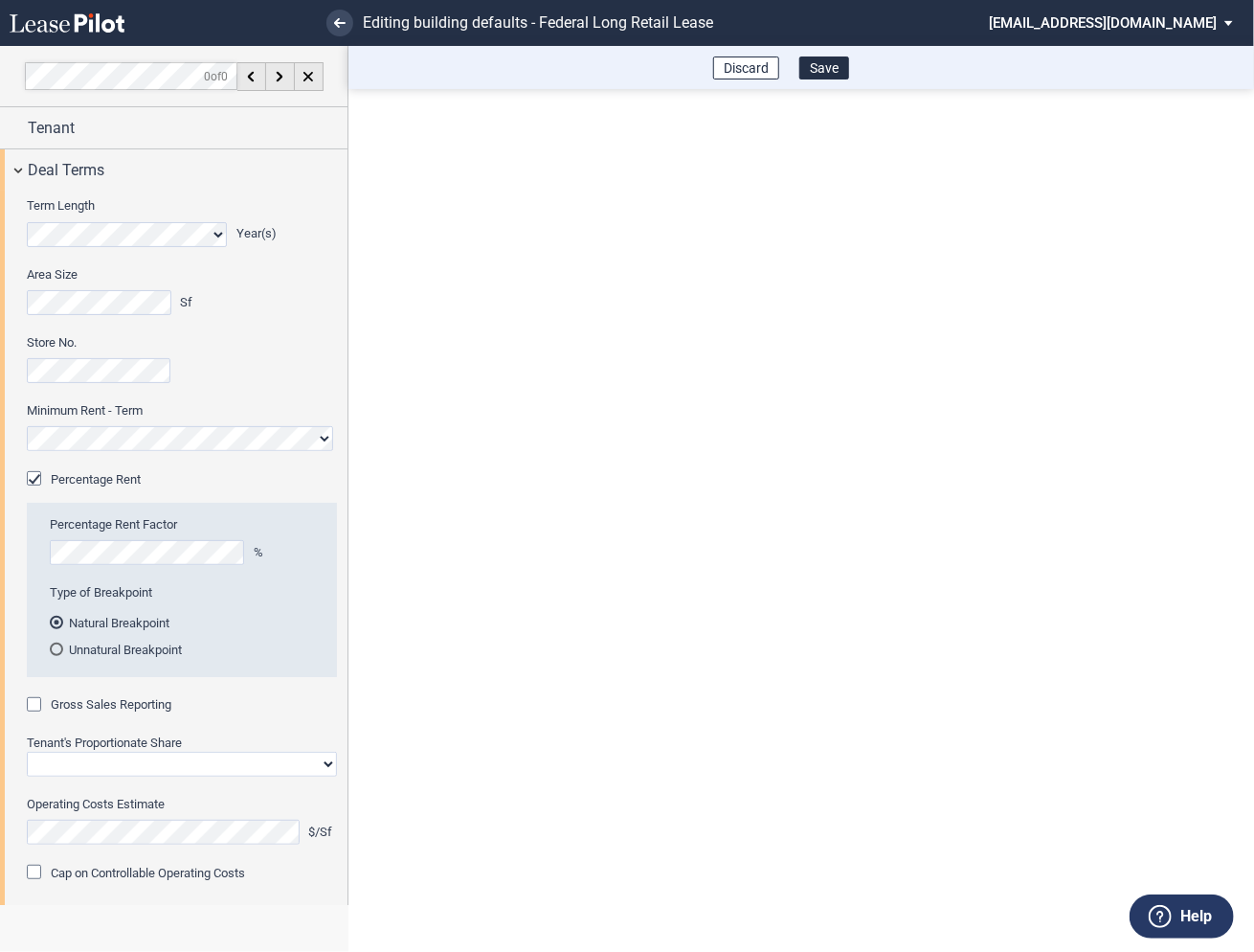
click at [35, 703] on div "Gross Sales Reporting" at bounding box center [36, 706] width 19 height 19
click at [63, 756] on select "Straight GLA Net Major" at bounding box center [182, 763] width 310 height 25
select select "straight GLA"
click at [27, 752] on select "Straight GLA Net Major" at bounding box center [182, 763] width 310 height 25
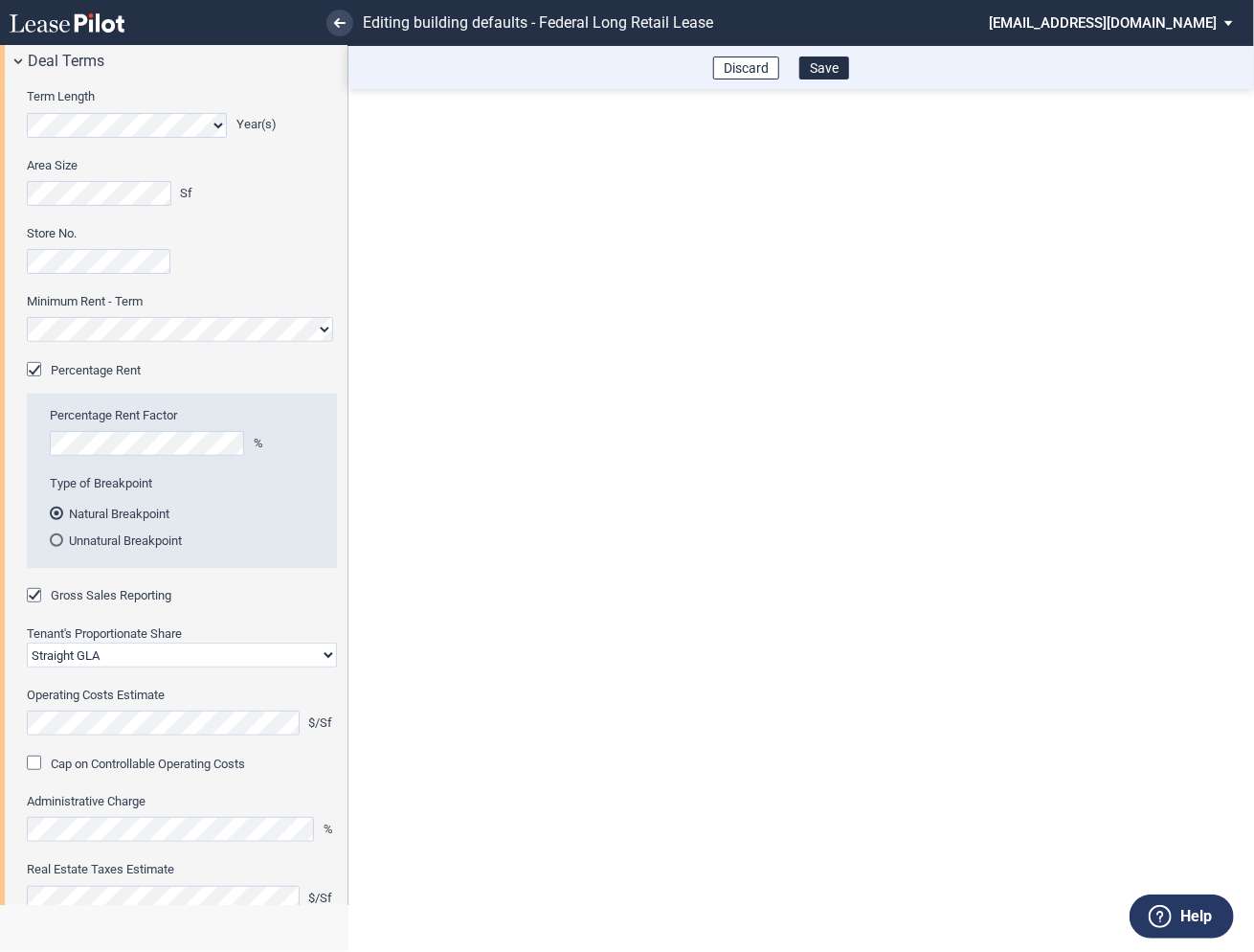
scroll to position [201, 0]
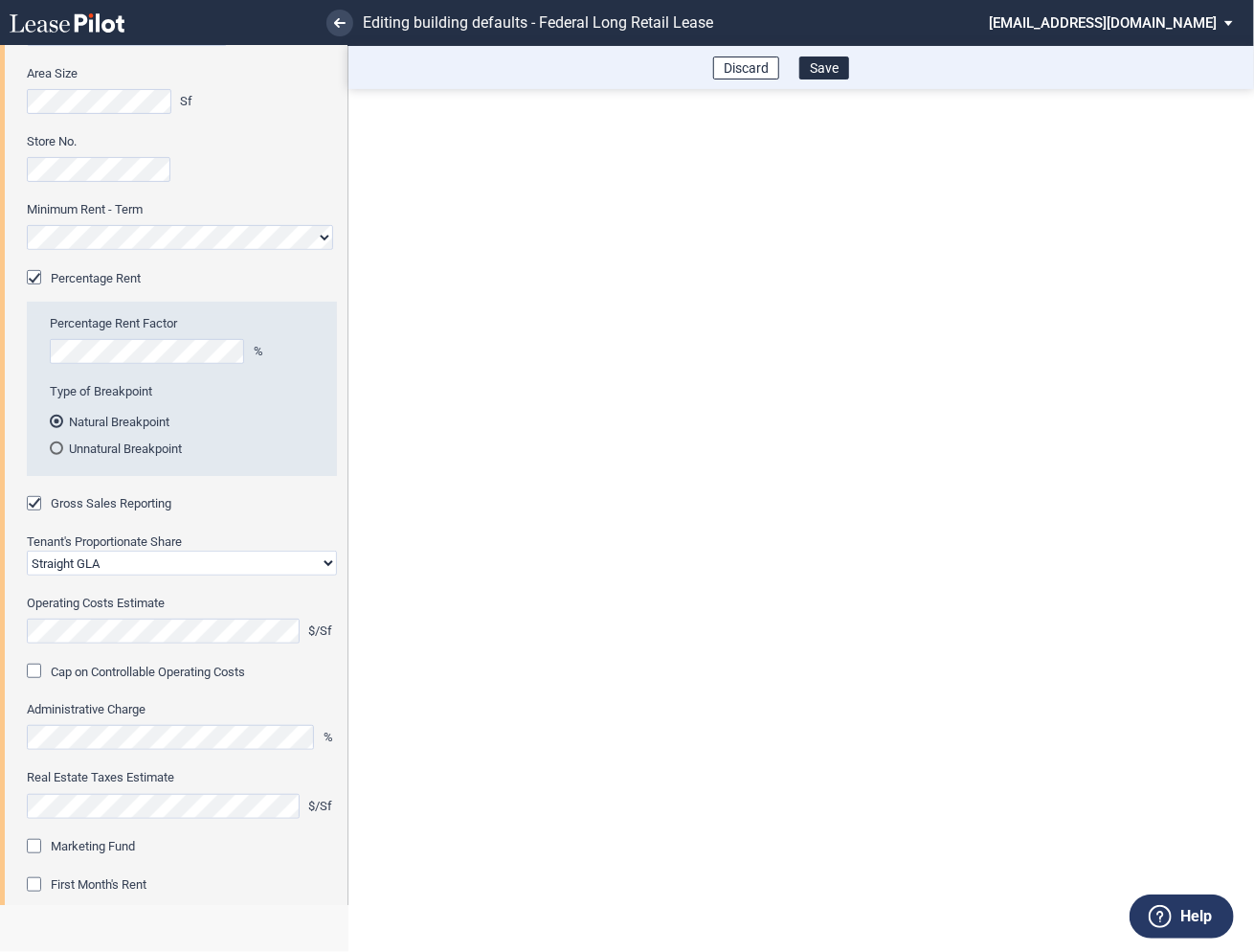
click at [38, 840] on div "Marketing Fund" at bounding box center [36, 847] width 19 height 19
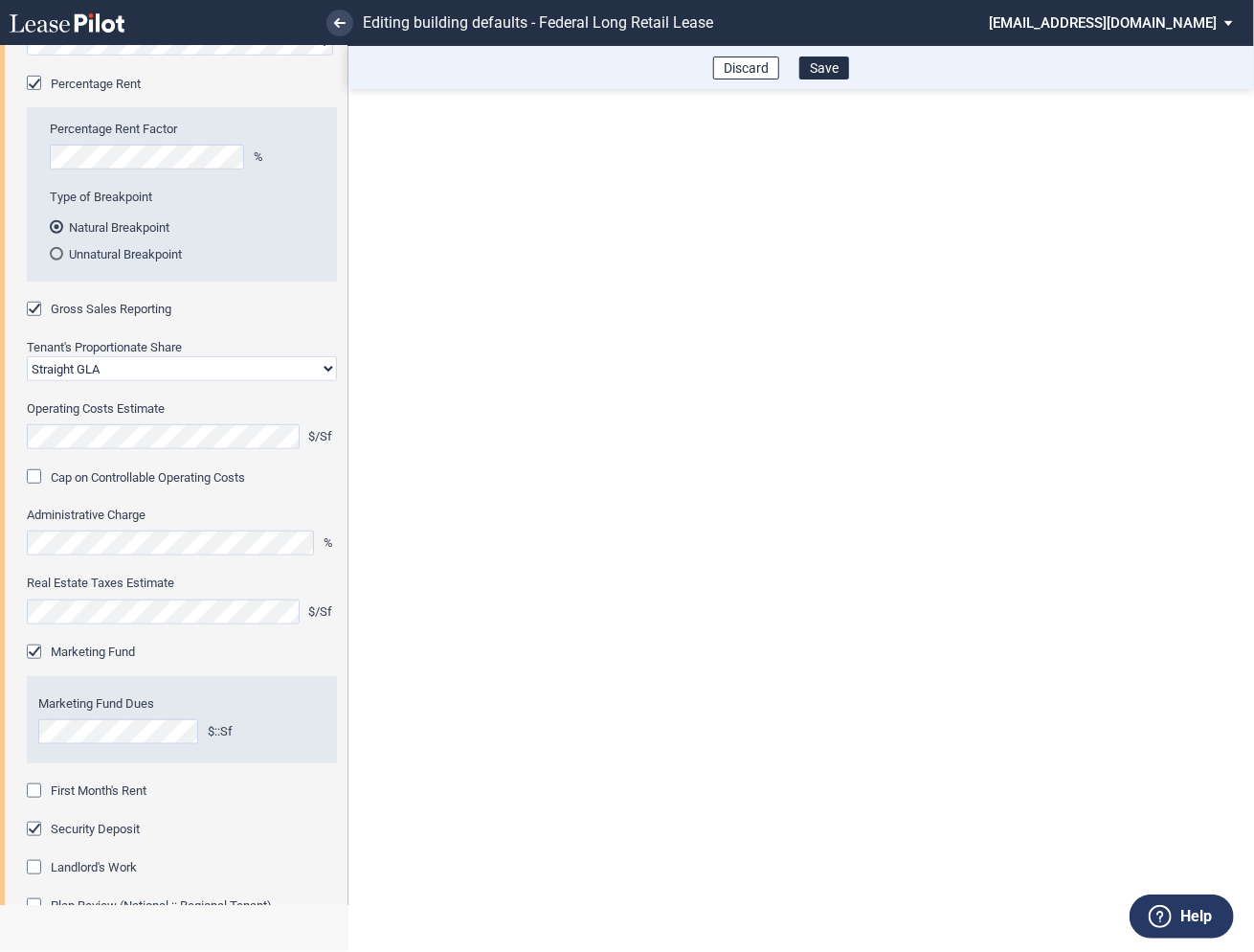
scroll to position [397, 0]
click at [34, 793] on div "First Month's Rent" at bounding box center [36, 790] width 19 height 19
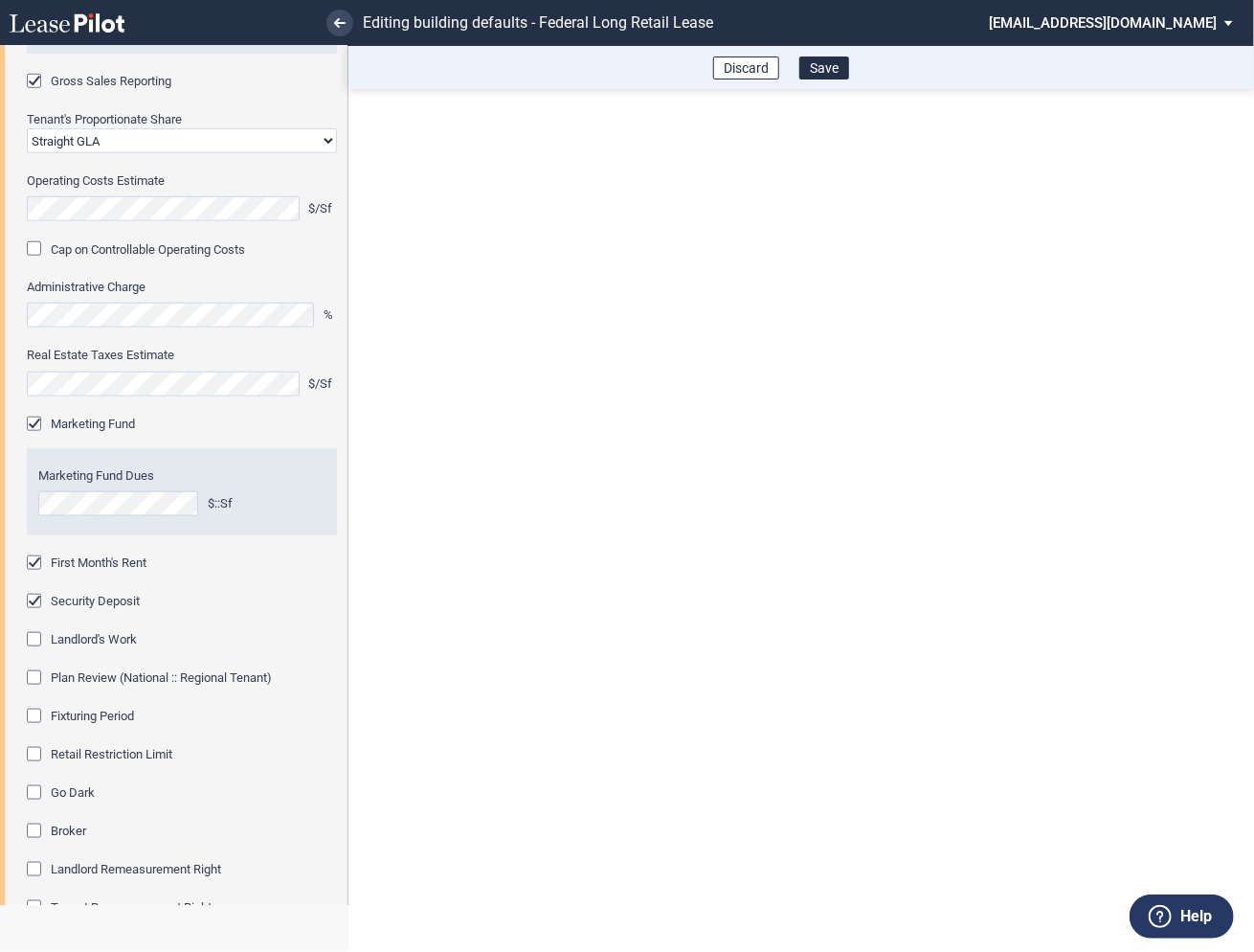
scroll to position [640, 0]
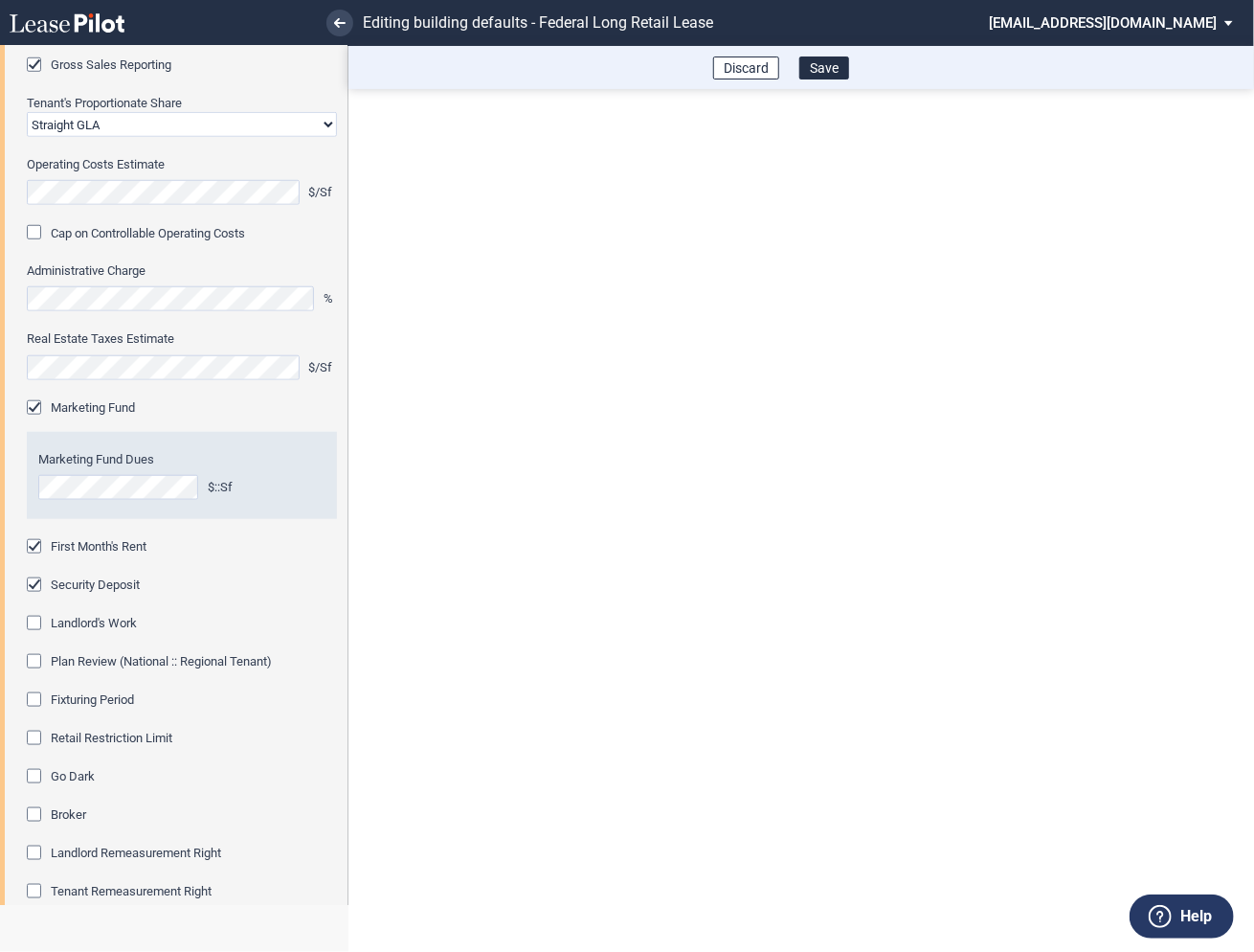
click at [30, 702] on div "Fixturing Period" at bounding box center [36, 701] width 19 height 19
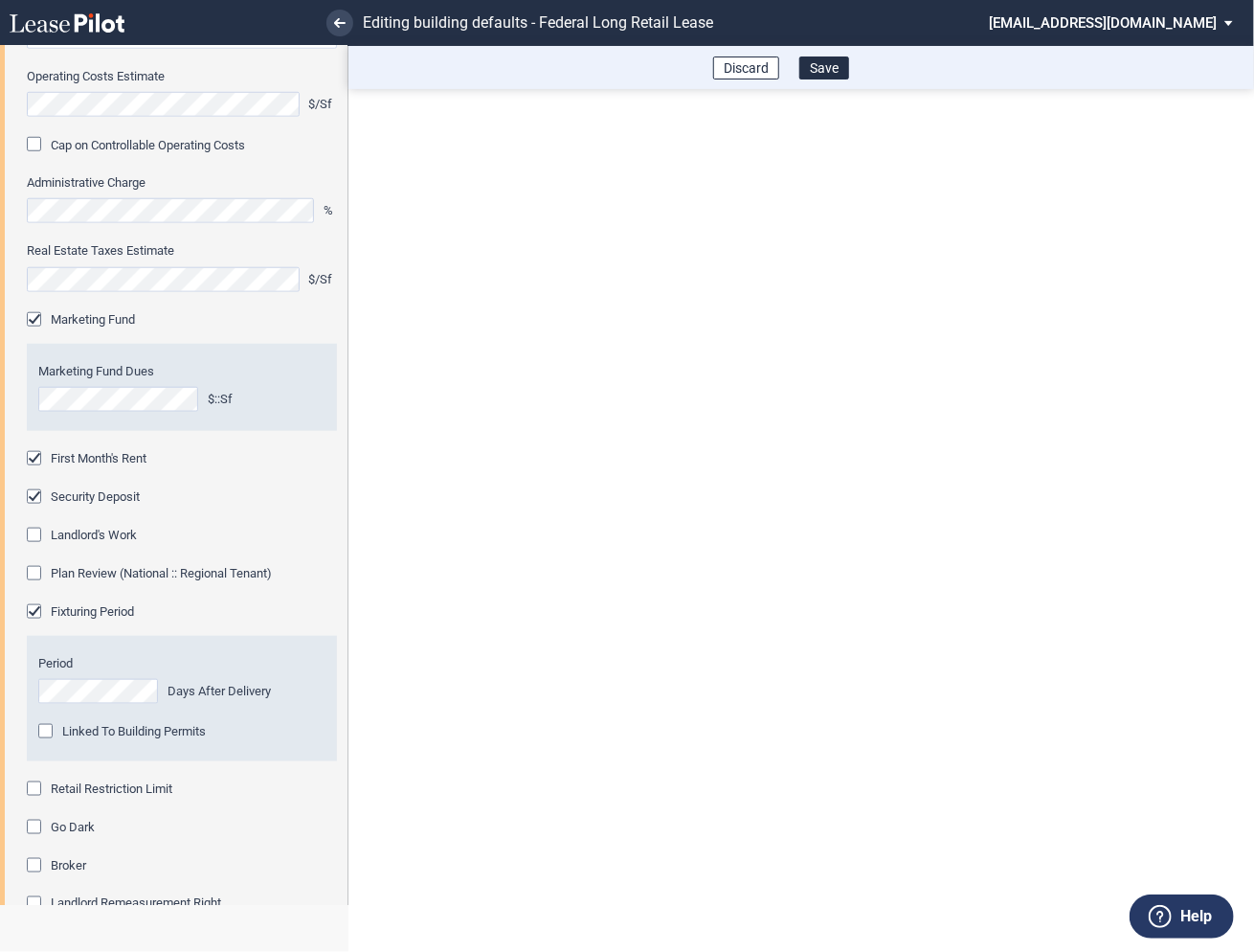
scroll to position [750, 0]
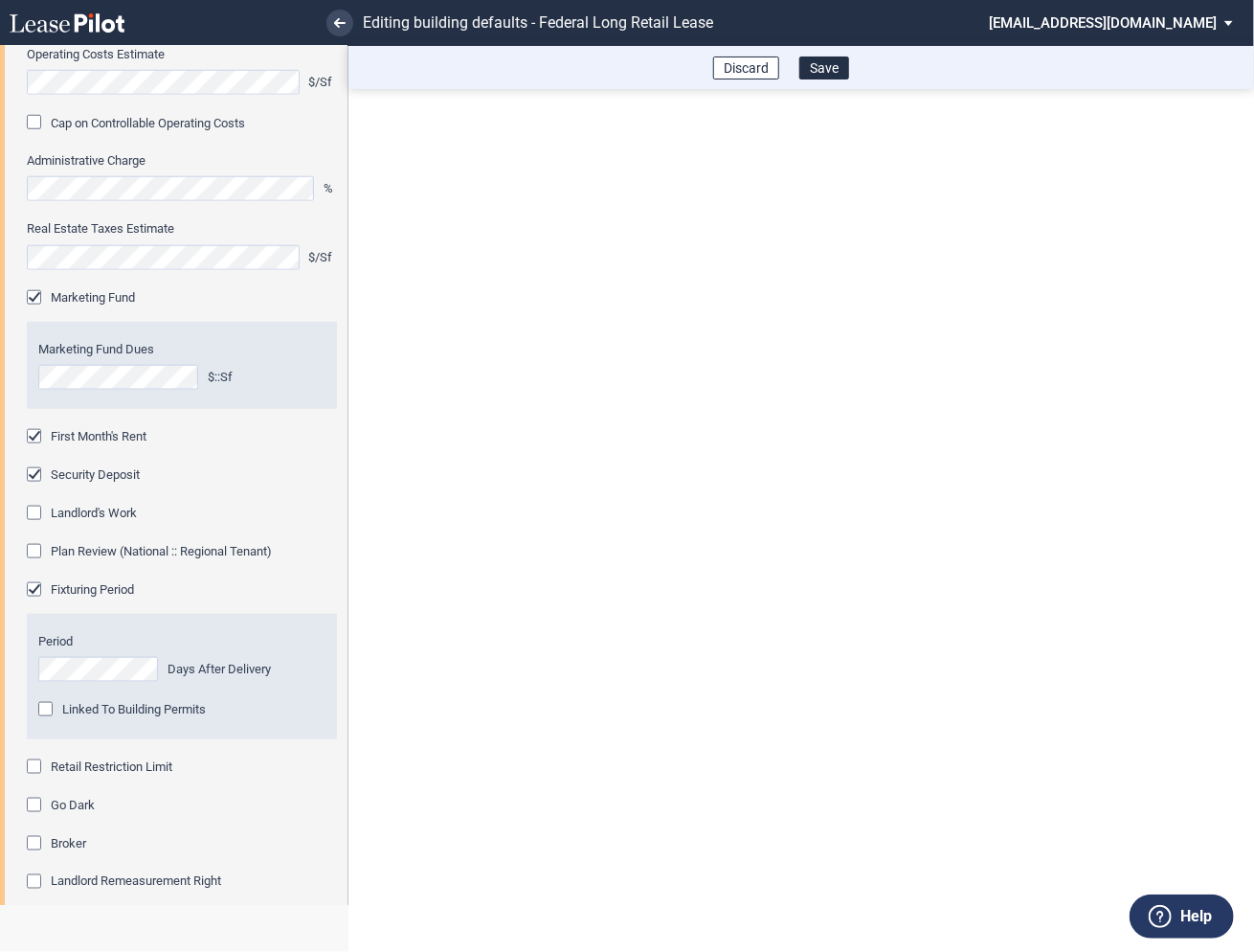
click at [39, 760] on div "Retail Restriction Limit" at bounding box center [36, 768] width 19 height 19
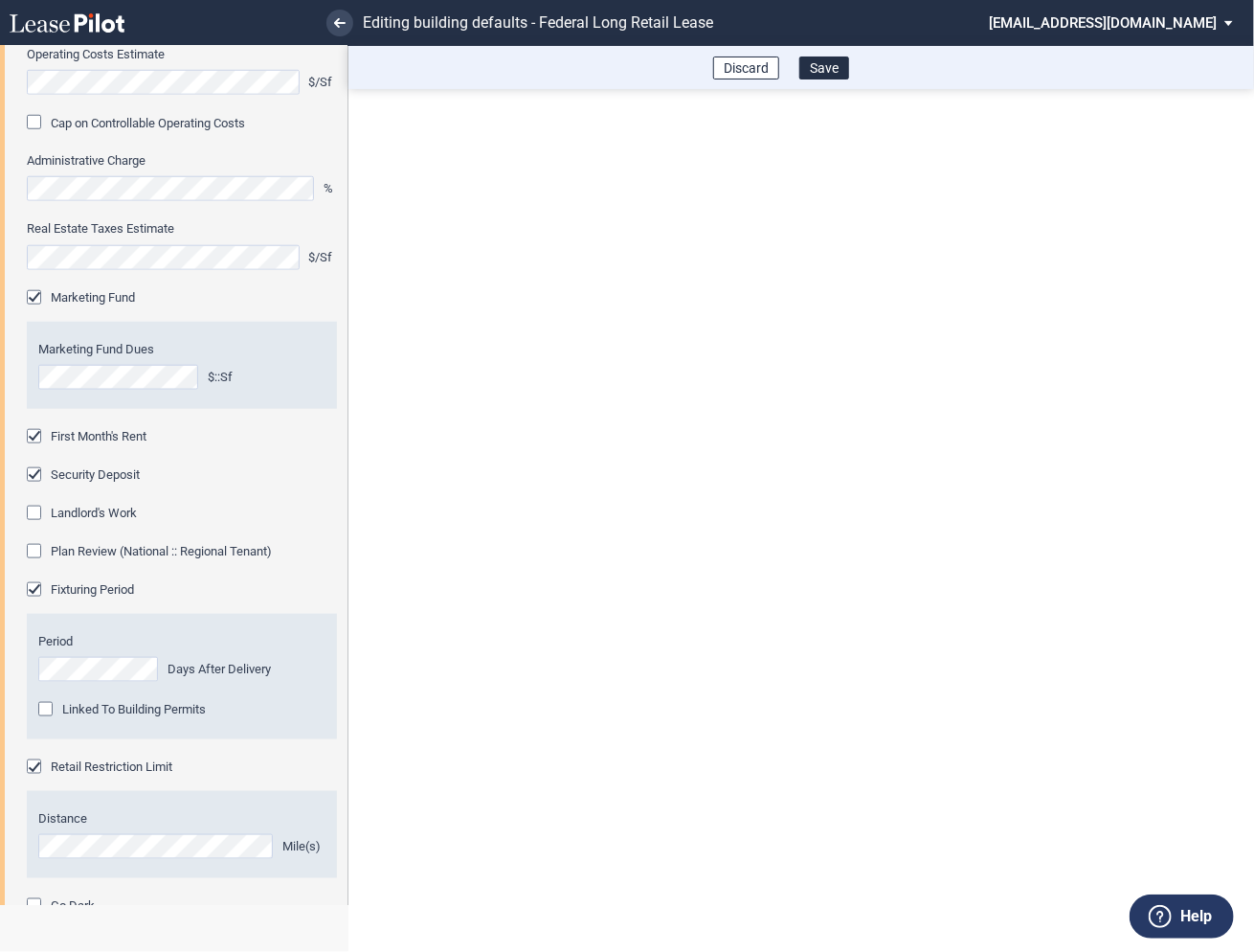
scroll to position [991, 0]
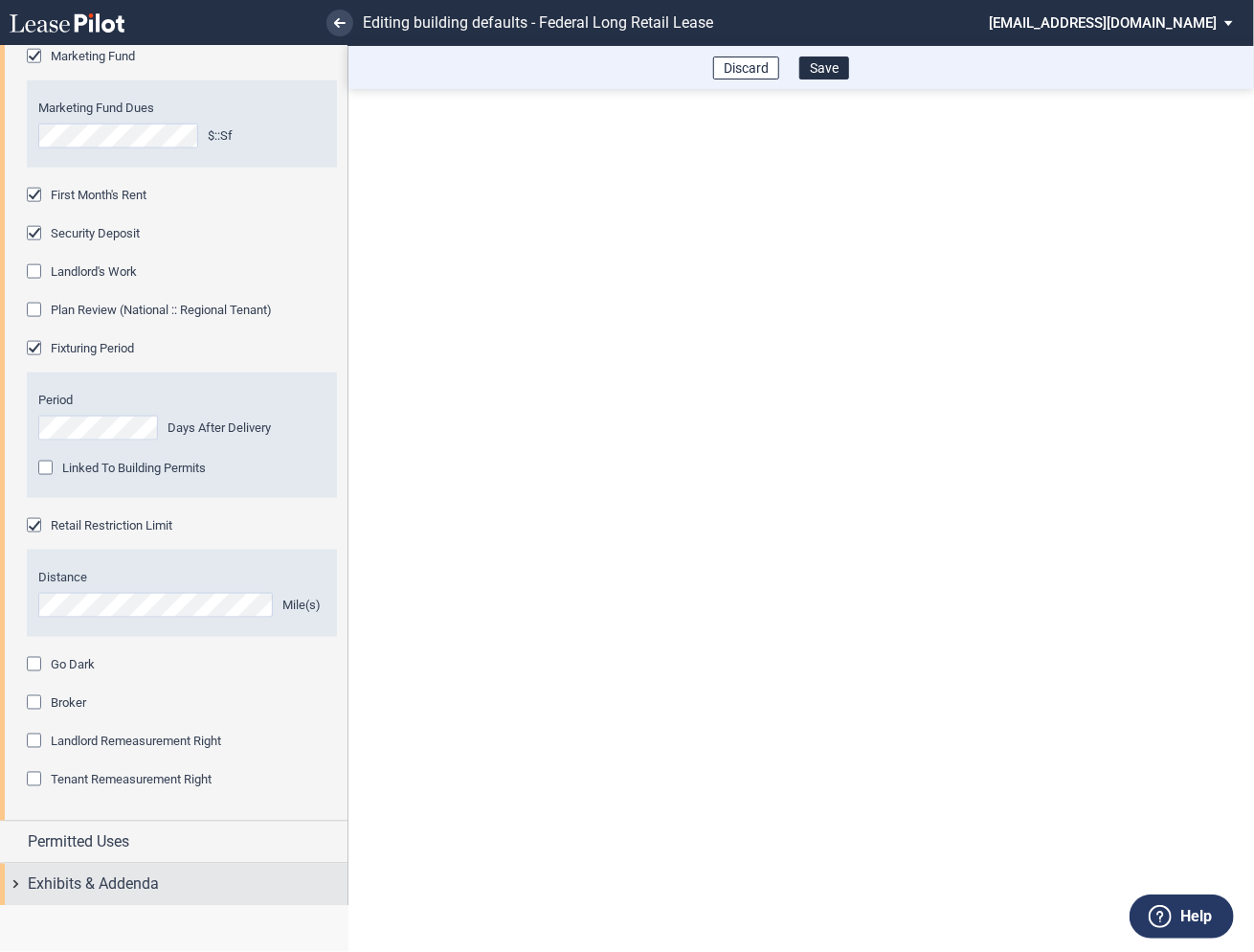
click at [21, 880] on div "Exhibits & Addenda" at bounding box center [174, 884] width 348 height 41
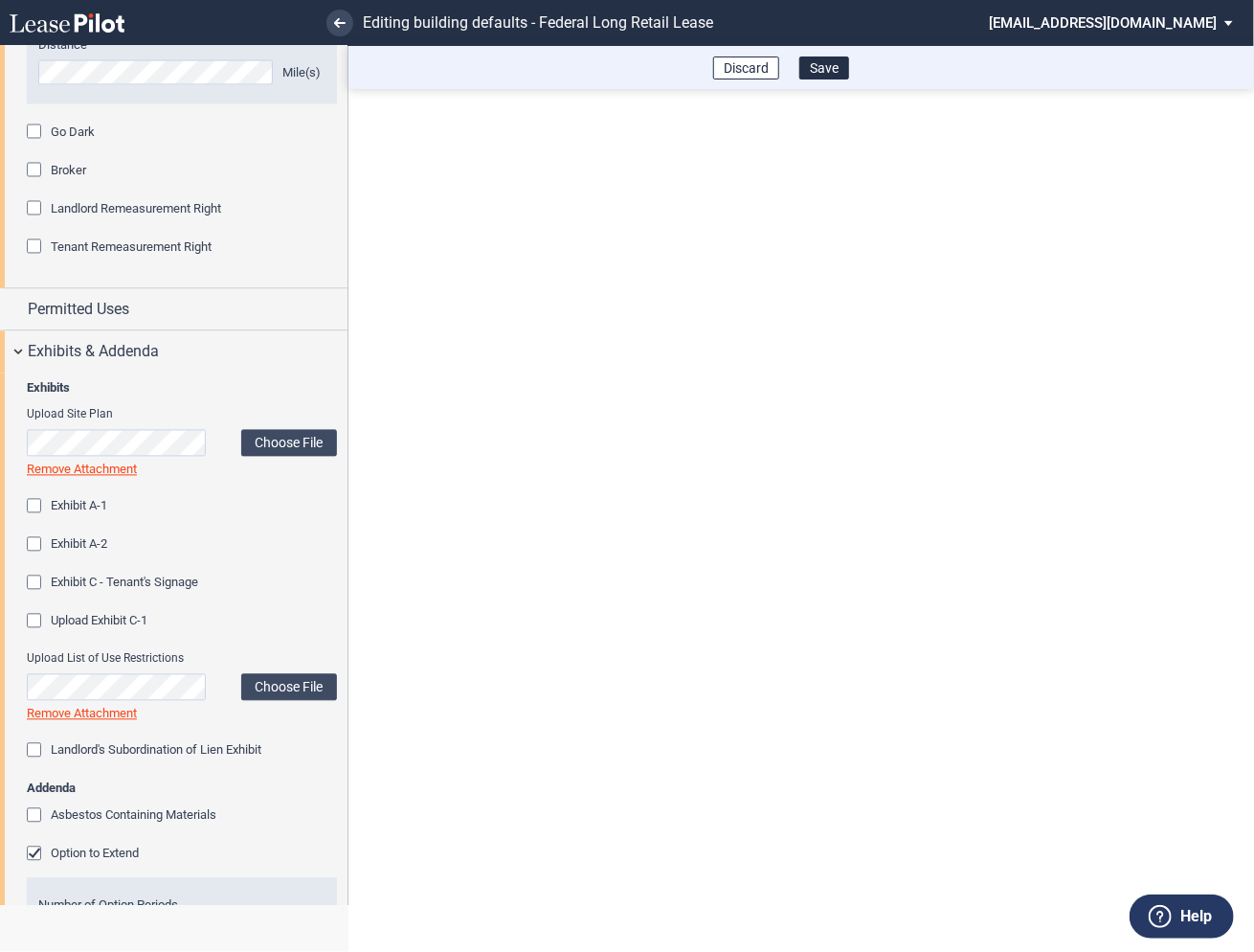
scroll to position [1690, 0]
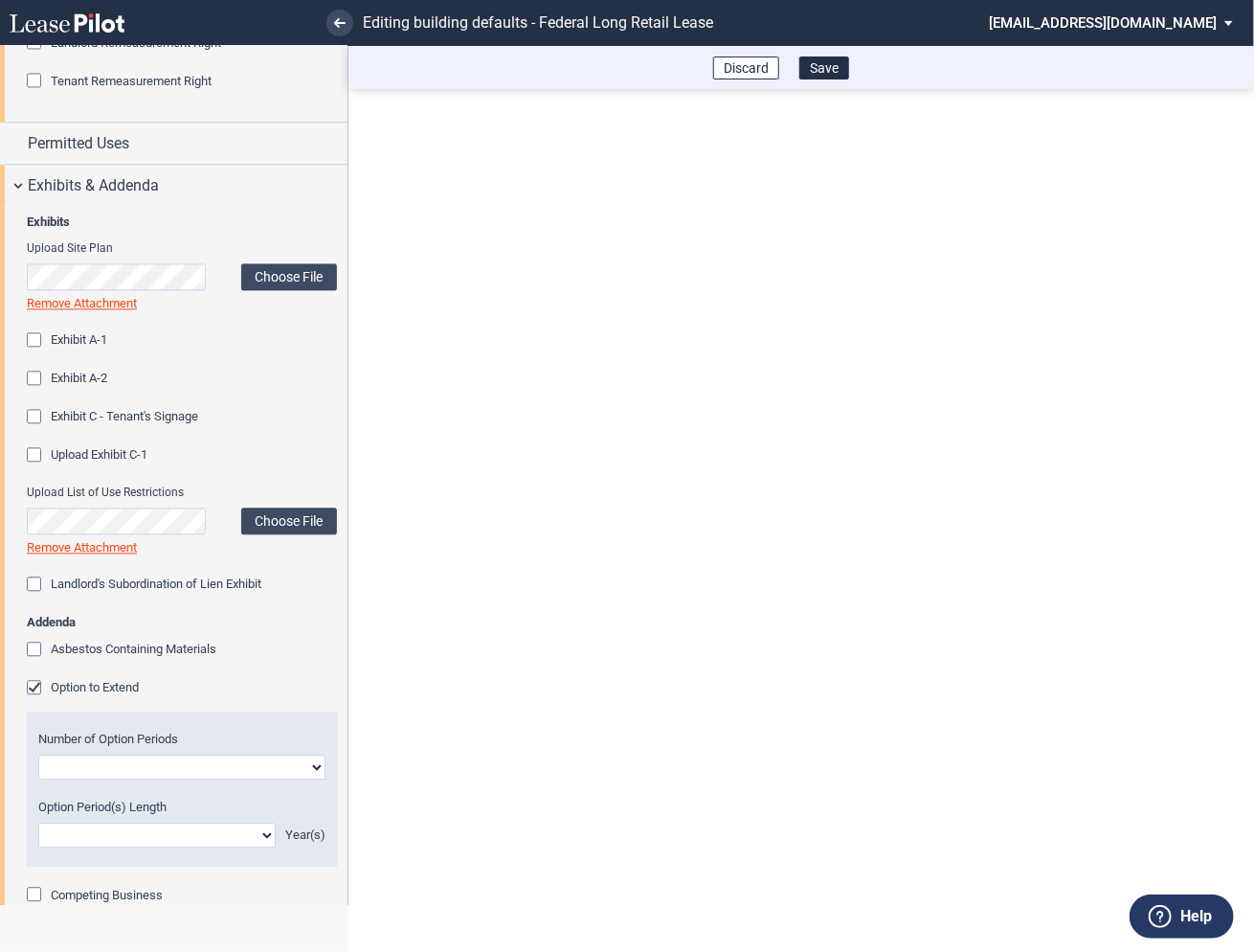
click at [36, 684] on div "Option to Extend" at bounding box center [36, 688] width 19 height 19
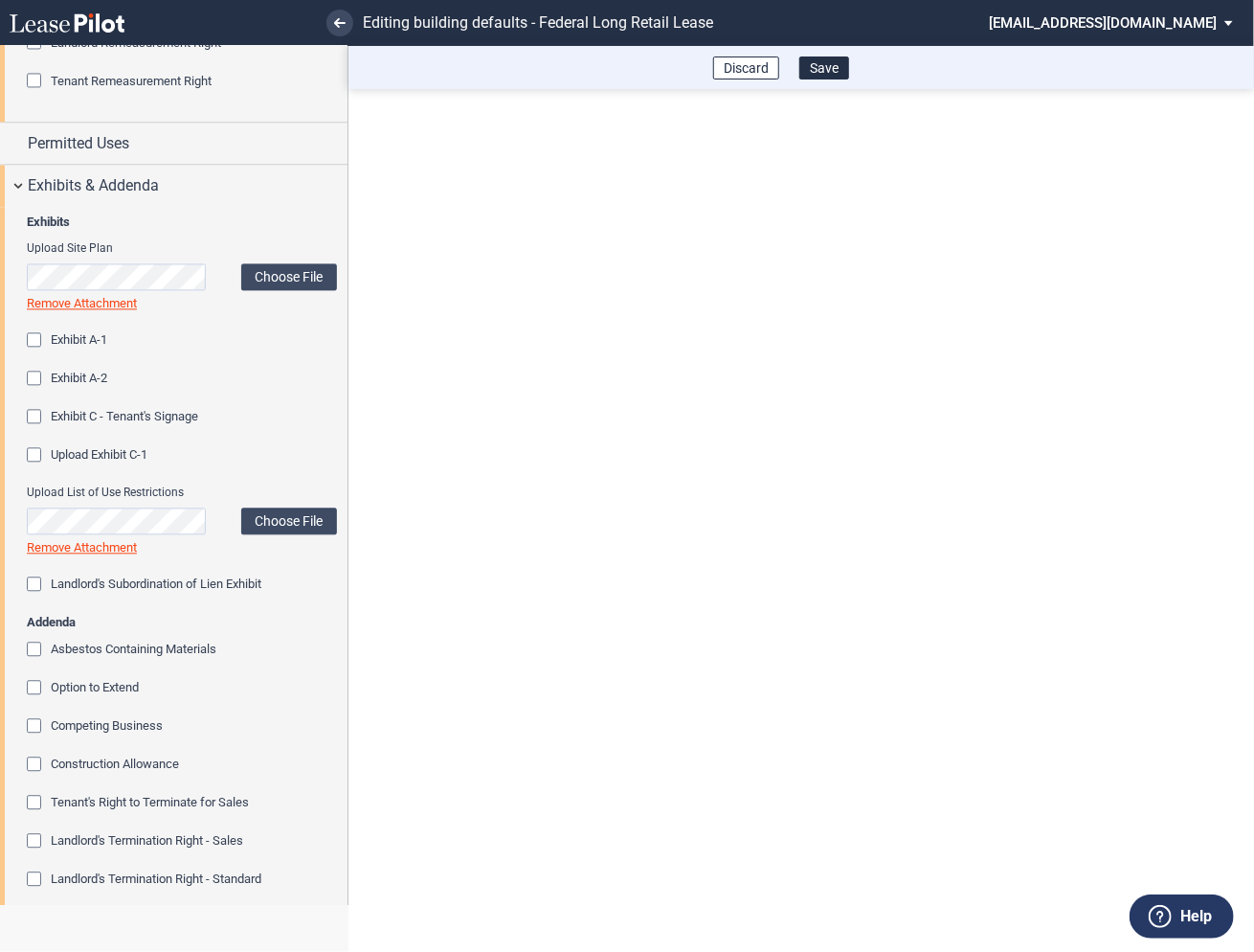
scroll to position [1960, 0]
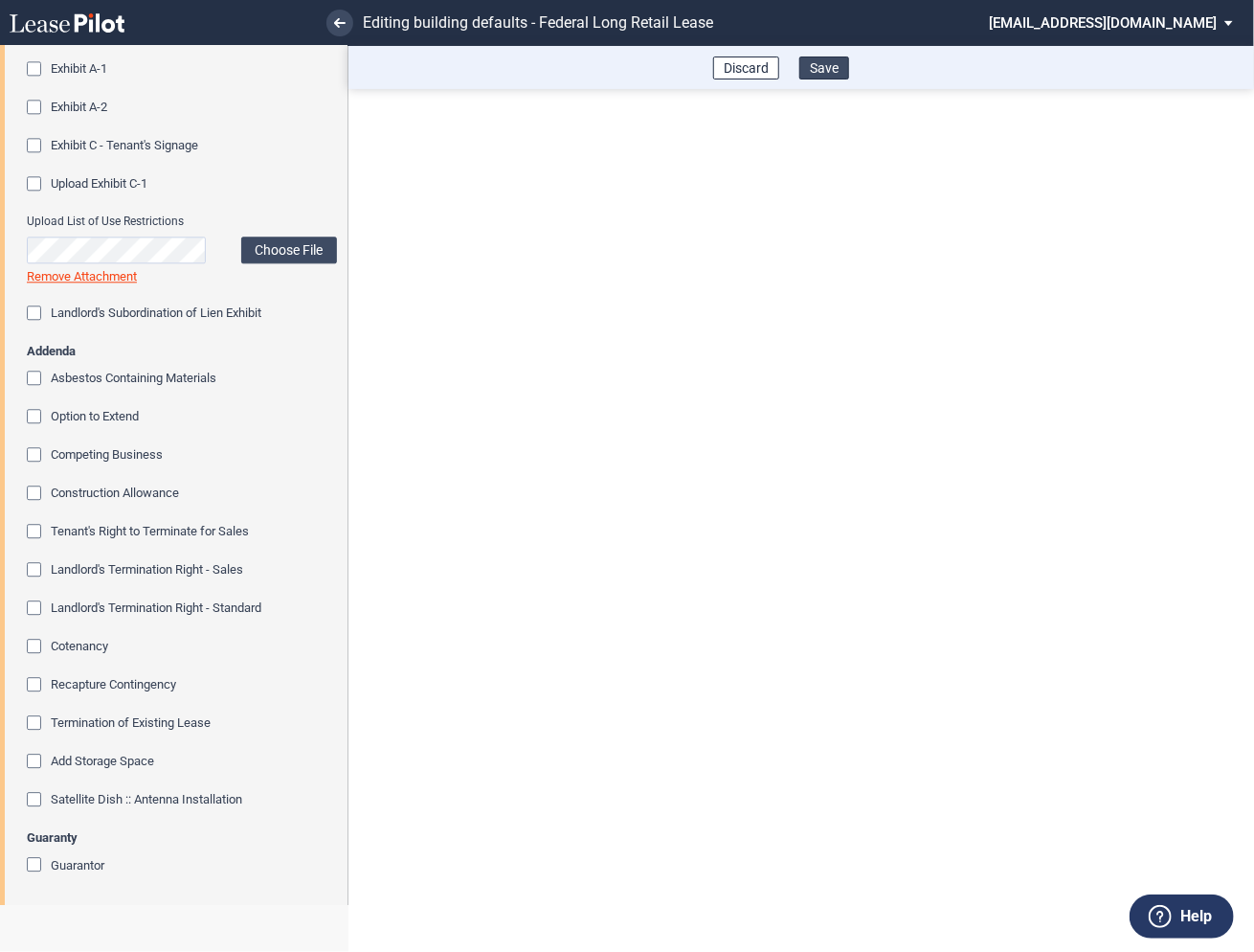
click at [821, 70] on button "Save" at bounding box center [823, 67] width 49 height 23
